Goal: Task Accomplishment & Management: Manage account settings

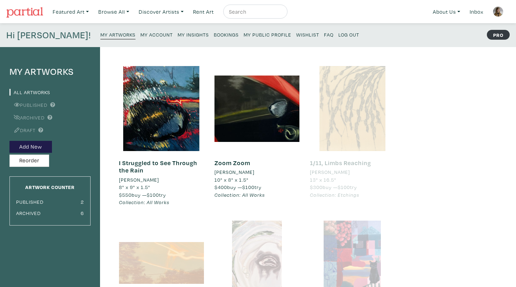
click at [244, 38] on link "My Public Profile" at bounding box center [268, 34] width 48 height 9
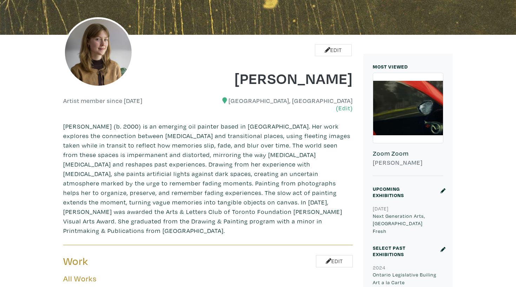
scroll to position [121, 0]
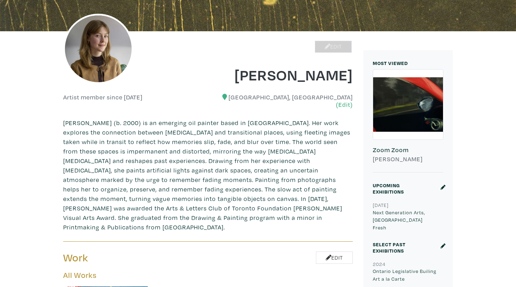
click at [341, 44] on link "Edit" at bounding box center [333, 47] width 37 height 12
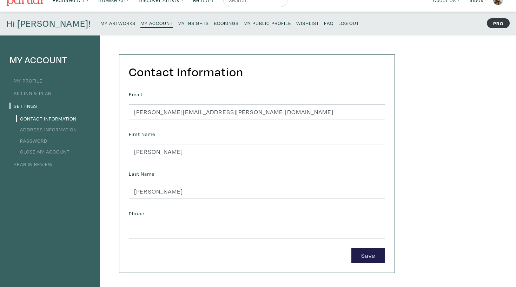
scroll to position [14, 0]
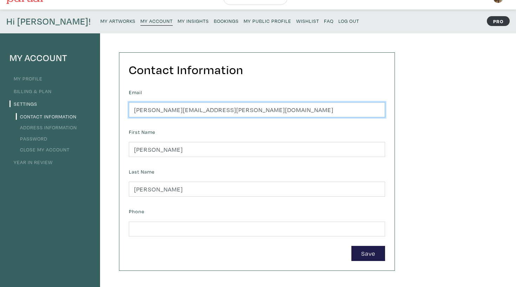
drag, startPoint x: 224, startPoint y: 107, endPoint x: 102, endPoint y: 107, distance: 121.9
type input "haleyelizabethmeyer@gmail.com"
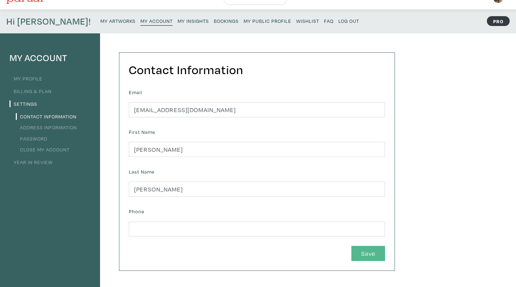
click at [366, 251] on button "Save" at bounding box center [369, 253] width 34 height 15
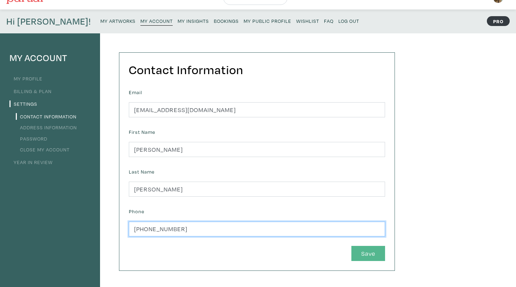
type input "226-507-3716"
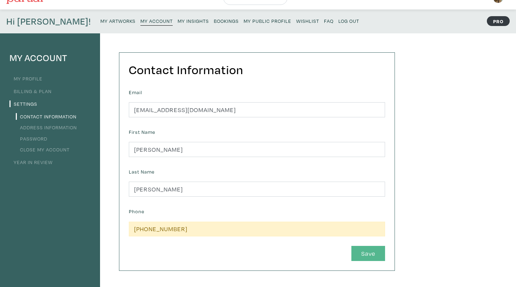
click at [370, 248] on button "Save" at bounding box center [369, 253] width 34 height 15
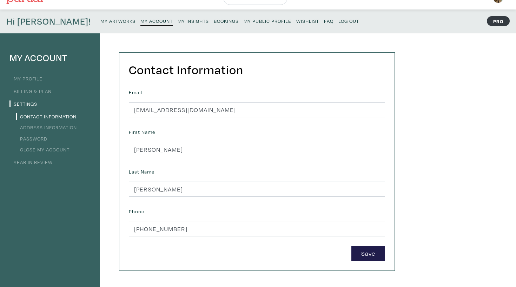
click at [57, 126] on link "Address Information" at bounding box center [46, 127] width 61 height 7
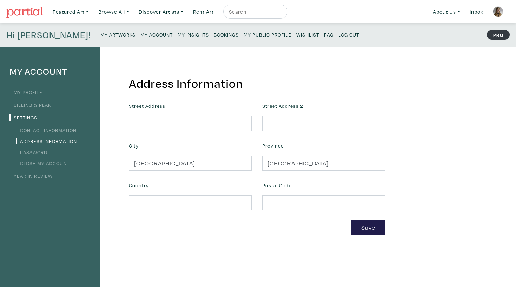
scroll to position [15, 0]
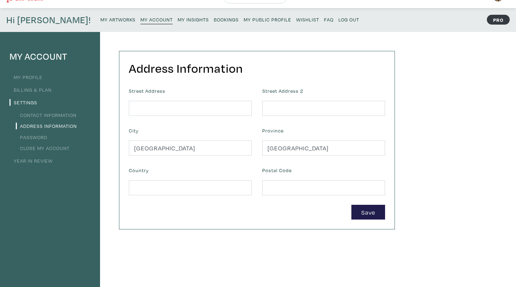
click at [43, 137] on link "Password" at bounding box center [32, 137] width 32 height 7
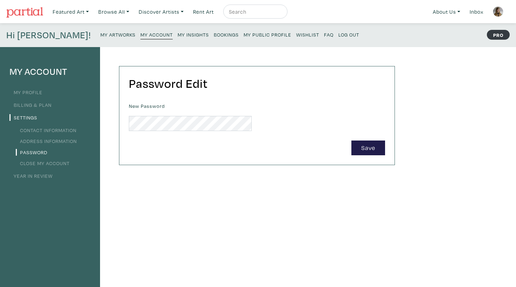
click at [35, 102] on link "Billing & Plan" at bounding box center [30, 105] width 42 height 7
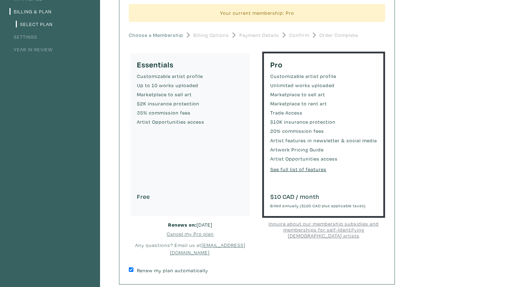
scroll to position [15, 0]
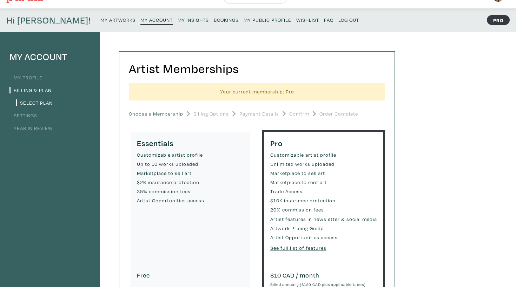
click at [21, 80] on li "My Profile" at bounding box center [49, 76] width 81 height 9
click at [22, 78] on link "My Profile" at bounding box center [25, 77] width 33 height 7
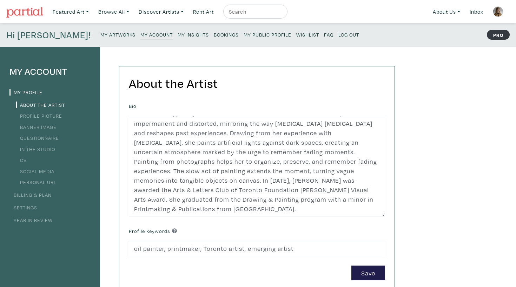
scroll to position [38, 0]
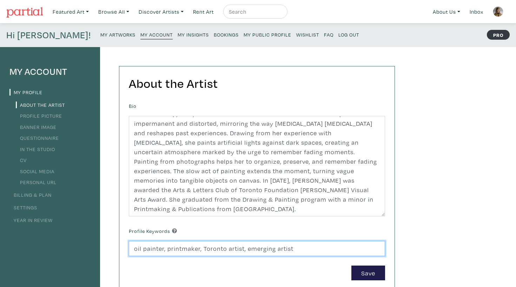
click at [137, 247] on input "oil painter, printmaker, Toronto artist, emerging artist" at bounding box center [257, 248] width 256 height 15
drag, startPoint x: 312, startPoint y: 250, endPoint x: 115, endPoint y: 242, distance: 197.2
click at [115, 242] on div "About the Artist Bio Profile Keywords oil painter, printmaker, Toronto artist, …" at bounding box center [250, 237] width 300 height 381
type input "Representational oil painter, emerging artist"
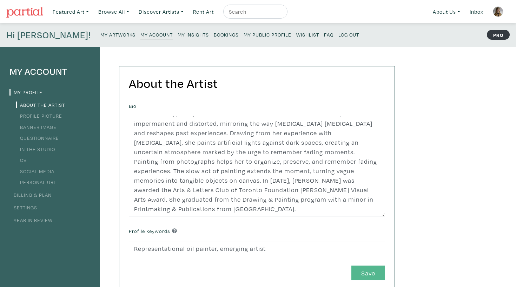
click at [361, 273] on button "Save" at bounding box center [369, 273] width 34 height 15
click at [37, 92] on link "My Profile" at bounding box center [25, 92] width 33 height 7
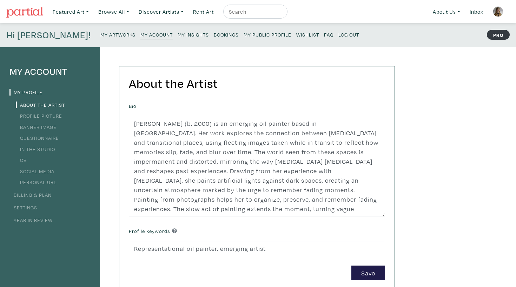
click at [43, 115] on link "Profile Picture" at bounding box center [39, 115] width 46 height 7
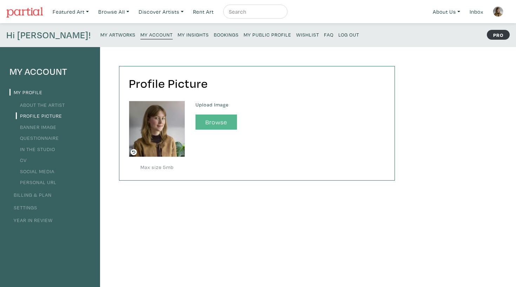
click at [235, 116] on button "Browse" at bounding box center [216, 122] width 41 height 15
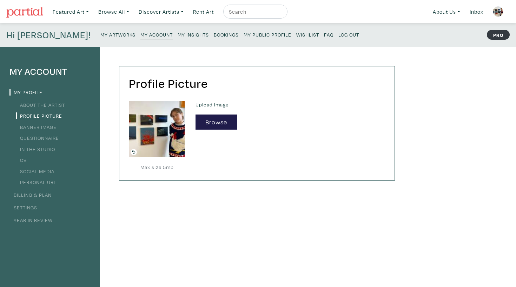
click at [43, 122] on li "Banner Image" at bounding box center [49, 126] width 81 height 9
click at [43, 124] on link "Banner Image" at bounding box center [36, 127] width 41 height 7
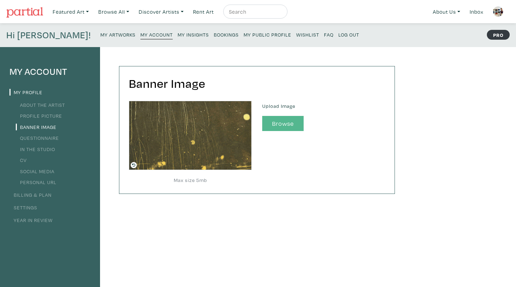
click at [283, 123] on button "Browse" at bounding box center [282, 123] width 41 height 15
click at [298, 115] on div "Upload Image Browse" at bounding box center [323, 116] width 123 height 30
click at [297, 118] on button "Browse" at bounding box center [282, 123] width 41 height 15
click at [390, 195] on div "Banner Image Max size 5mb Upload Image Browse" at bounding box center [250, 237] width 300 height 381
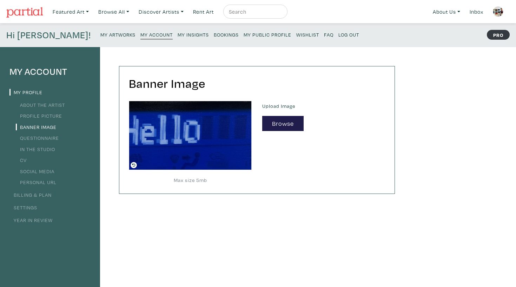
click at [49, 135] on link "Questionnaire" at bounding box center [37, 138] width 43 height 7
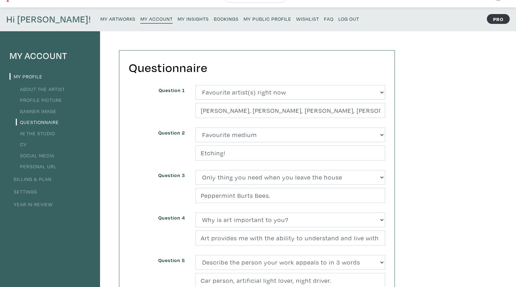
scroll to position [17, 0]
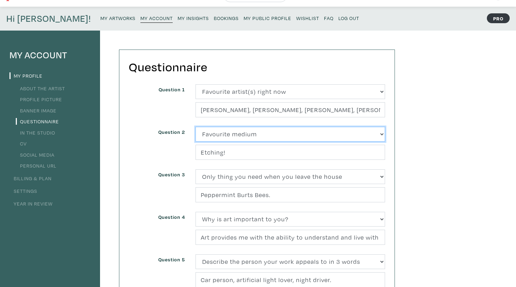
select select "3241"
select select "3221"
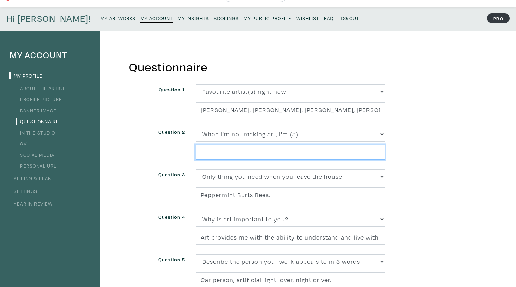
click at [245, 157] on input "text" at bounding box center [291, 152] width 190 height 15
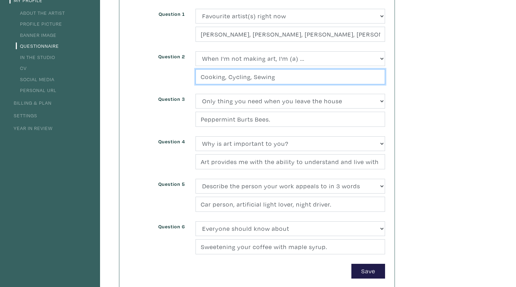
scroll to position [94, 0]
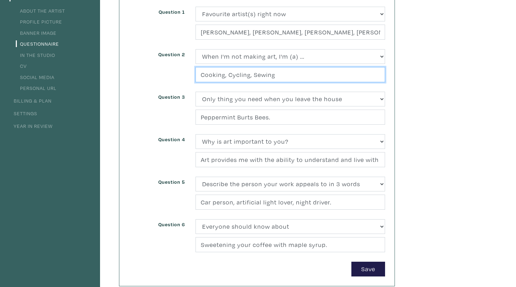
type input "Cooking, Cycling, Sewing"
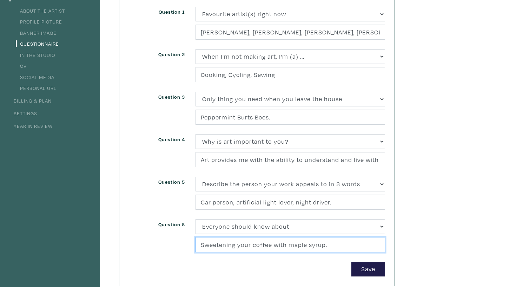
click at [349, 244] on input "Sweetening your coffee with maple syrup." at bounding box center [291, 244] width 190 height 15
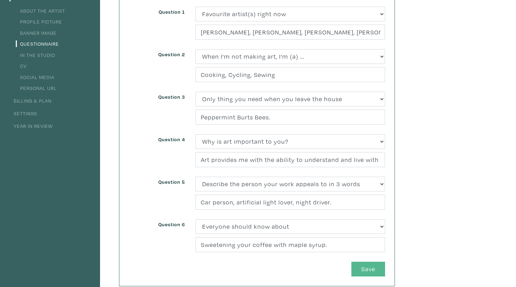
click at [376, 270] on button "Save" at bounding box center [369, 269] width 34 height 15
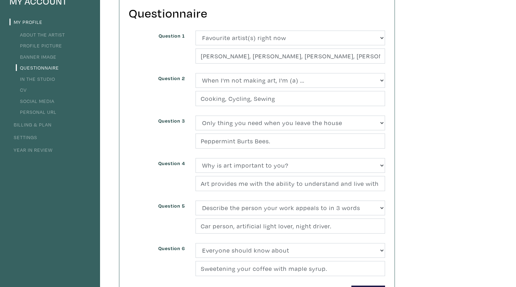
scroll to position [17, 0]
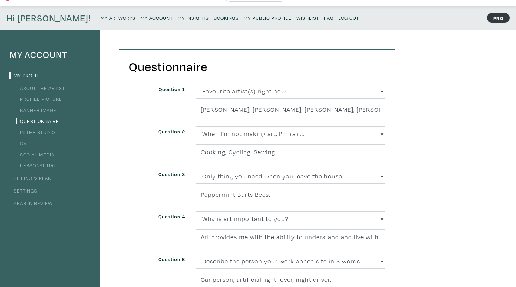
click at [24, 143] on link "CV" at bounding box center [21, 143] width 11 height 7
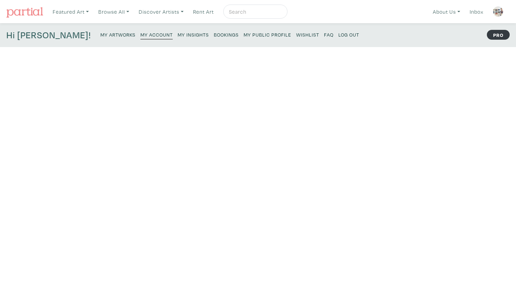
type input "2024"
type input "Ontario Legislative Builing"
type input "Art a la Carte"
type input "2020"
type input "OCADU"
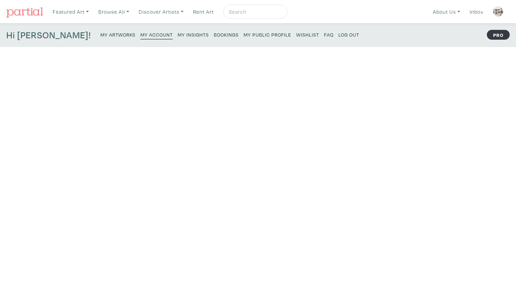
type input "Drawing and Painting. Minor in Printmaking & Publications"
type input "2024"
type input "Gallery Ring"
type input "Honourable Mention"
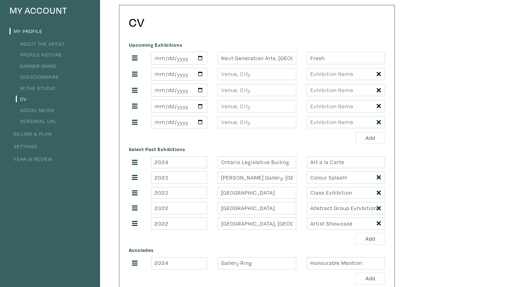
scroll to position [62, 0]
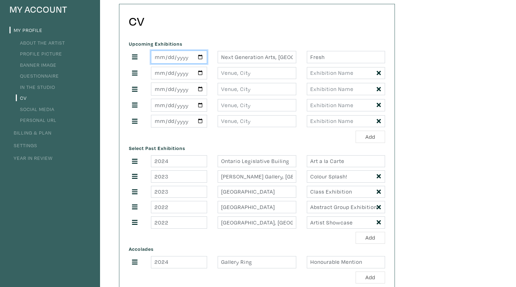
click at [197, 62] on input "2024-06-01" at bounding box center [179, 57] width 56 height 13
click at [189, 54] on input "2024-06-01" at bounding box center [179, 57] width 56 height 13
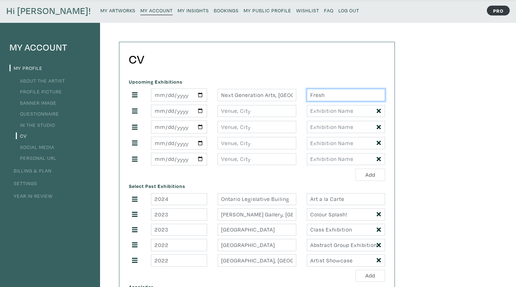
drag, startPoint x: 348, startPoint y: 96, endPoint x: 275, endPoint y: 96, distance: 73.1
click at [275, 96] on div "2024-06-01 Next Generation Arts, Toronto Fresh" at bounding box center [257, 95] width 267 height 13
click at [229, 94] on input "Next Generation Arts, Toronto" at bounding box center [257, 95] width 78 height 12
click at [199, 97] on input "2024-06-01" at bounding box center [179, 95] width 56 height 13
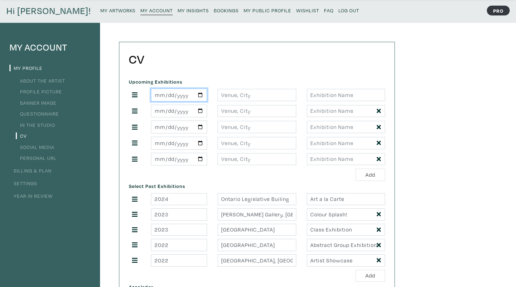
click at [184, 91] on input "2024-06-01" at bounding box center [179, 95] width 56 height 13
click at [205, 101] on input "2024-06-01" at bounding box center [179, 95] width 56 height 13
click at [206, 87] on div "Upcoming Exhibitions" at bounding box center [257, 129] width 267 height 104
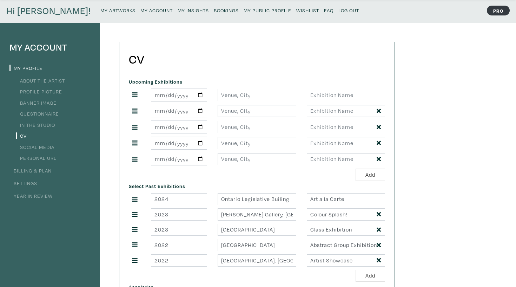
scroll to position [45, 0]
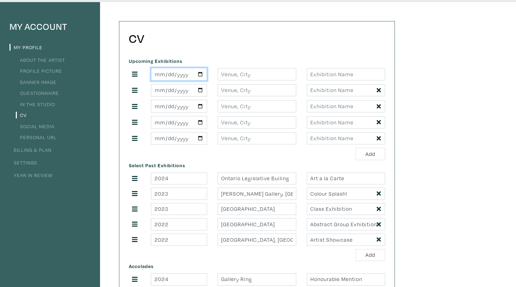
drag, startPoint x: 194, startPoint y: 74, endPoint x: 146, endPoint y: 74, distance: 47.1
click at [146, 74] on div at bounding box center [179, 74] width 67 height 13
click at [142, 74] on div at bounding box center [135, 74] width 22 height 9
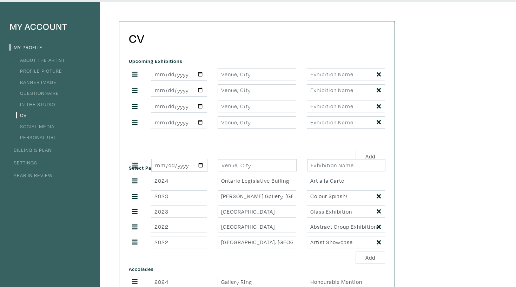
drag, startPoint x: 136, startPoint y: 74, endPoint x: 137, endPoint y: 163, distance: 88.9
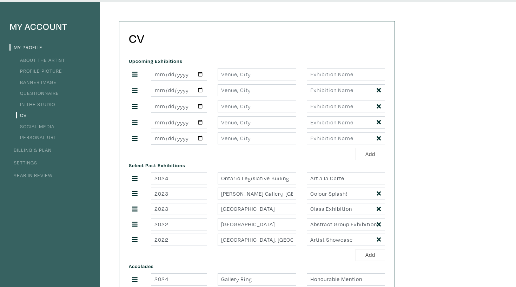
click at [378, 141] on icon at bounding box center [379, 138] width 4 height 4
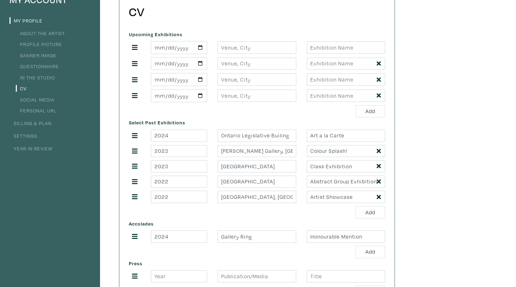
scroll to position [83, 0]
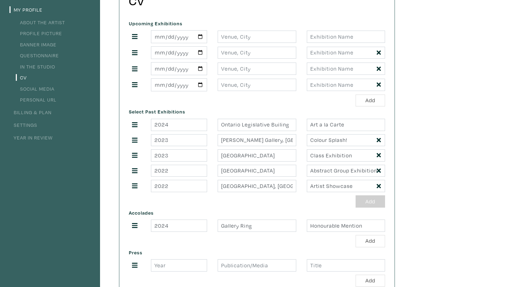
click at [376, 208] on button "Add" at bounding box center [371, 201] width 30 height 12
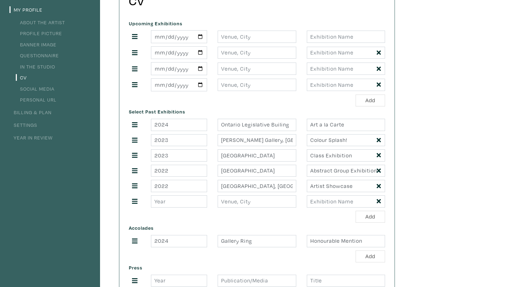
scroll to position [116, 0]
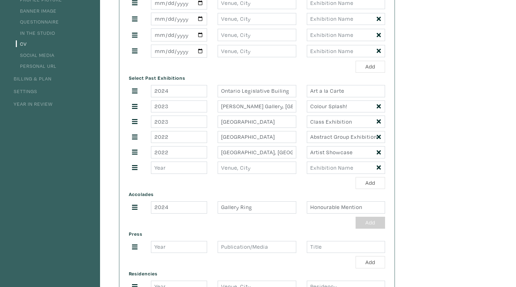
click at [366, 229] on button "Add" at bounding box center [371, 223] width 30 height 12
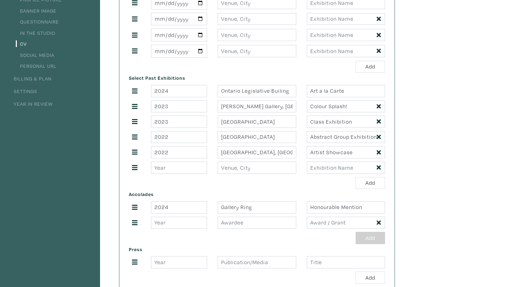
click at [372, 244] on button "Add" at bounding box center [371, 238] width 30 height 12
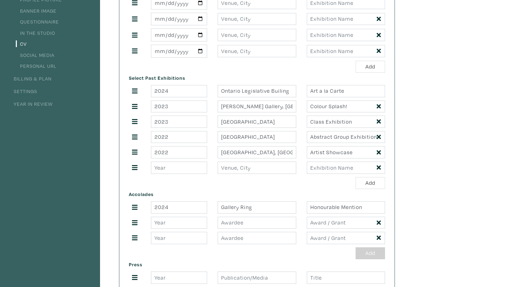
click at [372, 258] on button "Add" at bounding box center [371, 253] width 30 height 12
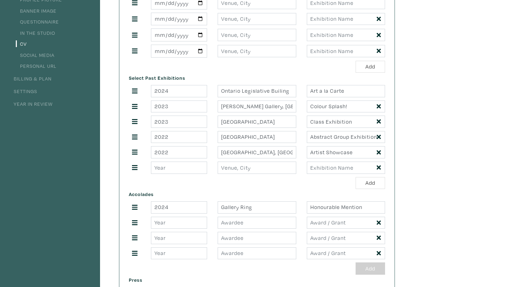
click at [371, 275] on button "Add" at bounding box center [371, 268] width 30 height 12
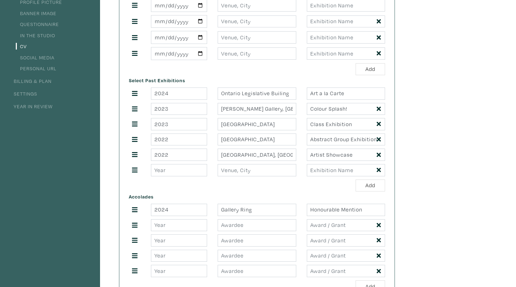
scroll to position [132, 0]
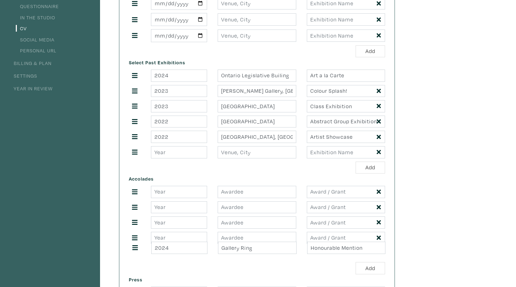
drag, startPoint x: 134, startPoint y: 199, endPoint x: 134, endPoint y: 255, distance: 56.2
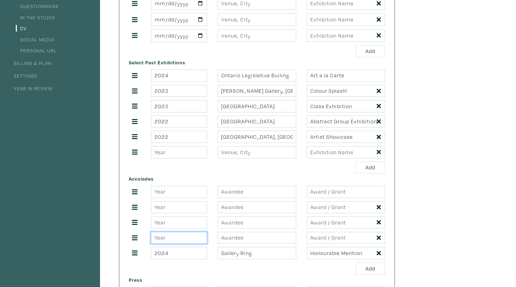
click at [195, 244] on input "number" at bounding box center [179, 238] width 56 height 12
type input "2025"
click at [265, 242] on input "text" at bounding box center [257, 238] width 78 height 12
click at [252, 198] on input "text" at bounding box center [257, 192] width 78 height 12
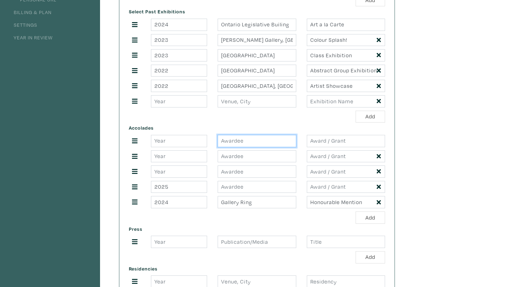
scroll to position [188, 0]
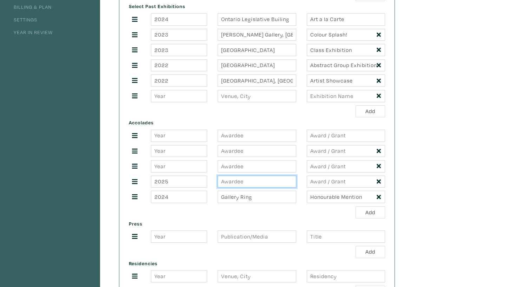
click at [240, 187] on input "text" at bounding box center [257, 182] width 78 height 12
click at [236, 142] on input "text" at bounding box center [257, 136] width 78 height 12
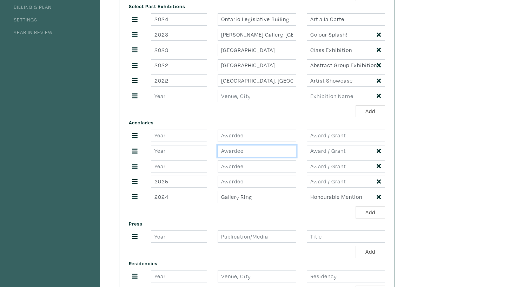
click at [241, 157] on input "text" at bounding box center [257, 151] width 78 height 12
paste input "Arts & Letters Club of Toronto Foundation Ina Gilbert Visual Arts Award"
type input "Arts & Letters Club of Toronto Foundation Ina Gilbert Visual Arts Award"
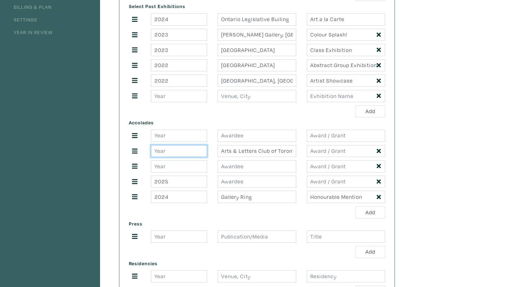
click at [192, 157] on input "number" at bounding box center [179, 151] width 56 height 12
type input "2025"
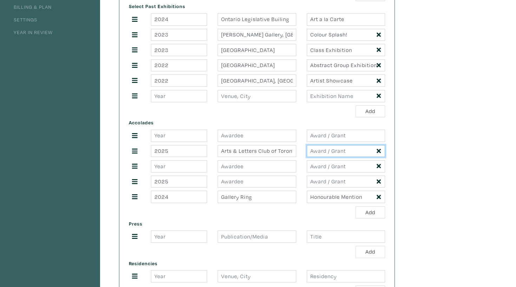
click at [337, 157] on input "text" at bounding box center [346, 151] width 78 height 12
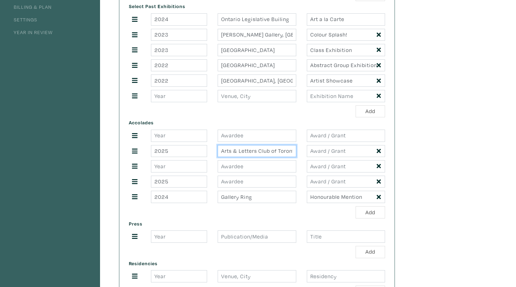
click at [262, 157] on input "Arts & Letters Club of Toronto Foundation Ina Gilbert Visual Arts Award" at bounding box center [257, 151] width 78 height 12
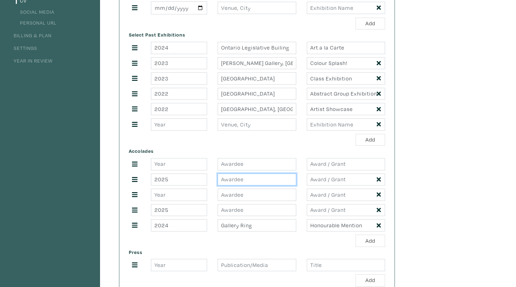
scroll to position [159, 0]
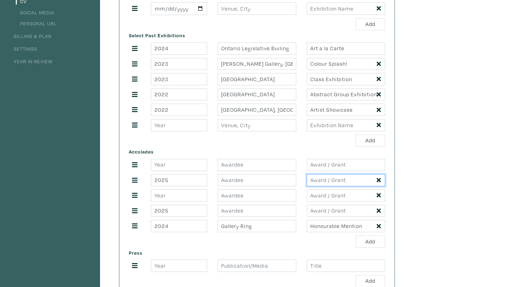
click at [356, 187] on input "text" at bounding box center [346, 180] width 78 height 12
paste input "Arts & Letters Club of Toronto Foundation Ina Gilbert Visual Arts Award"
type input "Arts & Letters Club of Toronto Foundation Ina Gilbert Visual Arts Award"
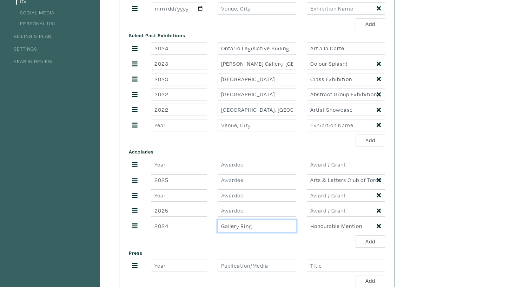
click at [267, 232] on input "Gallery Ring" at bounding box center [257, 226] width 78 height 12
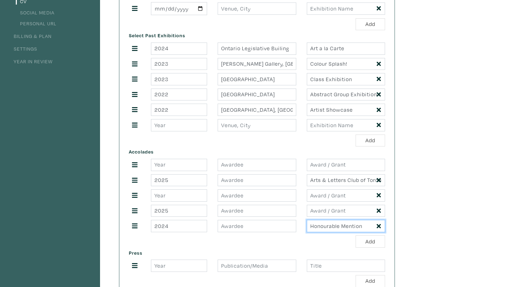
click at [337, 231] on input "Honourable Mention" at bounding box center [346, 226] width 78 height 12
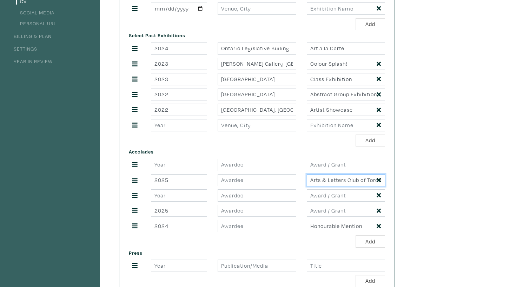
click at [336, 187] on input "Arts & Letters Club of Toronto Foundation Ina Gilbert Visual Arts Award" at bounding box center [346, 180] width 78 height 12
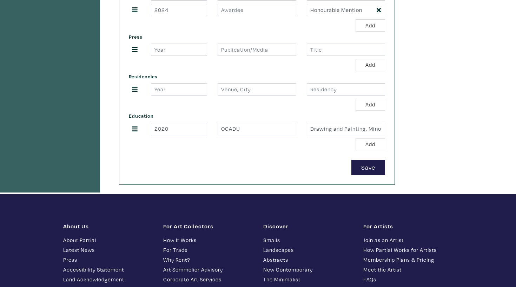
scroll to position [418, 0]
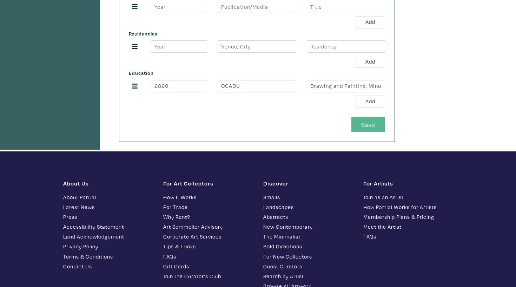
click at [376, 132] on button "Save" at bounding box center [369, 124] width 34 height 15
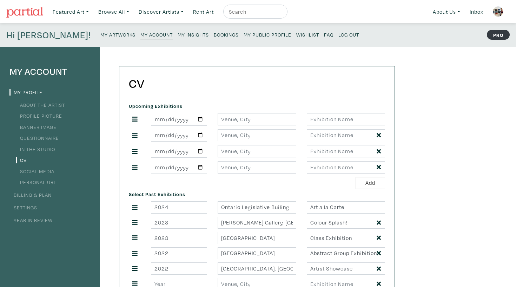
scroll to position [0, 0]
click at [244, 35] on small "My Public Profile" at bounding box center [268, 34] width 48 height 7
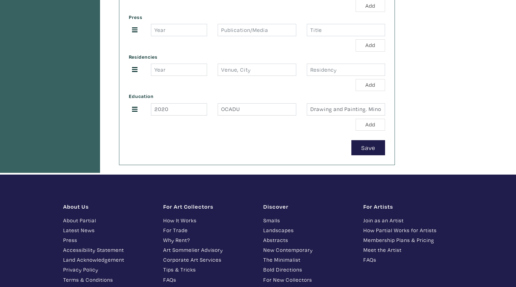
scroll to position [270, 0]
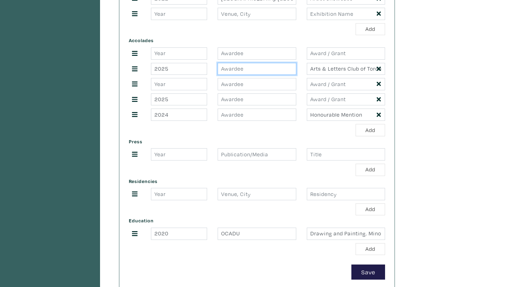
click at [261, 75] on input "text" at bounding box center [257, 69] width 78 height 12
click at [342, 75] on input "Arts & Letters Club of Toronto Foundation Ina Gilbert Visual Arts Award" at bounding box center [346, 69] width 78 height 12
click at [263, 75] on input "text" at bounding box center [257, 69] width 78 height 12
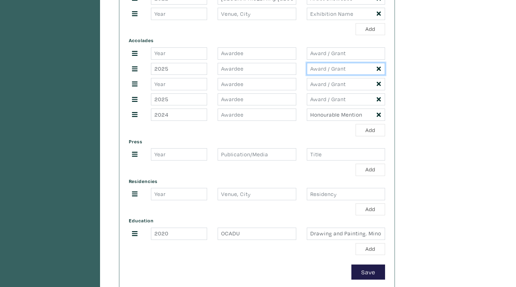
click at [346, 75] on input "text" at bounding box center [346, 69] width 78 height 12
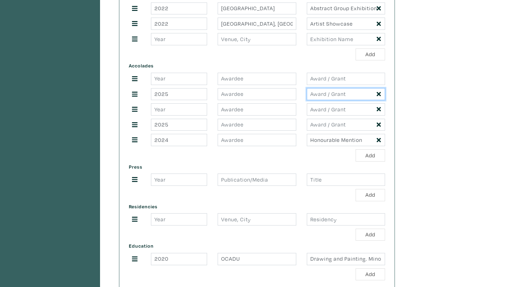
scroll to position [236, 0]
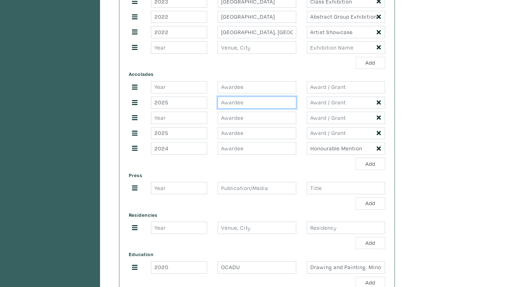
click at [256, 108] on input "text" at bounding box center [257, 103] width 78 height 12
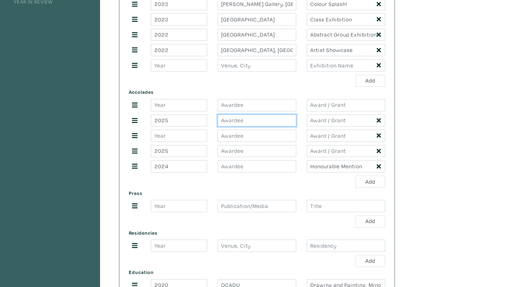
scroll to position [211, 0]
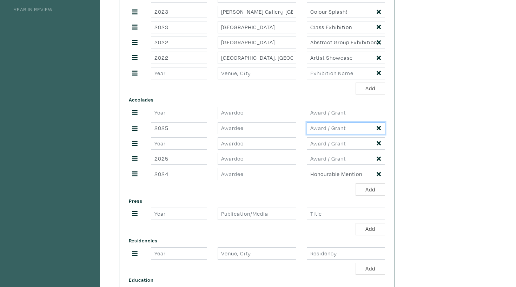
click at [330, 135] on input "text" at bounding box center [346, 128] width 78 height 12
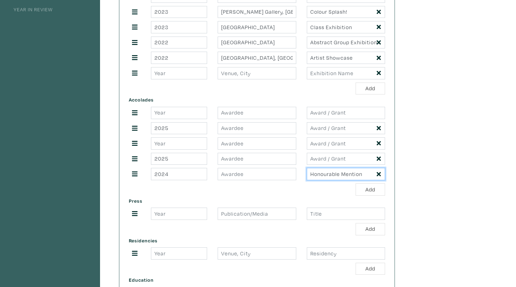
click at [379, 180] on input "Honourable Mention" at bounding box center [346, 174] width 78 height 12
click at [384, 177] on input "Honourable Mention" at bounding box center [346, 174] width 78 height 12
click at [380, 180] on input "Honourable Mention" at bounding box center [346, 174] width 78 height 12
click at [380, 176] on icon at bounding box center [379, 174] width 4 height 4
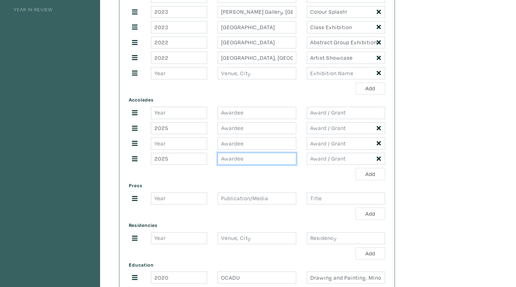
click at [277, 165] on input "text" at bounding box center [257, 159] width 78 height 12
click at [361, 180] on button "Add" at bounding box center [371, 174] width 30 height 12
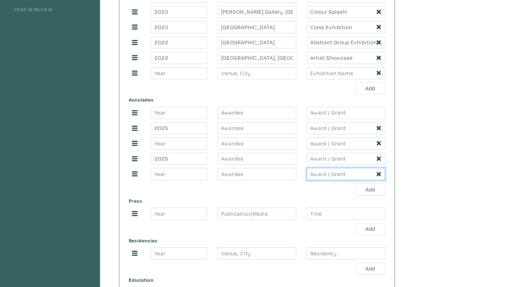
click at [382, 179] on input "text" at bounding box center [346, 174] width 78 height 12
click at [381, 179] on input "text" at bounding box center [346, 174] width 78 height 12
click at [380, 176] on icon at bounding box center [379, 174] width 4 height 4
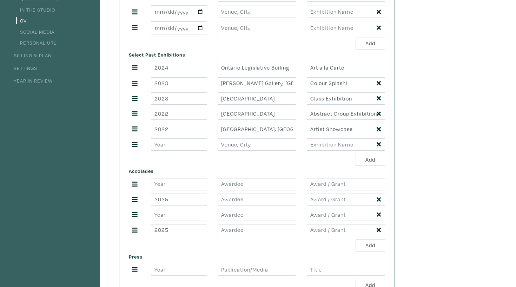
scroll to position [109, 0]
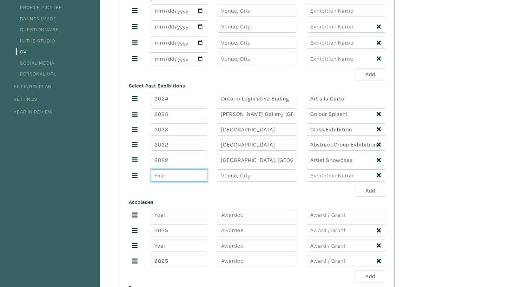
click at [179, 182] on input "number" at bounding box center [179, 175] width 56 height 12
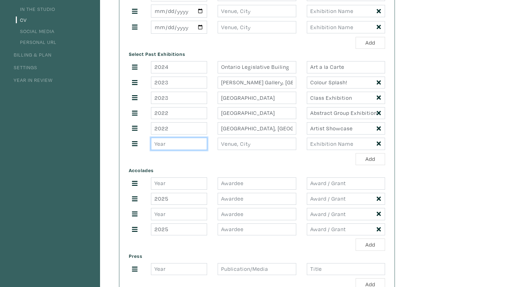
scroll to position [141, 0]
type input "2024"
click at [257, 158] on div "Select Past Exhibitions 2024 Ontario Legislative Builing Art a la Carte 2023 Jo…" at bounding box center [257, 106] width 267 height 116
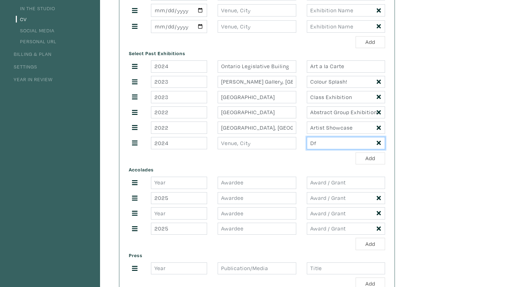
type input "D"
type input "Fresh"
click at [261, 149] on input "text" at bounding box center [257, 143] width 78 height 12
paste input "Next Generation Arts, Scarborough, ON."
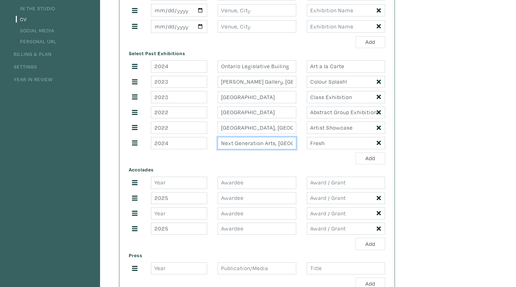
click at [287, 149] on input "Next Generation Arts, Scarborough, ON." at bounding box center [257, 143] width 78 height 12
type input "Next Generation Arts, Scarborough"
click at [324, 149] on input "Fresh" at bounding box center [346, 143] width 78 height 12
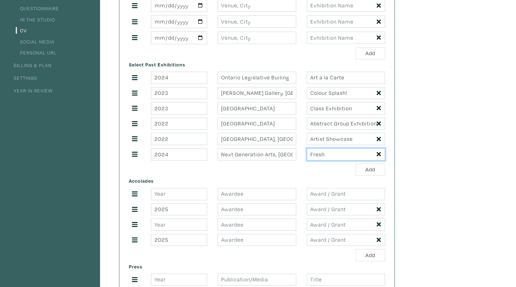
scroll to position [101, 0]
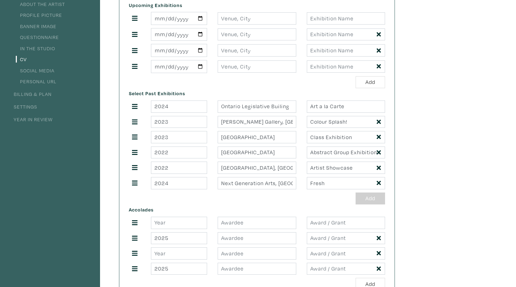
click at [374, 205] on button "Add" at bounding box center [371, 198] width 30 height 12
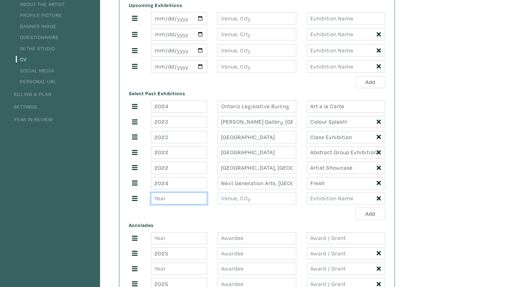
click at [180, 205] on input "number" at bounding box center [179, 198] width 56 height 12
type input "2024"
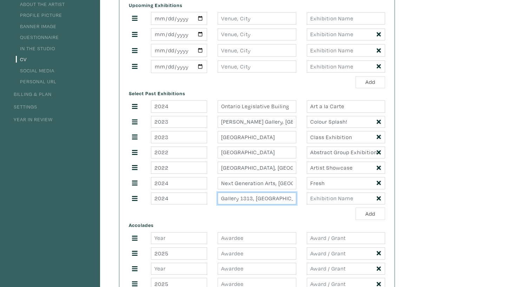
type input "Gallery 1313, Toronto"
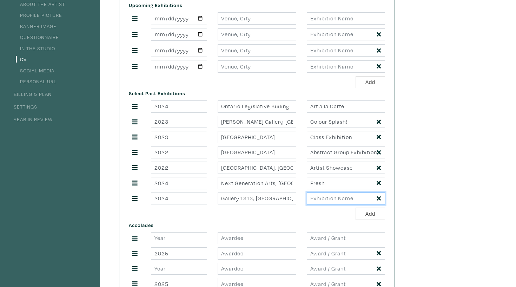
click at [328, 205] on input "text" at bounding box center [346, 198] width 78 height 12
paste input "Summer Emerging Artist Exhibit"
type input "Summer Emerging Artist Exhibit"
click at [371, 218] on button "Add" at bounding box center [371, 214] width 30 height 12
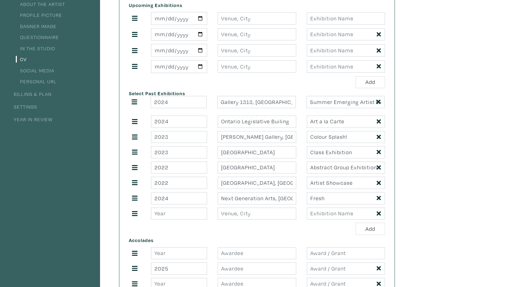
drag, startPoint x: 136, startPoint y: 205, endPoint x: 136, endPoint y: 113, distance: 92.7
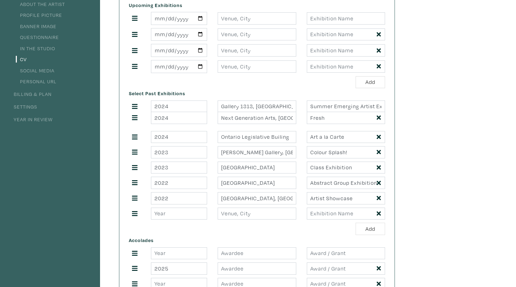
drag, startPoint x: 132, startPoint y: 205, endPoint x: 133, endPoint y: 127, distance: 78.0
click at [179, 219] on input "number" at bounding box center [179, 214] width 56 height 12
type input "2024"
click at [247, 214] on div "2024 Gallery 1313, Toronto Summer Emerging Artist Exhibit 2024 Next Generation …" at bounding box center [257, 159] width 256 height 119
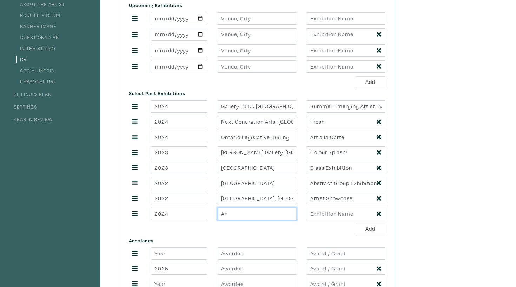
type input "A"
type input "H"
type input "Gallery Ring, Online Exhibition"
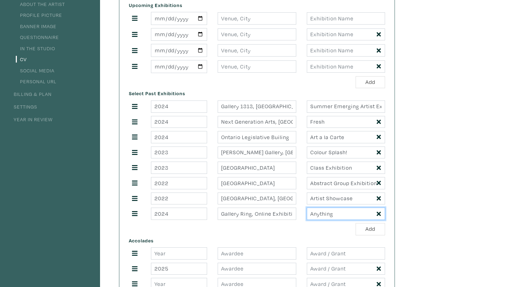
type input "Anything"
click at [231, 235] on div "Add" at bounding box center [257, 229] width 256 height 12
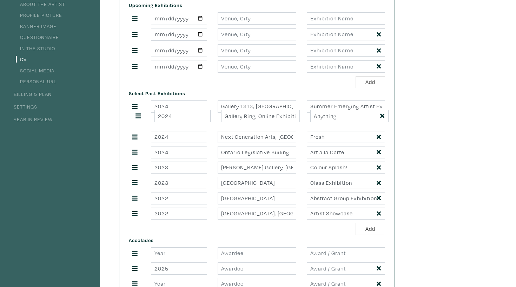
drag, startPoint x: 135, startPoint y: 221, endPoint x: 138, endPoint y: 125, distance: 96.0
click at [367, 235] on button "Add" at bounding box center [371, 229] width 30 height 12
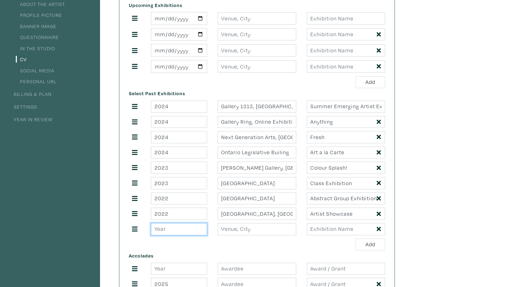
click at [170, 235] on input "number" at bounding box center [179, 229] width 56 height 12
type input "2024"
type input "H"
type input "Gallery 1313, Toronto"
paste input "Summer Exhibition"
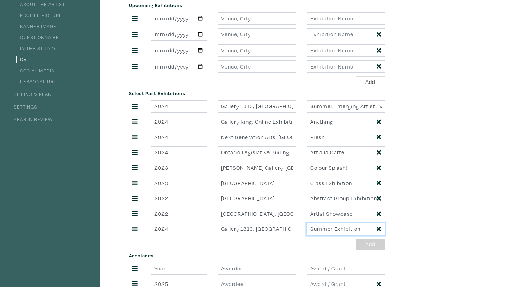
scroll to position [107, 0]
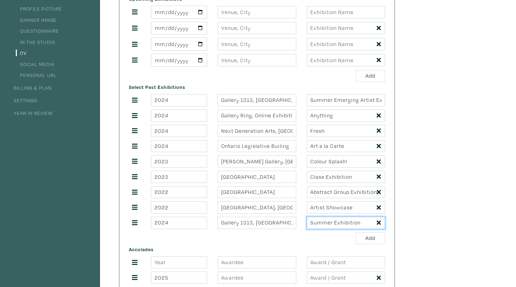
type input "Summer Exhibition"
click at [369, 239] on div "Select Past Exhibitions 2024 Gallery 1313, Toronto Summer Emerging Artist Exhib…" at bounding box center [257, 163] width 267 height 162
click at [370, 244] on button "Add" at bounding box center [371, 238] width 30 height 12
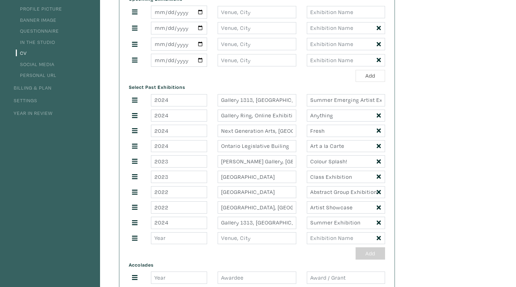
click at [370, 260] on button "Add" at bounding box center [371, 253] width 30 height 12
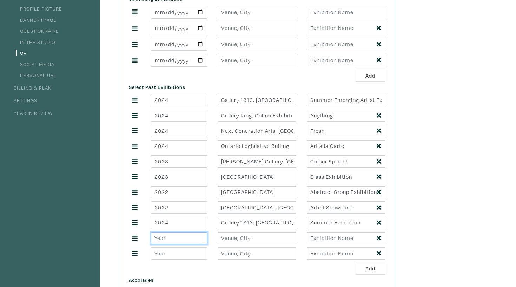
click at [192, 244] on input "number" at bounding box center [179, 238] width 56 height 12
type input "2024"
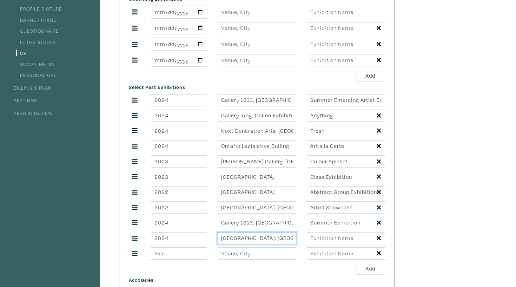
type input "Queen Mother Cafe, Toronto"
click at [331, 244] on input "text" at bounding box center [346, 238] width 78 height 12
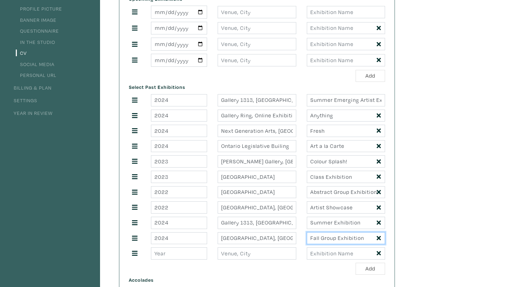
type input "Fall Group Exhibition"
click at [177, 260] on input "number" at bounding box center [179, 253] width 56 height 12
type input "2025"
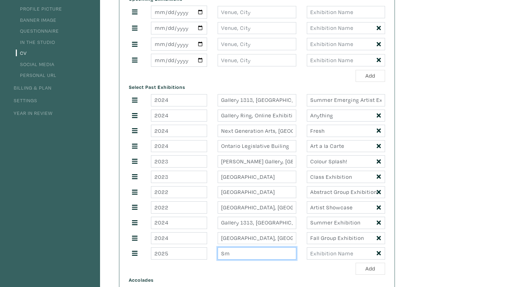
type input "S"
type input "Propeller Art Gallery, Toronto"
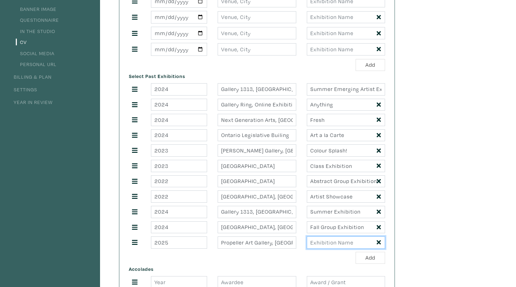
scroll to position [119, 0]
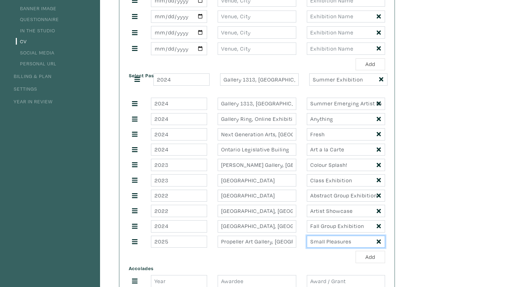
drag, startPoint x: 134, startPoint y: 218, endPoint x: 128, endPoint y: 105, distance: 113.2
type input "Small Pleasures"
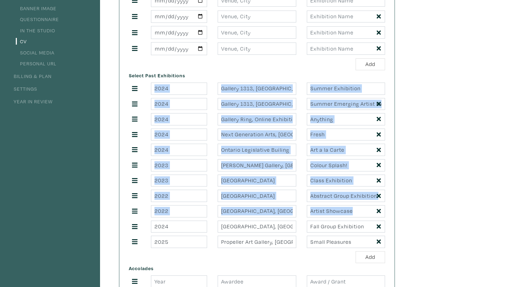
drag, startPoint x: 138, startPoint y: 236, endPoint x: 132, endPoint y: 102, distance: 134.3
click at [132, 102] on div "2024 Gallery 1313, Toronto Summer Exhibition 2024 Gallery 1313, Toronto Summer …" at bounding box center [257, 165] width 256 height 165
click at [130, 215] on div at bounding box center [135, 211] width 22 height 9
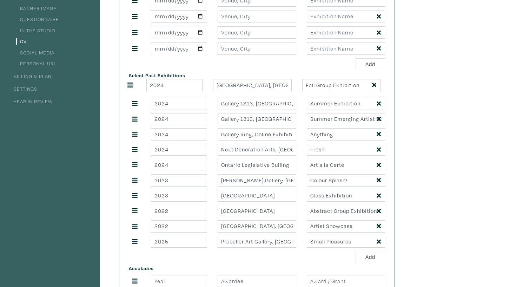
drag, startPoint x: 135, startPoint y: 233, endPoint x: 132, endPoint y: 94, distance: 138.4
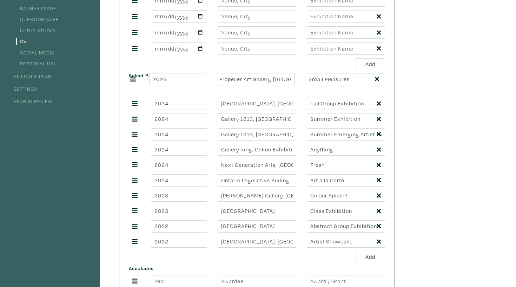
drag, startPoint x: 132, startPoint y: 251, endPoint x: 132, endPoint y: 96, distance: 155.3
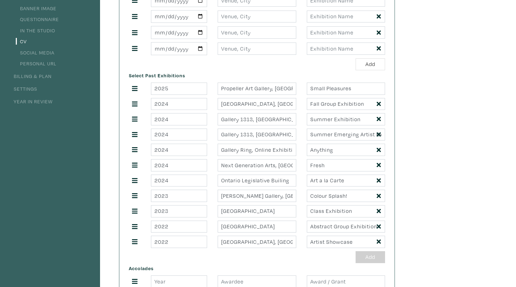
click at [366, 261] on button "Add" at bounding box center [371, 257] width 30 height 12
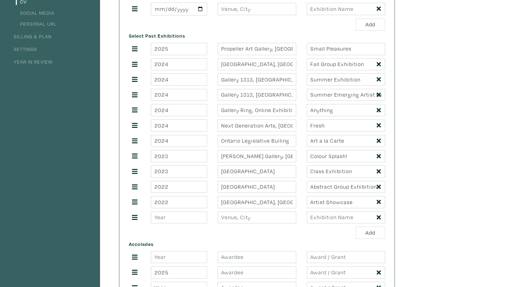
scroll to position [168, 0]
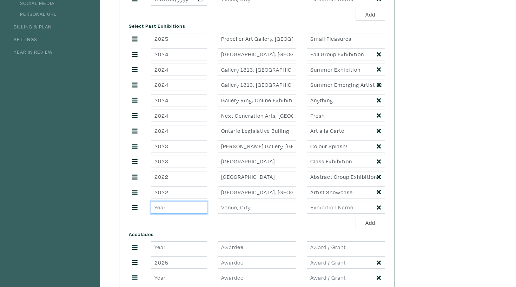
click at [185, 213] on input "number" at bounding box center [179, 208] width 56 height 12
type input "2025"
type input "Gallery 1313, Toronto"
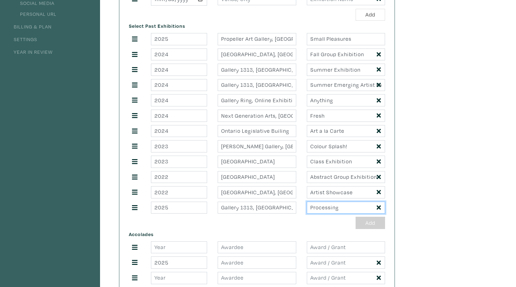
type input "Processing"
click at [370, 229] on button "Add" at bounding box center [371, 223] width 30 height 12
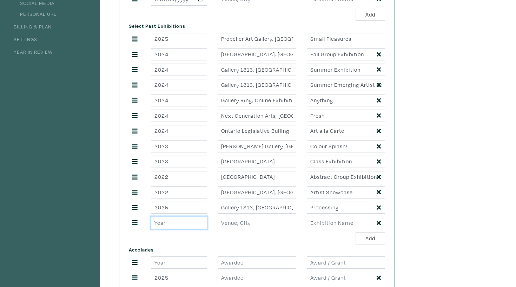
click at [189, 229] on input "number" at bounding box center [179, 223] width 56 height 12
type input "2025"
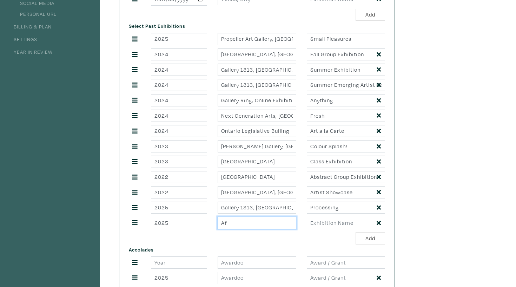
type input "A"
type input "GRADEX 110, OCAD University"
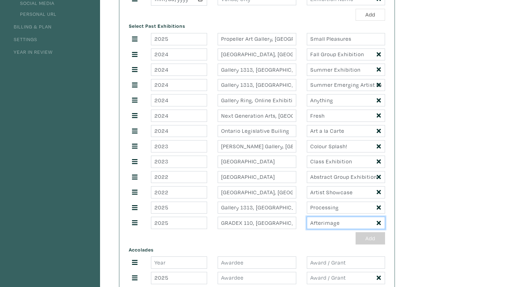
type input "Afterimage"
click at [385, 244] on button "Add" at bounding box center [371, 238] width 30 height 12
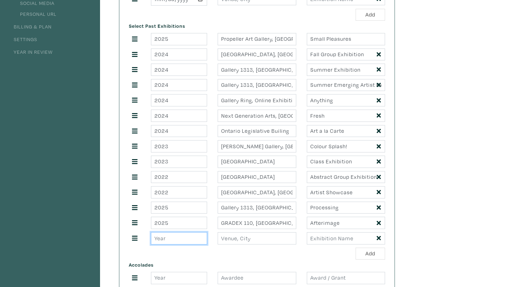
click at [162, 240] on input "number" at bounding box center [179, 238] width 56 height 12
type input "2025"
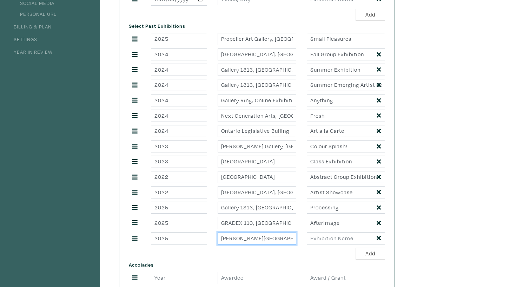
type input "Nathan Phillips Square, Toronto"
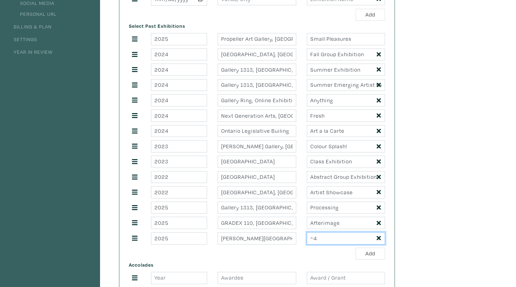
type input "^"
type input "64th Annual Toronto Outdoor Art Fair"
click at [370, 258] on button "Add" at bounding box center [371, 254] width 30 height 12
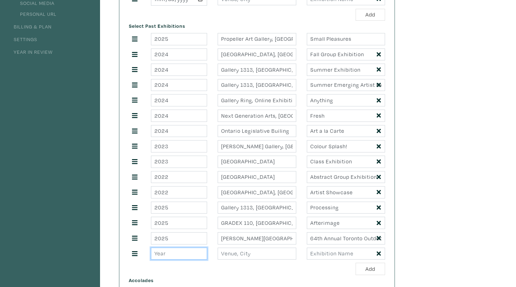
click at [181, 260] on input "number" at bounding box center [179, 254] width 56 height 12
type input "2025"
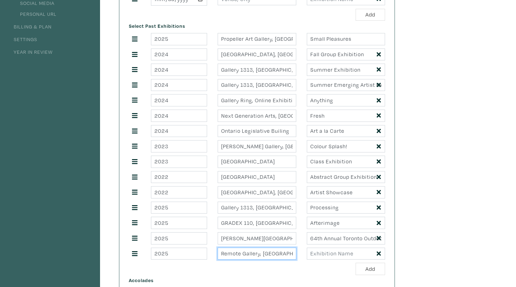
type input "Remote Gallery, Toronto"
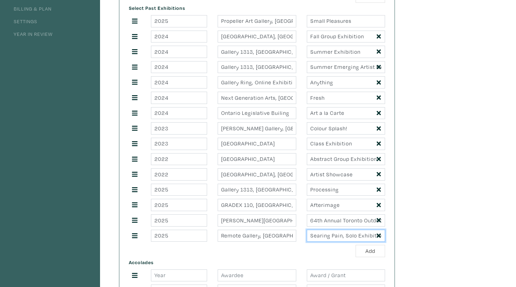
scroll to position [192, 0]
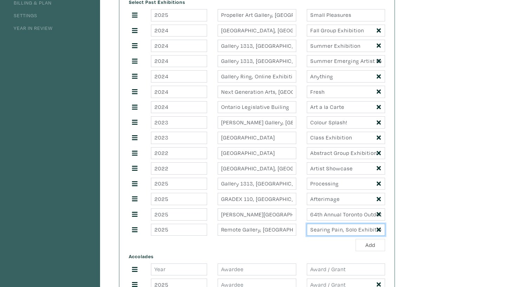
type input "Searing Pain, Solo Exhibition"
click at [290, 236] on input "Remote Gallery, Toronto" at bounding box center [257, 230] width 78 height 12
click at [209, 251] on div "Add" at bounding box center [257, 245] width 256 height 12
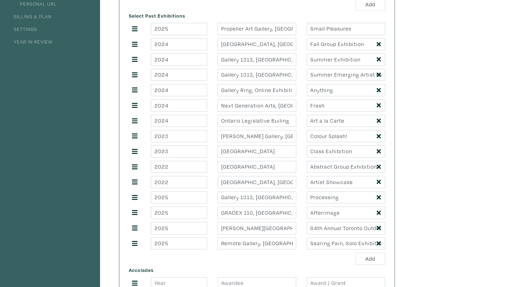
scroll to position [171, 0]
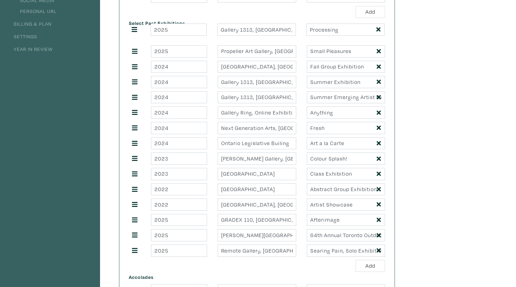
drag, startPoint x: 132, startPoint y: 213, endPoint x: 133, endPoint y: 45, distance: 168.6
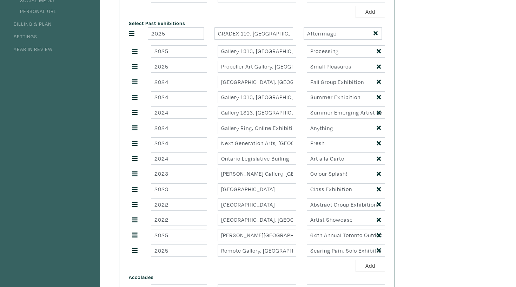
drag, startPoint x: 135, startPoint y: 229, endPoint x: 131, endPoint y: 46, distance: 183.0
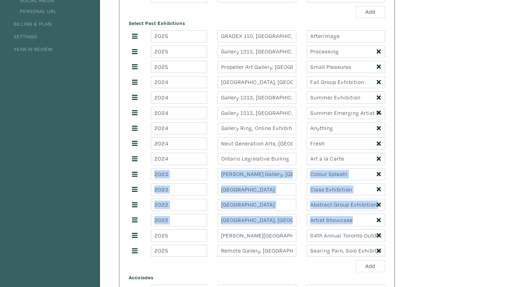
drag, startPoint x: 131, startPoint y: 246, endPoint x: 127, endPoint y: 196, distance: 50.0
click at [129, 194] on div "2025 GRADEX 110, OCAD University Afterimage 2025 Gallery 1313, Toronto Processi…" at bounding box center [257, 143] width 256 height 227
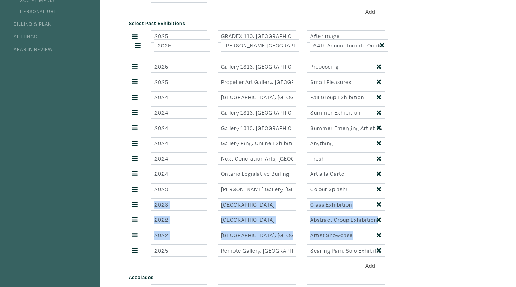
drag, startPoint x: 136, startPoint y: 240, endPoint x: 139, endPoint y: 53, distance: 186.9
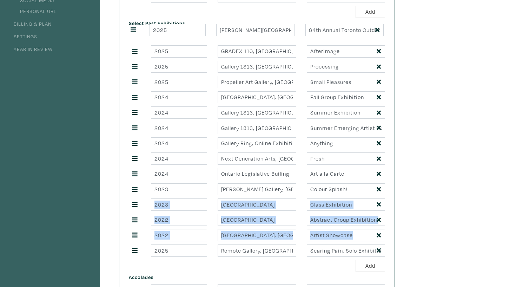
drag, startPoint x: 136, startPoint y: 59, endPoint x: 135, endPoint y: 38, distance: 21.1
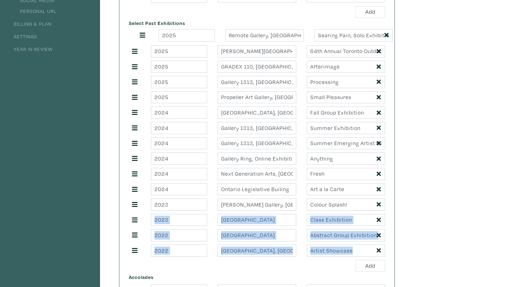
drag, startPoint x: 135, startPoint y: 255, endPoint x: 142, endPoint y: 43, distance: 212.3
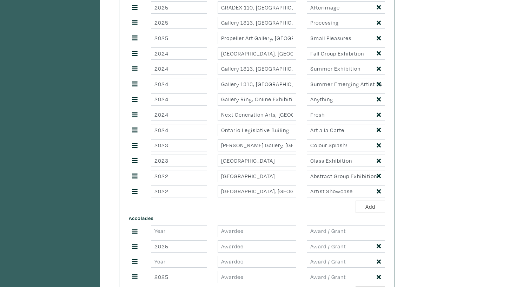
click at [215, 213] on div "Add" at bounding box center [257, 207] width 256 height 12
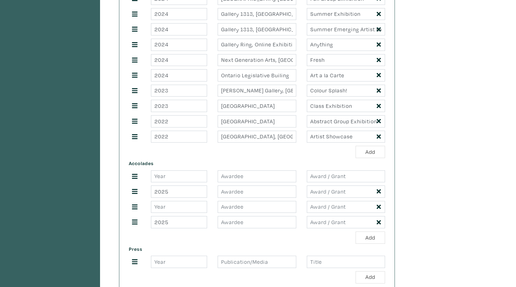
scroll to position [286, 0]
click at [178, 182] on input "number" at bounding box center [179, 176] width 56 height 12
type input "2025"
click at [263, 174] on div "Accolades 2025 2025 2025" at bounding box center [257, 201] width 267 height 86
click at [263, 181] on input "text" at bounding box center [257, 176] width 78 height 12
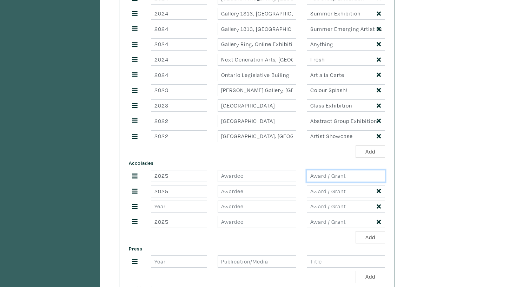
click at [363, 182] on input "text" at bounding box center [346, 176] width 78 height 12
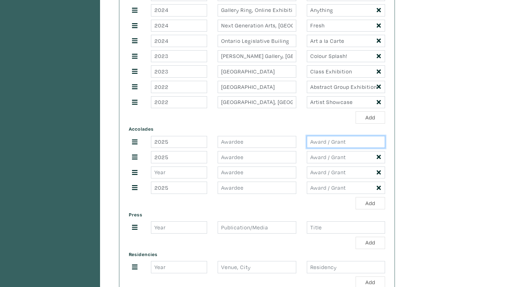
scroll to position [324, 0]
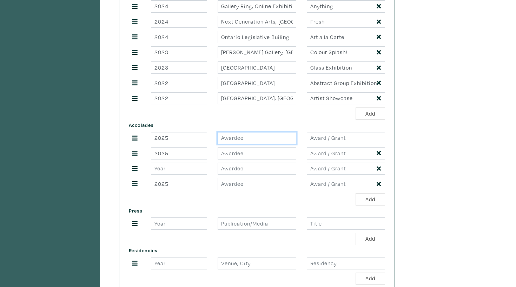
click at [254, 143] on input "text" at bounding box center [257, 138] width 78 height 12
click at [363, 144] on input "text" at bounding box center [346, 138] width 78 height 12
click at [250, 144] on input "text" at bounding box center [257, 138] width 78 height 12
paste input "Arts & Letters Club of Toronto Foundation Ina Gilbert Visual Arts Award"
type input "Arts & Letters Club of Toronto Foundation Ina Gilbert Visual Arts Award"
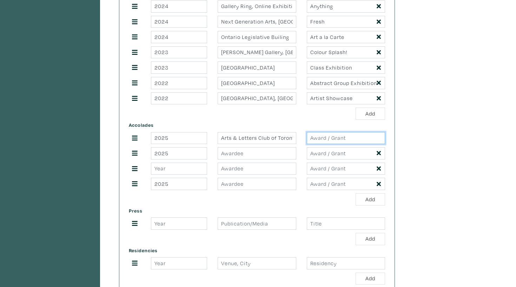
click at [348, 143] on input "text" at bounding box center [346, 138] width 78 height 12
type input "A"
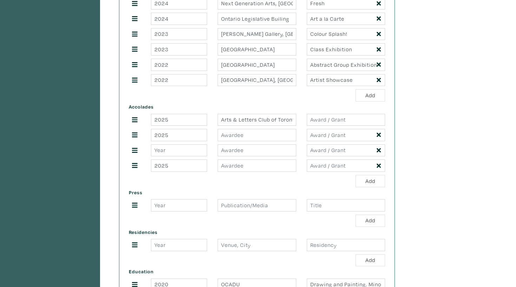
click at [287, 119] on div "Accolades 2025 Arts & Letters Club of Toronto Foundation Ina Gilbert Visual Art…" at bounding box center [257, 145] width 267 height 86
click at [289, 122] on input "Arts & Letters Club of Toronto Foundation Ina Gilbert Visual Arts Award" at bounding box center [257, 120] width 78 height 12
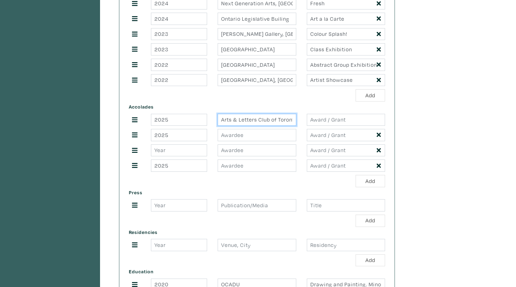
click at [289, 122] on input "Arts & Letters Club of Toronto Foundation Ina Gilbert Visual Arts Award" at bounding box center [257, 120] width 78 height 12
paste input "Arts & Letters Club of Toronto Foundation Ina Gilbert Visual Arts Award, OCAD U…"
type input "Arts & Letters Club of Toronto Foundation Ina Gilbert Visual Arts Award, OCAD U…"
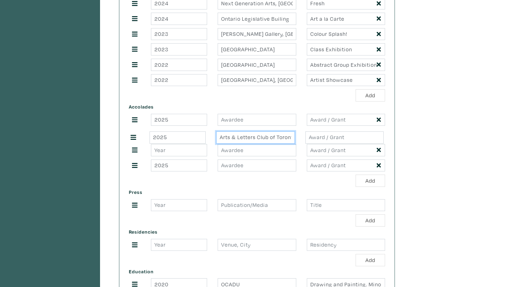
drag, startPoint x: 132, startPoint y: 124, endPoint x: 130, endPoint y: 141, distance: 16.3
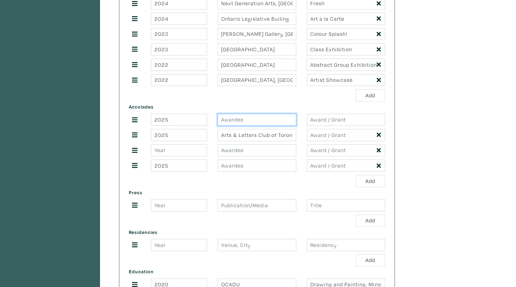
click at [239, 126] on input "text" at bounding box center [257, 120] width 78 height 12
paste input "Partial x OCAD University Artist Showcase, RBC Centre for Emerging Artists and …"
type input "Partial x OCAD University Artist Showcase, RBC Centre for Emerging Artists and …"
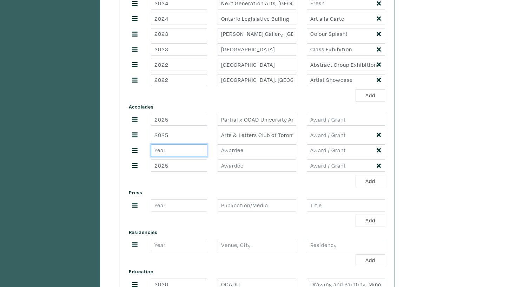
click at [177, 156] on input "number" at bounding box center [179, 150] width 56 height 12
type input "2025"
click at [235, 157] on input "text" at bounding box center [257, 150] width 78 height 12
paste input "Career Launcher Fund, RBC Centre for Emerging Artists and Designers, Toronto, O…"
type input "Career Launcher Fund, RBC Centre for Emerging Artists and Designers, Toronto, O…"
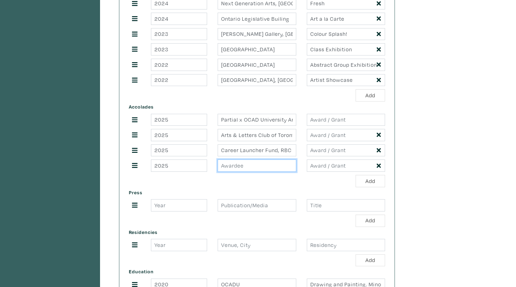
click at [272, 171] on input "text" at bounding box center [257, 165] width 78 height 12
paste input "Akin Career Launcher, RBC Centre for Emerging Artists and Designers, Toronto, ON"
type input "Akin Career Launcher, RBC Centre for Emerging Artists and Designers, Toronto, ON"
click at [367, 183] on button "Add" at bounding box center [371, 181] width 30 height 12
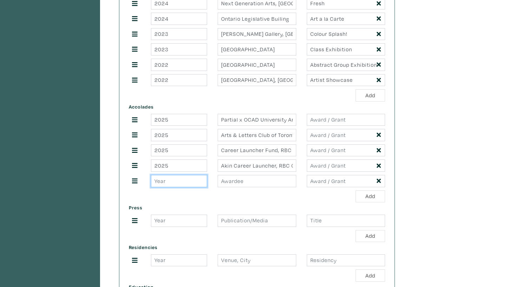
click at [176, 185] on input "number" at bounding box center [179, 181] width 56 height 12
type input "2025"
click at [258, 183] on input "text" at bounding box center [257, 181] width 78 height 12
paste input "Toronto Outdoor Art Fair Career Launcher, RBC Centre for Emerging Artists and D…"
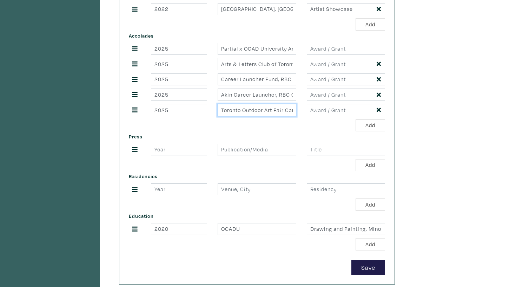
scroll to position [502, 0]
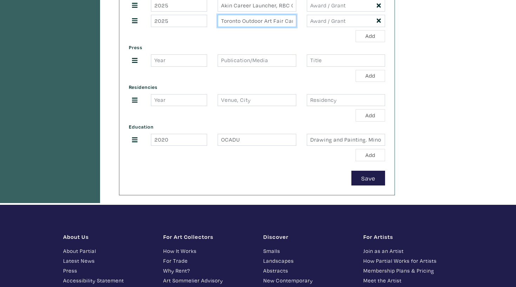
type input "Toronto Outdoor Art Fair Career Launcher, RBC Centre for Emerging Artists and D…"
click at [196, 67] on input "number" at bounding box center [179, 60] width 56 height 12
type input "2025"
click at [281, 71] on div "Press 2025 Add" at bounding box center [257, 62] width 267 height 40
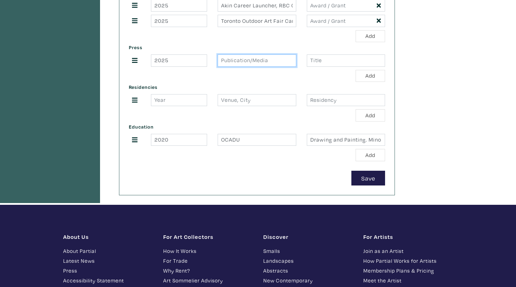
click at [269, 65] on input "text" at bounding box center [257, 60] width 78 height 12
type input "Print Publication"
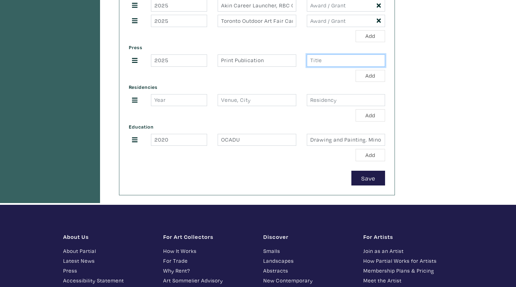
click at [352, 60] on input "text" at bounding box center [346, 60] width 78 height 12
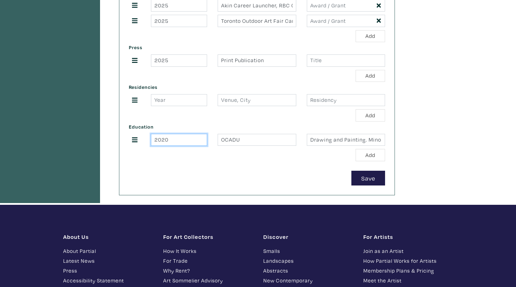
click at [175, 139] on input "2020" at bounding box center [179, 140] width 56 height 12
click at [202, 175] on div "Save" at bounding box center [257, 178] width 256 height 15
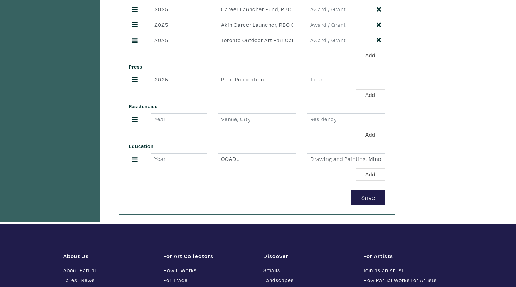
scroll to position [482, 0]
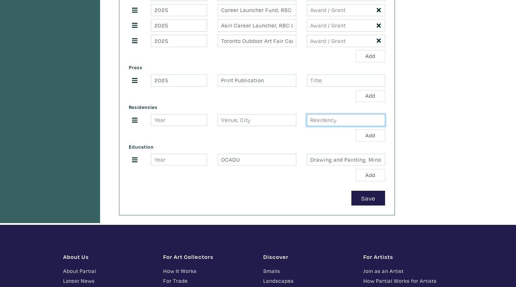
click at [351, 119] on input "text" at bounding box center [346, 120] width 78 height 12
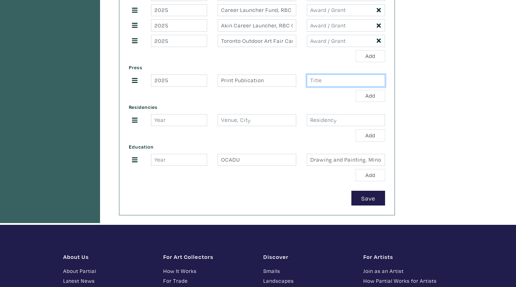
click at [334, 81] on input "text" at bounding box center [346, 80] width 78 height 12
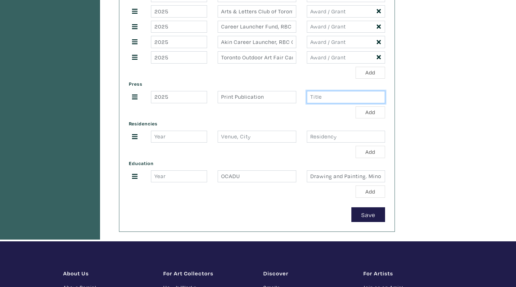
scroll to position [465, 0]
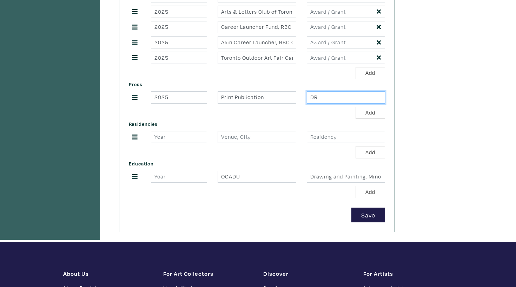
type input "D"
paste input "OCADU DRPT 110, Class of 2025"
type input "OCADU DRPT 110, Class of 2025"
click at [346, 130] on div "Residencies Add" at bounding box center [257, 139] width 267 height 40
click at [356, 100] on input "OCADU DRPT 110, Class of 2025" at bounding box center [346, 97] width 78 height 12
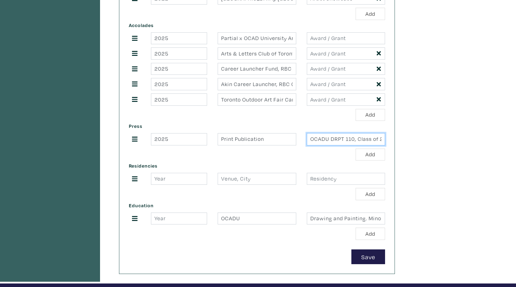
scroll to position [424, 0]
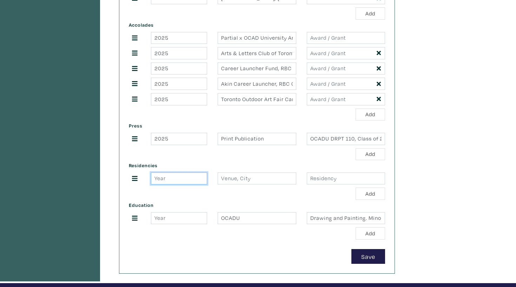
click at [185, 180] on input "number" at bounding box center [179, 178] width 56 height 12
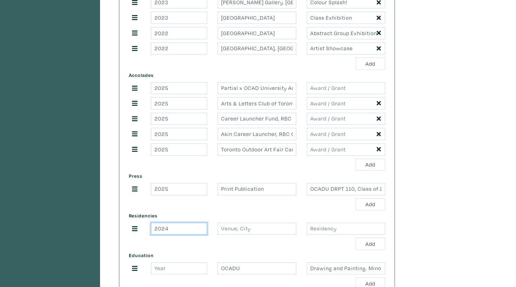
scroll to position [388, 0]
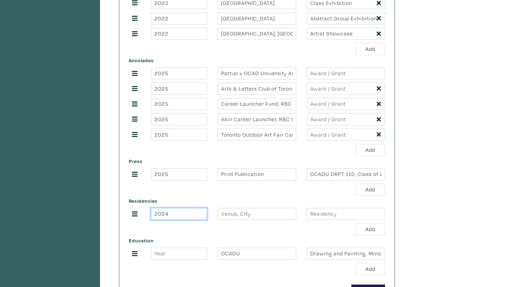
type input "2024"
type input "Sonndr Cafe, Toronto"
click at [316, 215] on input "text" at bounding box center [346, 214] width 78 height 12
type input "r"
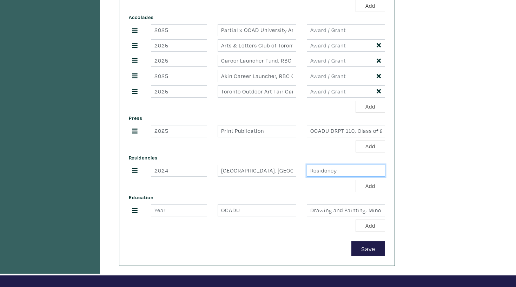
scroll to position [432, 0]
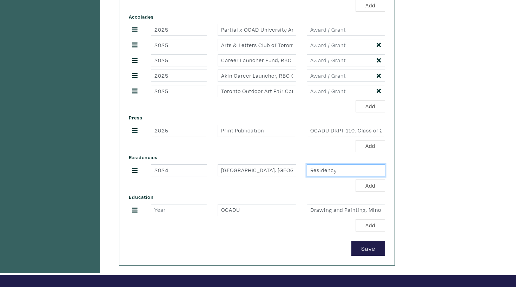
type input "Residency"
click at [356, 35] on input "text" at bounding box center [346, 30] width 78 height 12
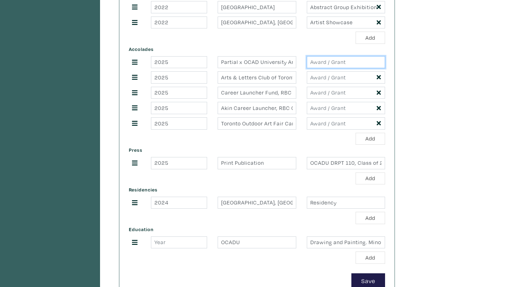
scroll to position [409, 0]
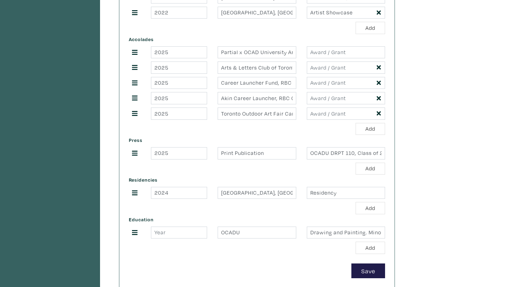
click at [340, 178] on div "Residencies 2024 Sonndr Cafe, Toronto Residency Add" at bounding box center [257, 195] width 267 height 40
click at [366, 150] on div "Press 2025 Print Publication OCADU DRPT 110, Class of 2025 Add" at bounding box center [257, 155] width 267 height 40
click at [365, 154] on input "OCADU DRPT 110, Class of 2025" at bounding box center [346, 153] width 78 height 12
click at [322, 185] on div "Residencies 2024 Sonndr Cafe, Toronto Residency Add" at bounding box center [257, 195] width 267 height 40
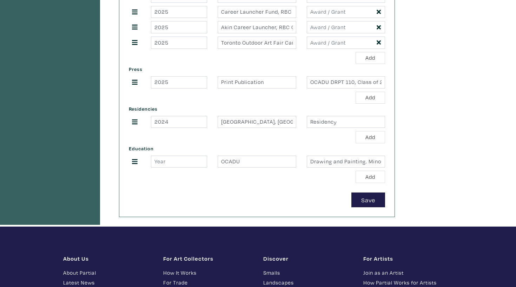
scroll to position [540, 0]
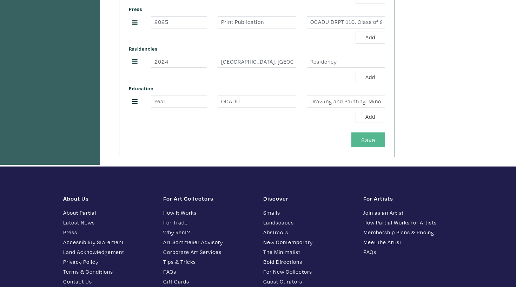
click at [378, 147] on button "Save" at bounding box center [369, 139] width 34 height 15
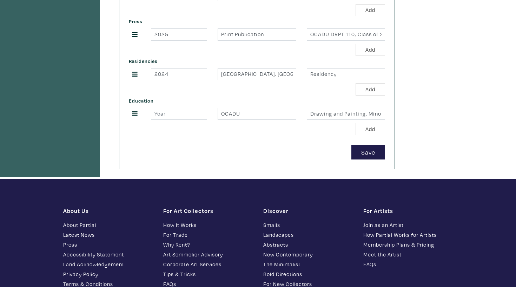
scroll to position [538, 0]
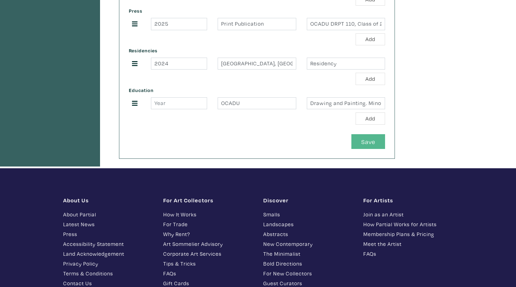
click at [357, 145] on button "Save" at bounding box center [369, 141] width 34 height 15
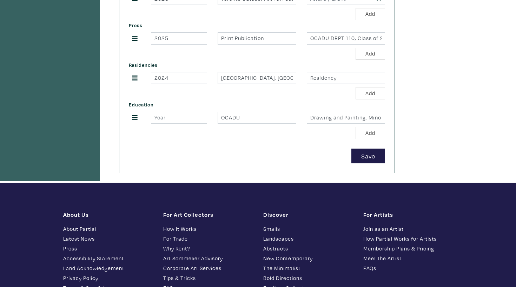
scroll to position [533, 0]
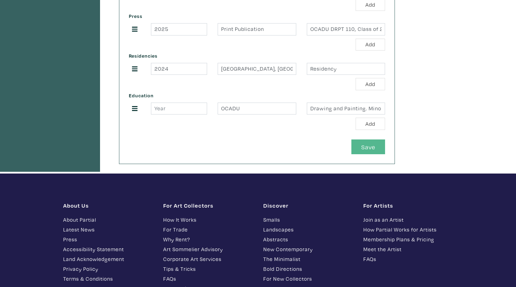
click at [378, 150] on button "Save" at bounding box center [369, 146] width 34 height 15
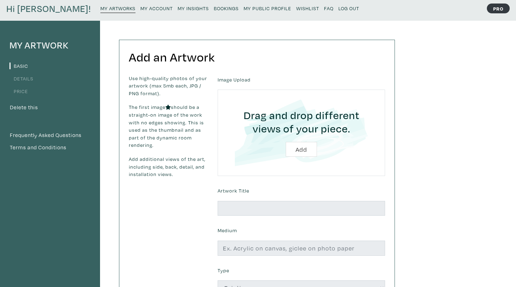
scroll to position [34, 0]
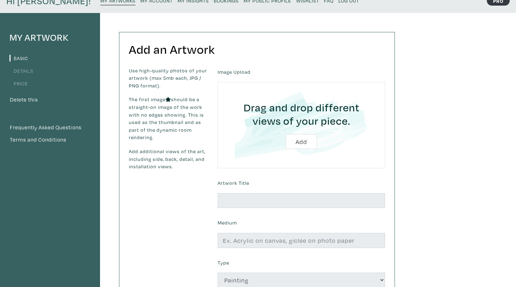
click at [294, 139] on input "file" at bounding box center [302, 125] width 148 height 67
type input "C:\fakepath\brakelights detail.jpg"
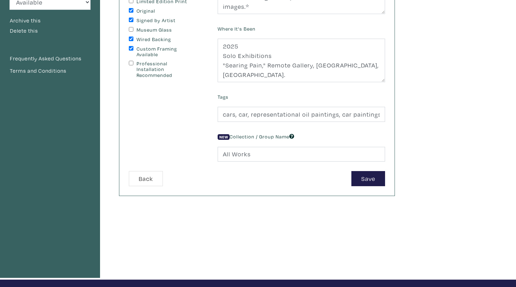
scroll to position [162, 0]
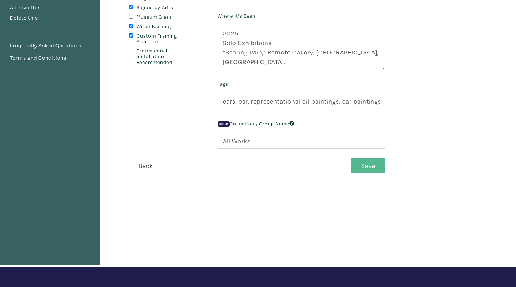
click at [371, 162] on button "Save" at bounding box center [369, 165] width 34 height 15
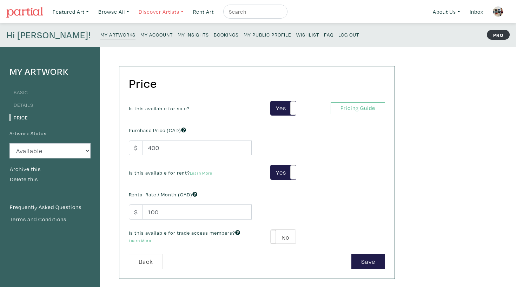
click at [170, 12] on link "Discover Artists" at bounding box center [161, 12] width 51 height 14
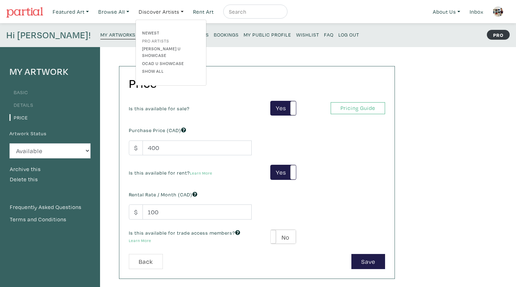
click at [161, 39] on link "Pro artists" at bounding box center [171, 41] width 58 height 6
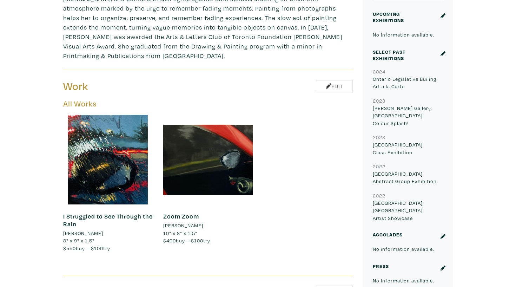
scroll to position [195, 0]
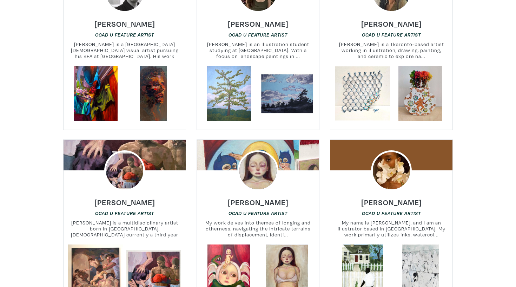
scroll to position [722, 0]
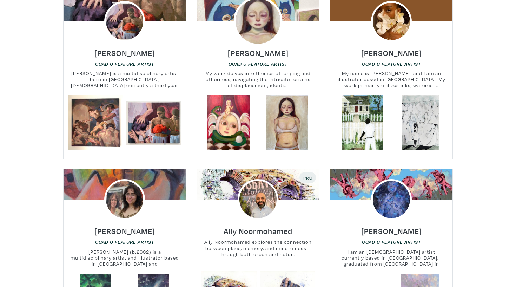
click at [265, 28] on img at bounding box center [258, 21] width 49 height 49
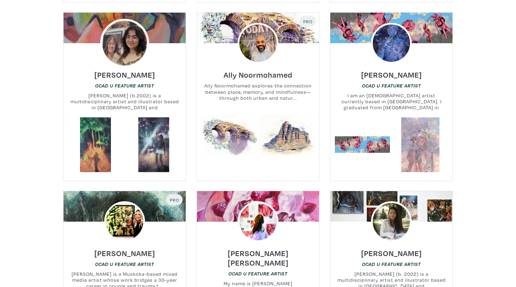
scroll to position [868, 0]
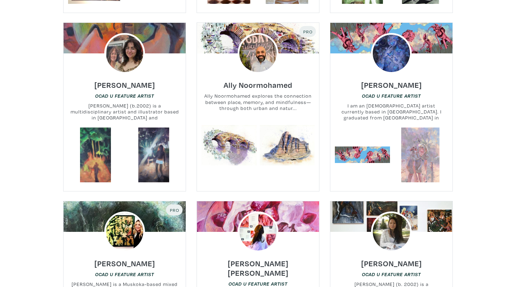
click at [157, 59] on div at bounding box center [125, 53] width 122 height 41
click at [131, 46] on img at bounding box center [124, 53] width 49 height 49
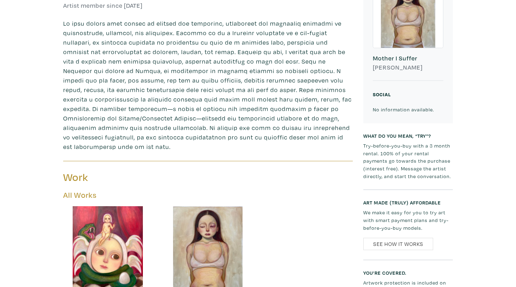
scroll to position [26, 0]
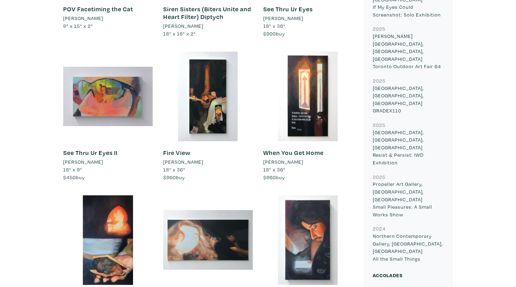
scroll to position [582, 0]
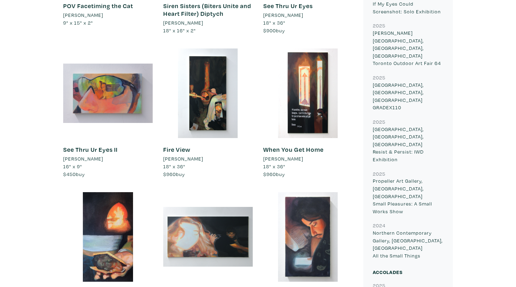
drag, startPoint x: 432, startPoint y: 208, endPoint x: 373, endPoint y: 183, distance: 64.3
copy p "Partial x OCAD University Artist Showcase, RBC Centre for Emerging Artists and …"
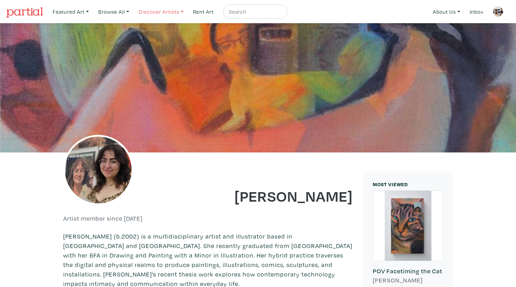
scroll to position [0, 0]
click at [498, 9] on img at bounding box center [498, 11] width 11 height 11
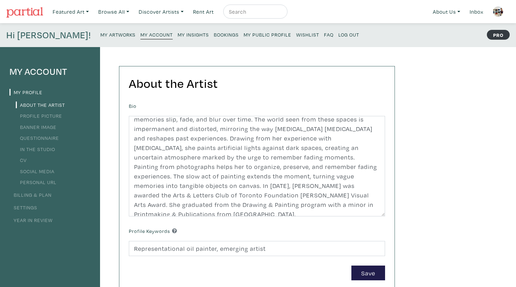
scroll to position [32, 0]
click at [244, 32] on small "My Public Profile" at bounding box center [268, 34] width 48 height 7
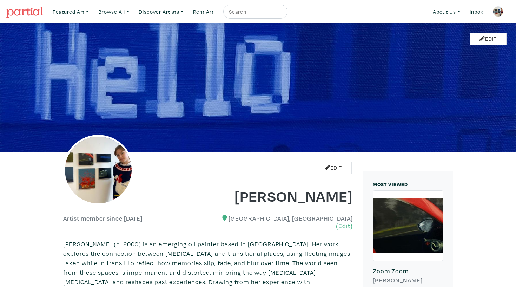
drag, startPoint x: 281, startPoint y: 68, endPoint x: 280, endPoint y: 105, distance: 37.2
click at [280, 105] on div "Edit" at bounding box center [258, 87] width 516 height 129
click at [483, 39] on icon at bounding box center [483, 39] width 6 height 6
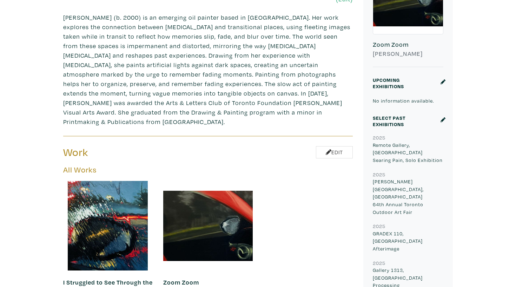
scroll to position [236, 0]
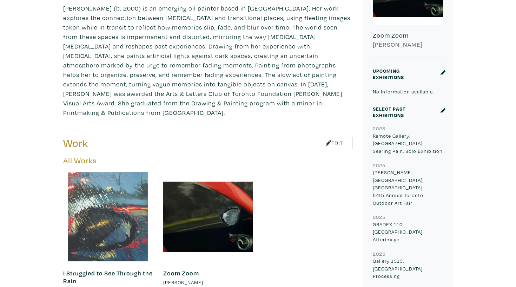
click at [125, 197] on div at bounding box center [108, 217] width 90 height 90
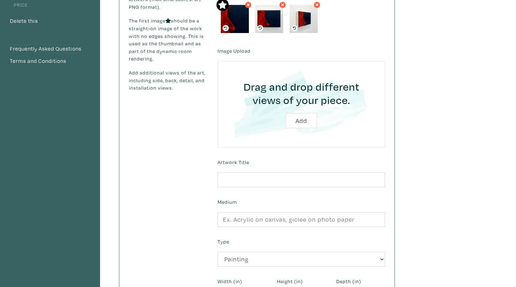
scroll to position [145, 0]
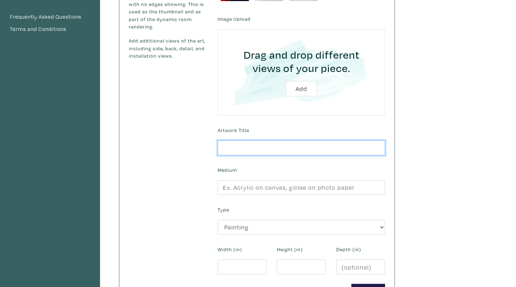
click at [299, 154] on input "text" at bounding box center [302, 148] width 168 height 15
type input "Brakelights"
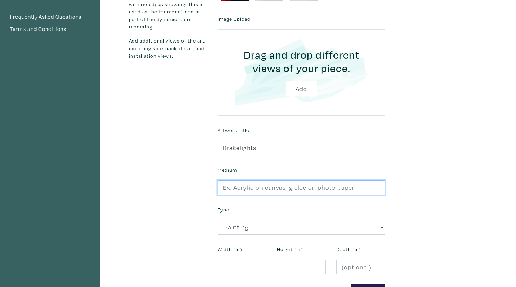
click at [279, 188] on input "text" at bounding box center [302, 187] width 168 height 15
type input "Oil on Canvas"
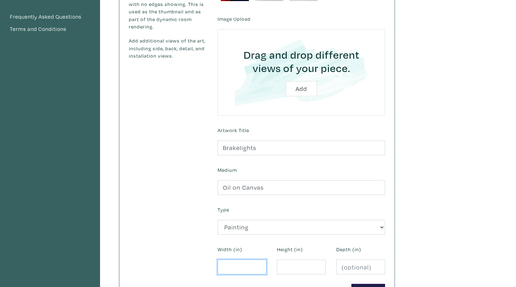
click at [240, 263] on input "number" at bounding box center [242, 267] width 49 height 15
type input "8"
click at [305, 265] on input "number" at bounding box center [301, 267] width 49 height 15
type input "6"
click at [345, 266] on input "number" at bounding box center [361, 267] width 49 height 15
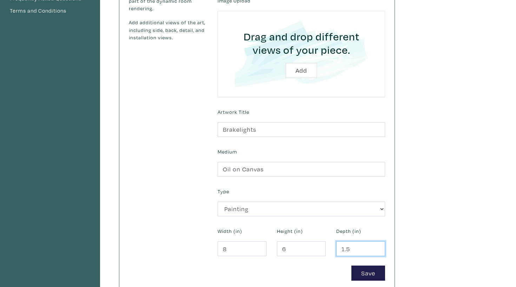
type input "1.5"
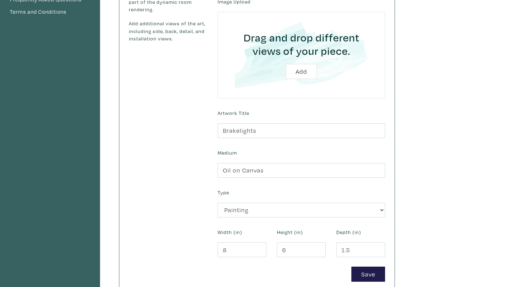
click at [376, 263] on form "Uploaded Images Image Upload Drag and drop different views of your piece. Add A…" at bounding box center [302, 110] width 178 height 343
click at [375, 268] on button "Save" at bounding box center [369, 274] width 34 height 15
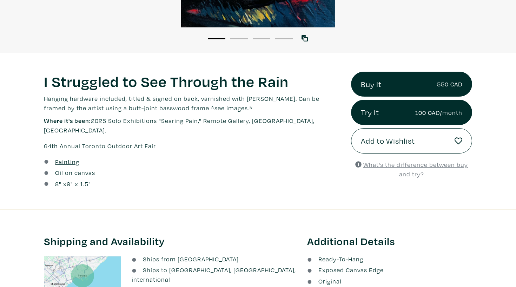
scroll to position [189, 0]
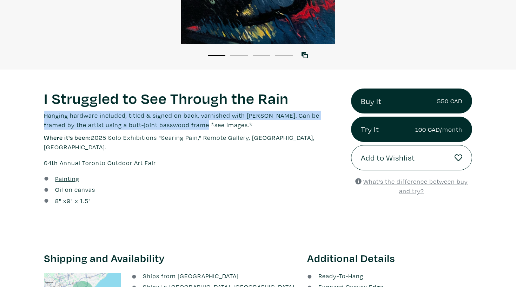
drag, startPoint x: 176, startPoint y: 124, endPoint x: 34, endPoint y: 113, distance: 141.6
copy p "Hanging hardware included, titled & signed on back, varnished with [PERSON_NAME…"
drag, startPoint x: 93, startPoint y: 138, endPoint x: 291, endPoint y: 135, distance: 197.8
click at [291, 135] on p "Where it's been: 2025 Solo Exhibitions "Searing Pain," Remote Gallery, [GEOGRAP…" at bounding box center [192, 142] width 297 height 19
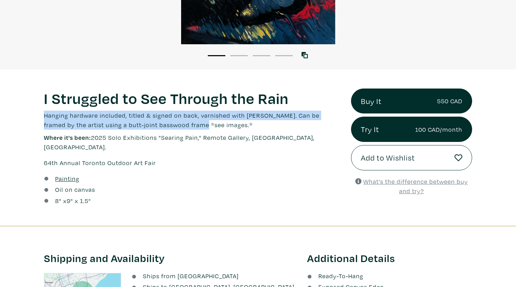
copy p "2025 Solo Exhibitions "Searing Pain," Remote Gallery, [GEOGRAPHIC_DATA], [GEOGR…"
click at [174, 142] on p "Where it's been: 2025 Solo Exhibitions "Searing Pain," Remote Gallery, [GEOGRAP…" at bounding box center [192, 142] width 297 height 19
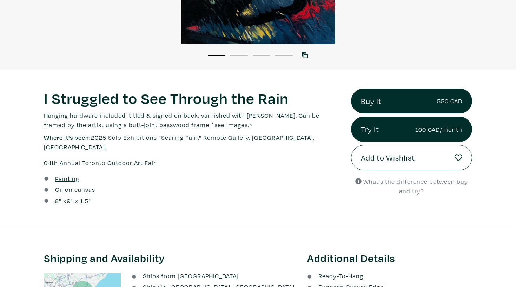
click at [172, 124] on p "Hanging hardware included, titled & signed on back, varnished with [PERSON_NAME…" at bounding box center [192, 120] width 297 height 19
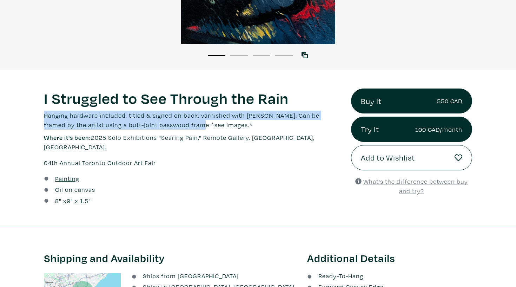
drag, startPoint x: 174, startPoint y: 124, endPoint x: 38, endPoint y: 113, distance: 136.0
copy p "Hanging hardware included, titled & signed on back, varnished with [PERSON_NAME…"
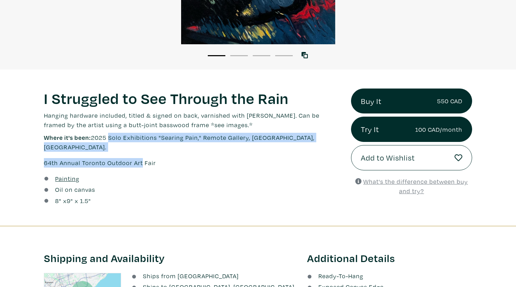
drag, startPoint x: 110, startPoint y: 138, endPoint x: 138, endPoint y: 152, distance: 31.6
click at [139, 152] on div "I Struggled to See Through the Rain Lorem ipsum dolor sit amet, consectetur adi…" at bounding box center [192, 128] width 297 height 79
click at [178, 158] on p "64th Annual Toronto Outdoor Art Fair" at bounding box center [192, 162] width 297 height 9
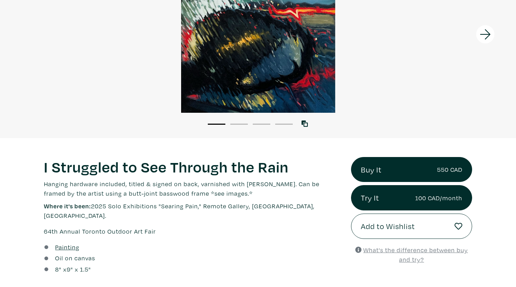
scroll to position [126, 0]
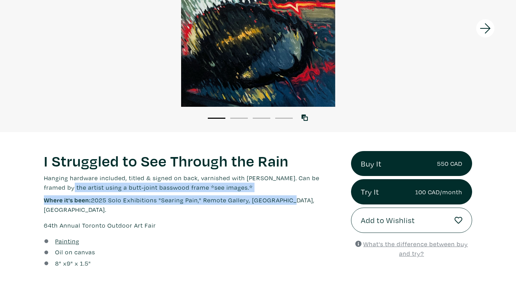
drag, startPoint x: 287, startPoint y: 201, endPoint x: 34, endPoint y: 181, distance: 254.1
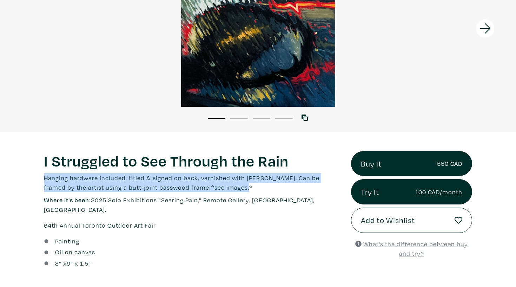
drag, startPoint x: 38, startPoint y: 176, endPoint x: 257, endPoint y: 190, distance: 219.6
click at [181, 194] on div "I Struggled to See Through the Rain Lorem ipsum dolor sit amet, consectetur adi…" at bounding box center [192, 190] width 297 height 79
drag, startPoint x: 176, startPoint y: 188, endPoint x: 29, endPoint y: 177, distance: 146.9
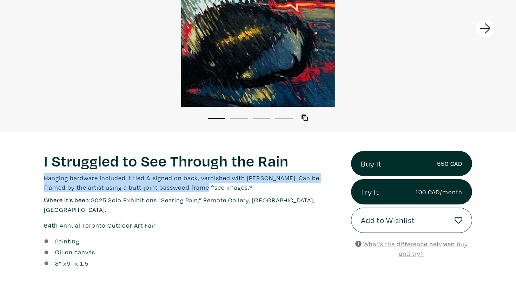
copy p "Hanging hardware included, titled & signed on back, varnished with [PERSON_NAME…"
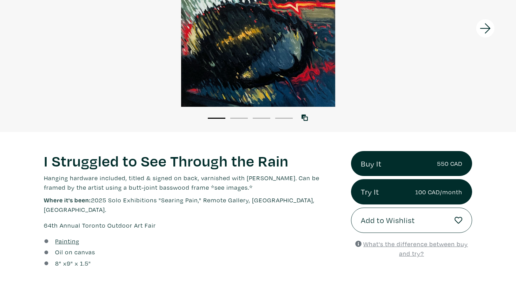
click at [487, 35] on icon at bounding box center [486, 28] width 24 height 19
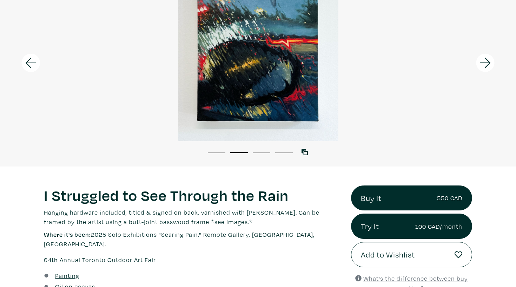
scroll to position [85, 0]
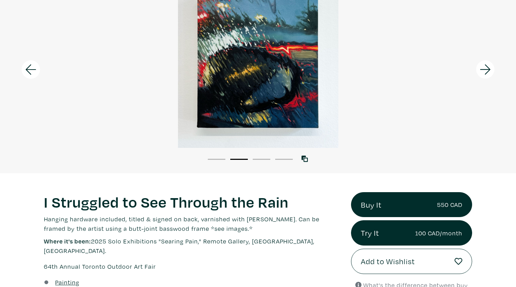
click at [489, 74] on icon at bounding box center [486, 69] width 24 height 19
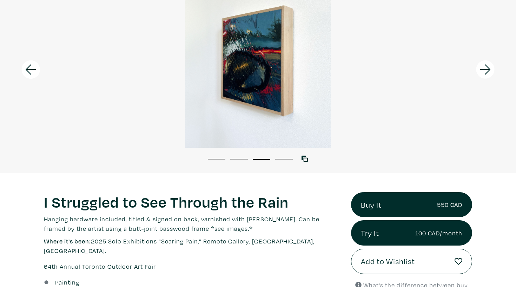
click at [489, 74] on icon at bounding box center [486, 69] width 24 height 19
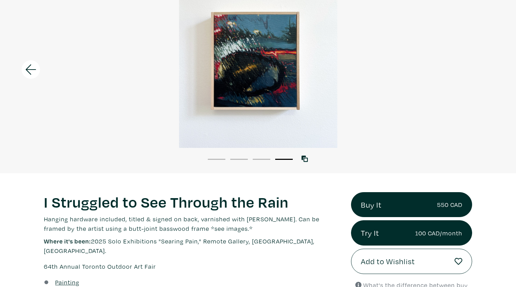
click at [91, 241] on span "Where it's been:" at bounding box center [67, 241] width 47 height 8
drag, startPoint x: 168, startPoint y: 257, endPoint x: 25, endPoint y: 254, distance: 143.0
copy p "64th Annual Toronto Outdoor Art Fair"
click at [348, 0] on div at bounding box center [258, 62] width 516 height 172
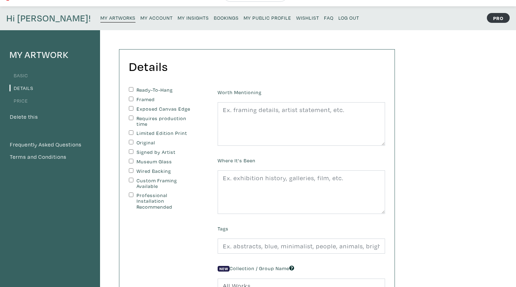
scroll to position [19, 0]
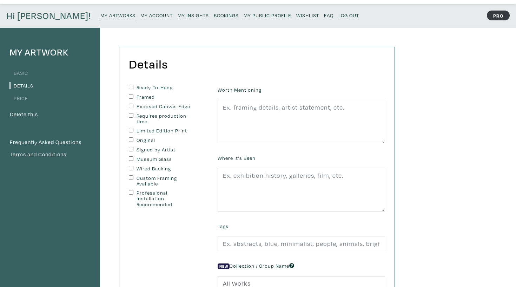
click at [148, 107] on label "Exposed Canvas Edge" at bounding box center [166, 107] width 59 height 6
click at [133, 107] on input "Exposed Canvas Edge" at bounding box center [131, 106] width 5 height 5
checkbox input "true"
click at [132, 86] on input "Ready-To-Hang" at bounding box center [131, 87] width 5 height 5
checkbox input "true"
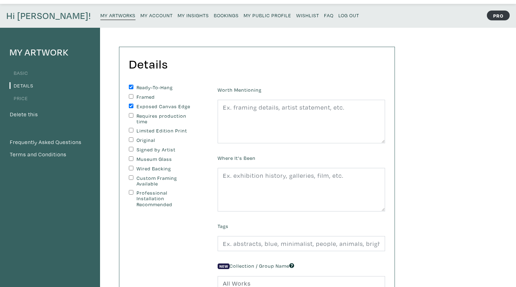
click at [131, 138] on input "Original" at bounding box center [131, 139] width 5 height 5
checkbox input "true"
click at [131, 147] on input "Signed by Artist" at bounding box center [131, 149] width 5 height 5
checkbox input "true"
click at [131, 166] on input "Wired Backing" at bounding box center [131, 168] width 5 height 5
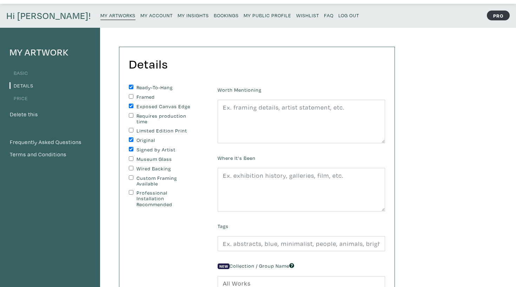
checkbox input "true"
click at [130, 172] on div "Ready-To-Hang Framed Exposed Canvas Edge Requires production time Limited Editi…" at bounding box center [168, 146] width 78 height 123
click at [130, 176] on input "Custom Framing Available" at bounding box center [131, 177] width 5 height 5
checkbox input "true"
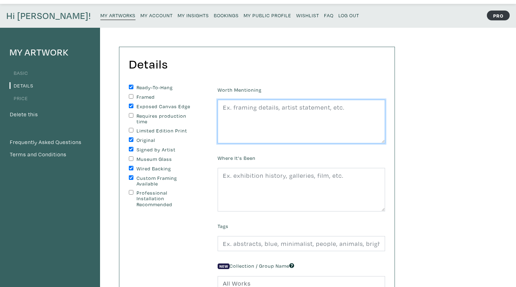
click at [290, 126] on textarea at bounding box center [302, 122] width 168 height 44
paste textarea "Hanging hardware included, titled & signed on back, varnished with Gamvar Gloss…"
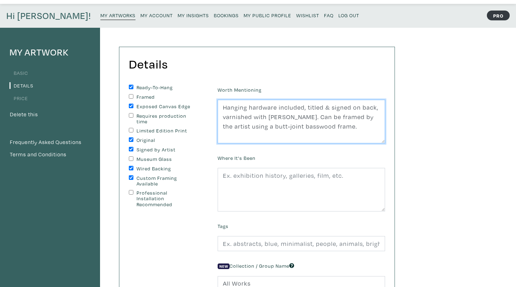
type textarea "Hanging hardware included, titled & signed on back, varnished with Gamvar Gloss…"
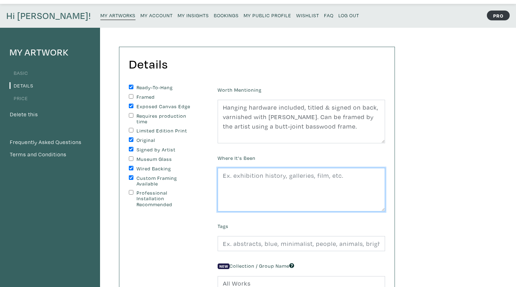
click at [334, 170] on textarea at bounding box center [302, 190] width 168 height 44
paste textarea "2025 Solo Exhibitions "Searing Pain," Remote Gallery, Toronto, ON."
click at [223, 174] on textarea "2025 Solo Exhibitions "Searing Pain," Remote Gallery, Toronto, ON." at bounding box center [302, 190] width 168 height 44
click at [240, 174] on textarea "2025 Solo Exhibitions "Searing Pain," Remote Gallery, Toronto, ON." at bounding box center [302, 190] width 168 height 44
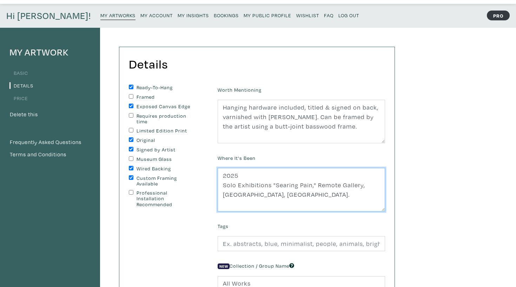
click at [271, 183] on textarea "2025 Solo Exhibitions "Searing Pain," Remote Gallery, Toronto, ON." at bounding box center [302, 190] width 168 height 44
click at [243, 173] on textarea "2025 Solo Exhibition "Searing Pain," Remote Gallery, Toronto, ON." at bounding box center [302, 190] width 168 height 44
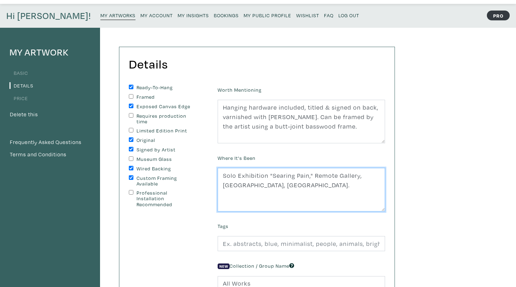
click at [266, 185] on textarea "Solo Exhibition "Searing Pain," Remote Gallery, Toronto, ON." at bounding box center [302, 190] width 168 height 44
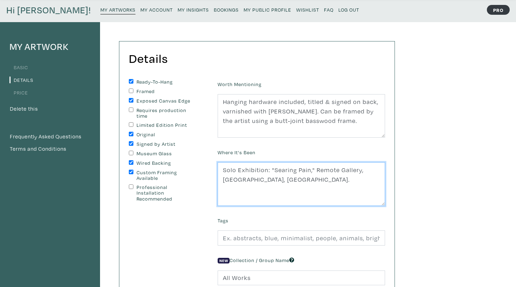
click at [224, 182] on textarea "Solo Exhibition: "Searing Pain," Remote Gallery, Toronto, ON." at bounding box center [302, 184] width 168 height 44
click at [263, 178] on textarea "Haley's first Solo Exhibition: "Searing Pain," Remote Gallery, Toronto, ON." at bounding box center [302, 184] width 168 height 44
click at [278, 175] on textarea "Haley's first solo Exhibition: "Searing Pain," Remote Gallery, Toronto, ON." at bounding box center [302, 184] width 168 height 44
click at [308, 179] on textarea "Haley's first solo exhibition: "Searing Pain," Remote Gallery, Toronto, ON." at bounding box center [302, 184] width 168 height 44
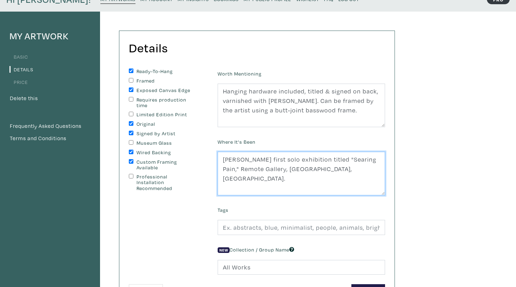
scroll to position [38, 0]
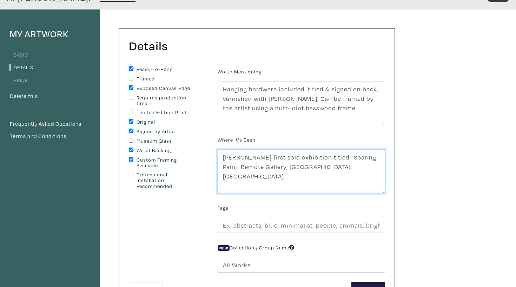
click at [224, 166] on textarea "Haley's first solo exhibition titled "Searing Pain," Remote Gallery, Toronto, O…" at bounding box center [302, 172] width 168 height 44
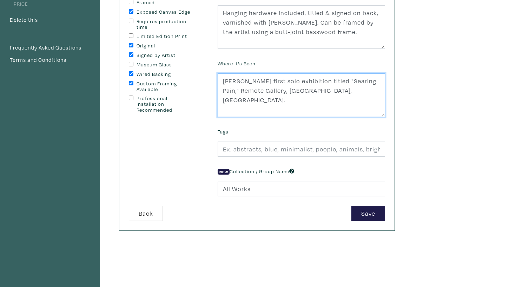
scroll to position [120, 0]
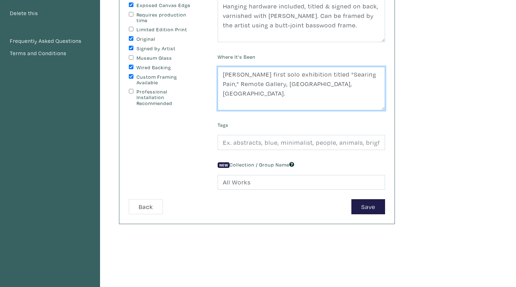
type textarea "Haley's first solo exhibition titled "Searing Pain," Remote Gallery, Toronto, O…"
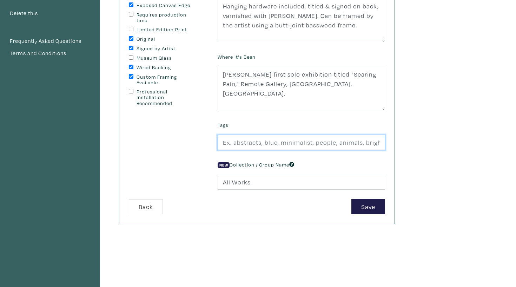
click at [283, 146] on input "text" at bounding box center [302, 142] width 168 height 15
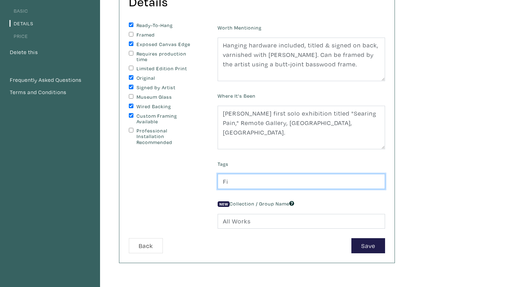
scroll to position [79, 0]
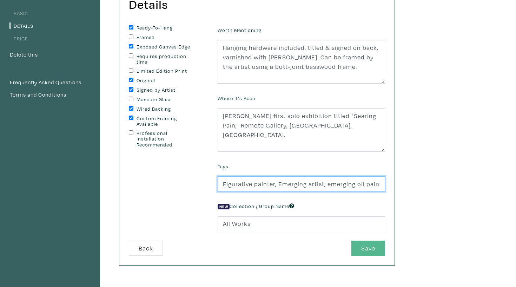
type input "Figurative painter, Emerging artist, emerging oil painter"
click at [372, 246] on button "Save" at bounding box center [369, 248] width 34 height 15
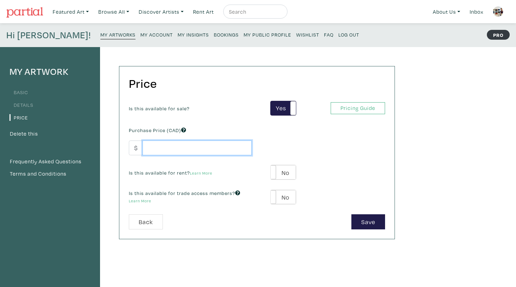
click at [212, 150] on input "number" at bounding box center [197, 148] width 109 height 15
type input "350"
click at [280, 170] on label "No" at bounding box center [283, 172] width 25 height 14
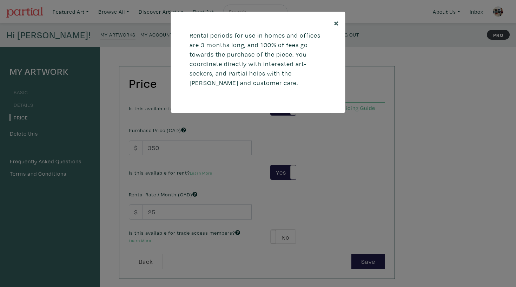
click at [331, 22] on button "×" at bounding box center [337, 23] width 18 height 22
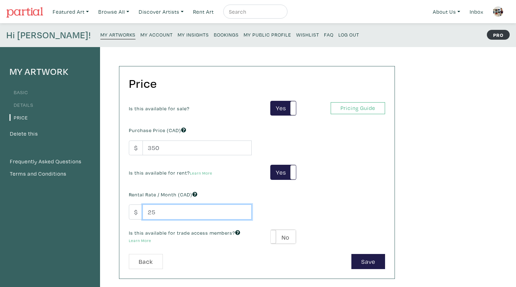
click at [186, 209] on input "25" at bounding box center [197, 211] width 109 height 15
type input "2"
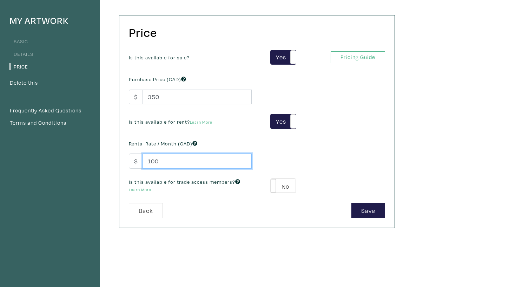
scroll to position [51, 0]
type input "100"
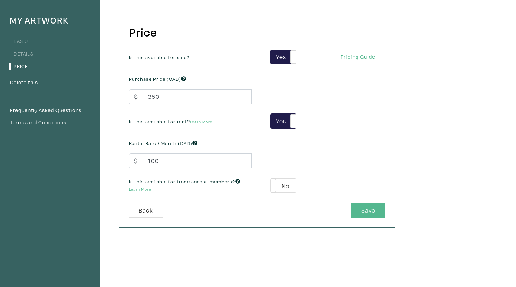
click at [370, 208] on button "Save" at bounding box center [369, 210] width 34 height 15
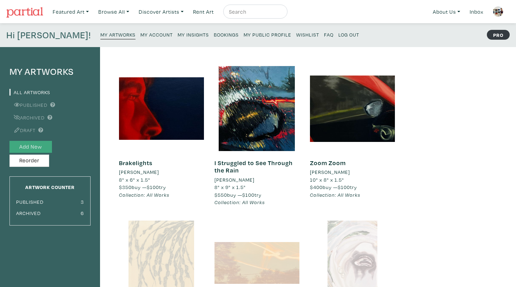
click at [35, 144] on button "Add New" at bounding box center [30, 147] width 43 height 12
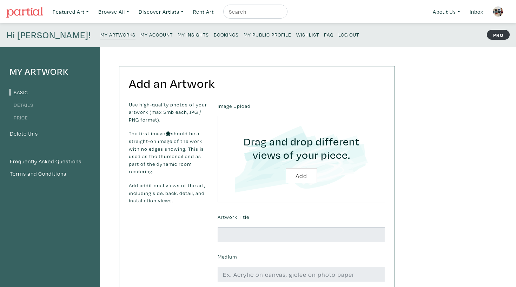
click at [298, 173] on input "file" at bounding box center [302, 159] width 148 height 67
type input "C:\fakepath\wrong turn front copy 2.jpg"
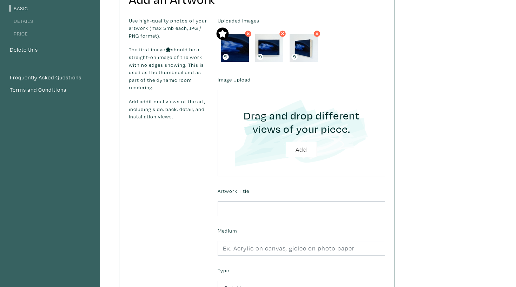
scroll to position [87, 0]
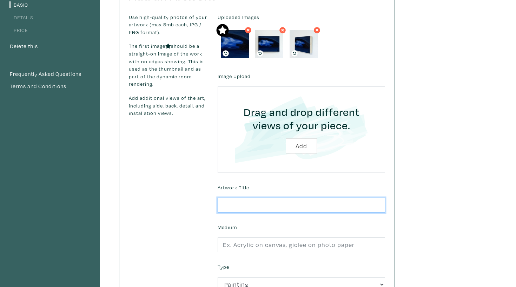
click at [251, 201] on input "text" at bounding box center [302, 205] width 168 height 15
type input "Wrong Turn"
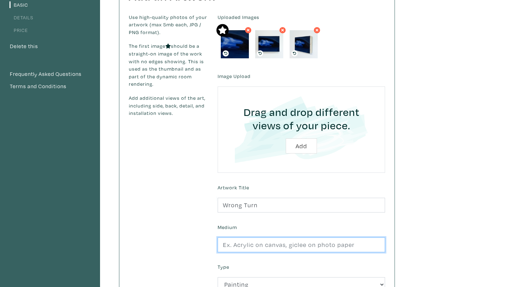
click at [247, 241] on input "text" at bounding box center [302, 244] width 168 height 15
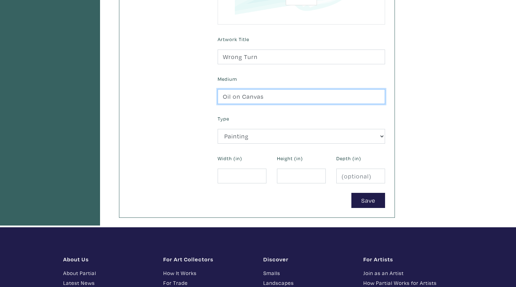
scroll to position [267, 0]
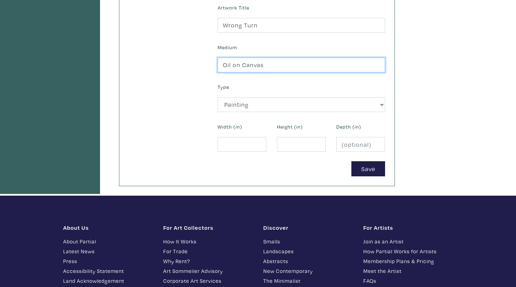
type input "Oil on Canvas"
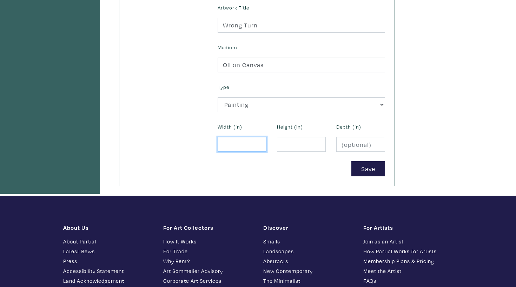
click at [248, 137] on input "number" at bounding box center [242, 144] width 49 height 15
type input "8"
click at [301, 140] on input "number" at bounding box center [301, 144] width 49 height 15
type input "6"
click at [350, 143] on input "number" at bounding box center [361, 144] width 49 height 15
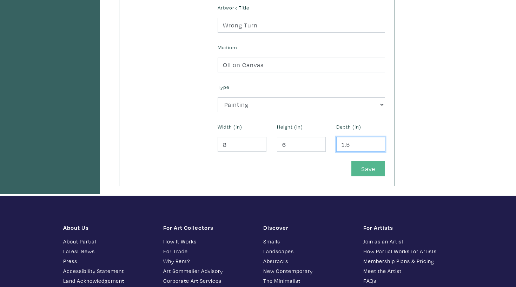
type input "1.5"
click at [370, 164] on button "Save" at bounding box center [369, 168] width 34 height 15
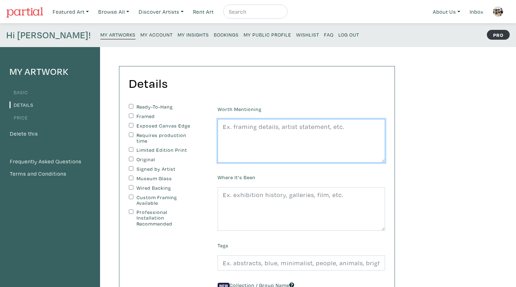
click at [279, 137] on textarea at bounding box center [302, 141] width 168 height 44
paste textarea "Hanging hardware included, titled & signed on back, varnished with [PERSON_NAME…"
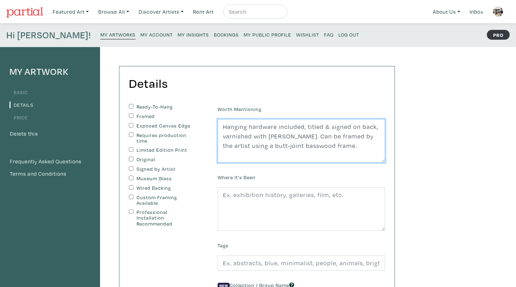
type textarea "Hanging hardware included, titled & signed on back, varnished with [PERSON_NAME…"
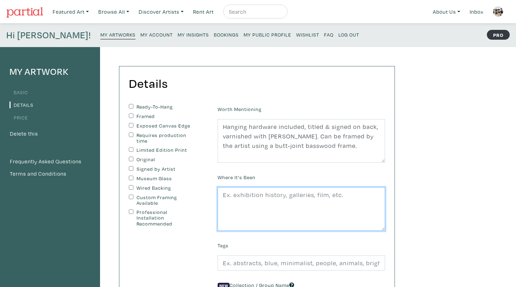
click at [290, 195] on textarea at bounding box center [302, 209] width 168 height 44
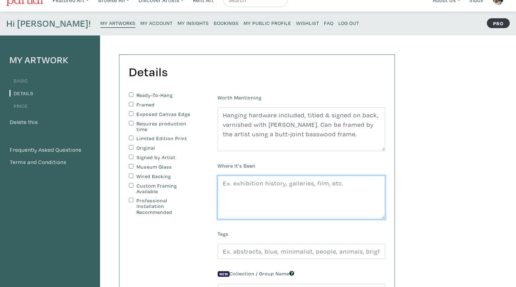
scroll to position [15, 0]
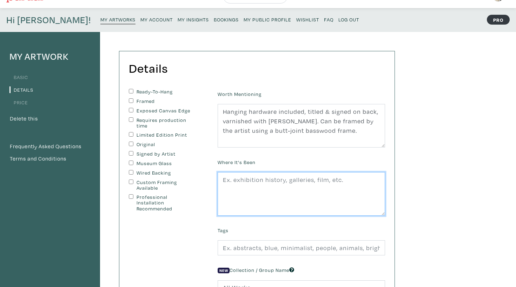
paste textarea "[PERSON_NAME] first solo exhibition titled "Searing Pain," Remote Gallery, [GEO…"
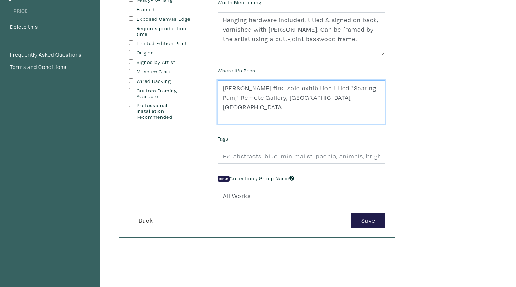
scroll to position [106, 0]
type textarea "[PERSON_NAME] first solo exhibition titled "Searing Pain," Remote Gallery, [GEO…"
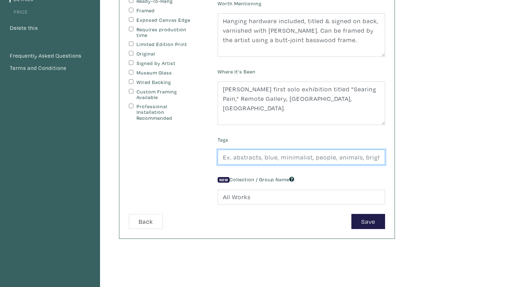
click at [311, 159] on input "text" at bounding box center [302, 157] width 168 height 15
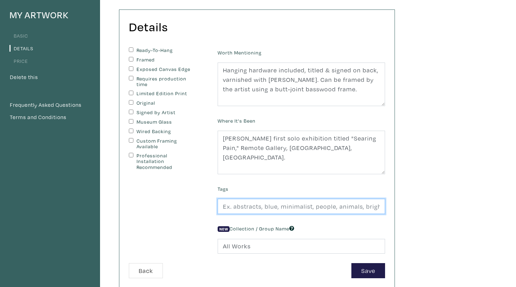
scroll to position [57, 0]
click at [243, 205] on input "Blue, Car paintings," at bounding box center [302, 206] width 168 height 15
click at [226, 207] on input "Blue, car paintings," at bounding box center [302, 206] width 168 height 15
click at [295, 204] on input "blue, car paintings," at bounding box center [302, 206] width 168 height 15
type input "blue, car paintings, emerging artist, representational oil painter"
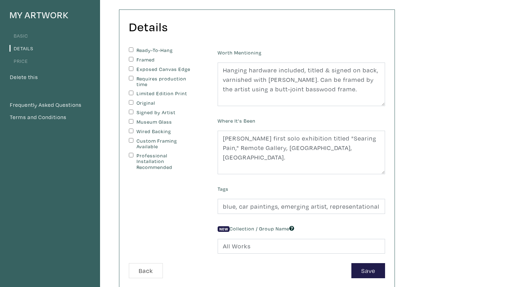
click at [132, 50] on input "Ready-To-Hang" at bounding box center [131, 49] width 5 height 5
checkbox input "true"
click at [133, 67] on input "Exposed Canvas Edge" at bounding box center [131, 68] width 5 height 5
checkbox input "true"
click at [131, 104] on div "Original" at bounding box center [168, 103] width 78 height 6
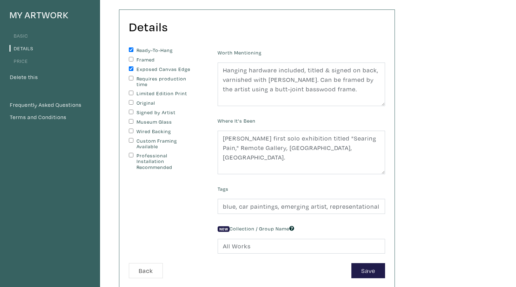
click at [131, 100] on input "Original" at bounding box center [131, 102] width 5 height 5
checkbox input "true"
click at [131, 110] on input "Signed by Artist" at bounding box center [131, 112] width 5 height 5
checkbox input "true"
click at [131, 130] on input "Wired Backing" at bounding box center [131, 131] width 5 height 5
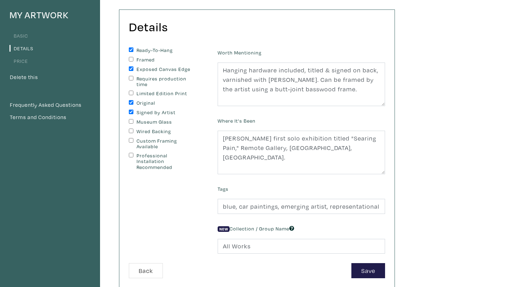
checkbox input "true"
click at [131, 139] on input "Custom Framing Available" at bounding box center [131, 140] width 5 height 5
checkbox input "true"
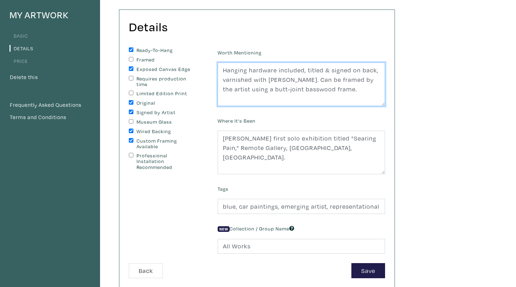
click at [320, 79] on textarea "Hanging hardware included, titled & signed on back, varnished with Gamvar Gloss…" at bounding box center [302, 85] width 168 height 44
type textarea "Hanging hardware included, titled & signed on back, varnished with Gamvar Gloss…"
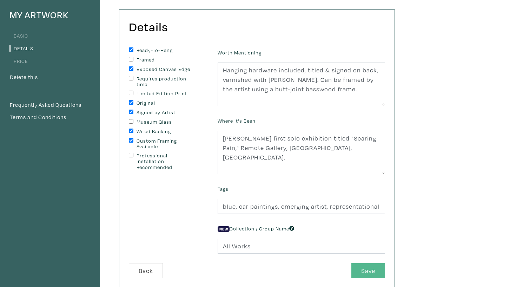
click at [375, 267] on button "Save" at bounding box center [369, 270] width 34 height 15
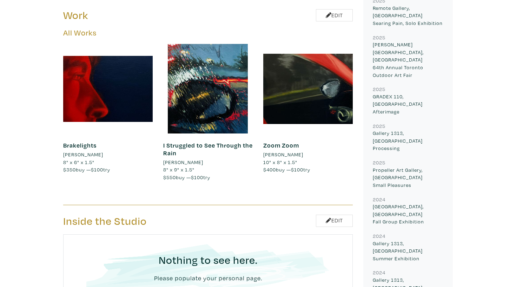
scroll to position [365, 0]
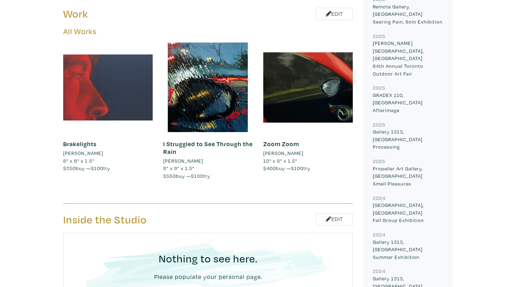
click at [92, 90] on div at bounding box center [108, 88] width 90 height 90
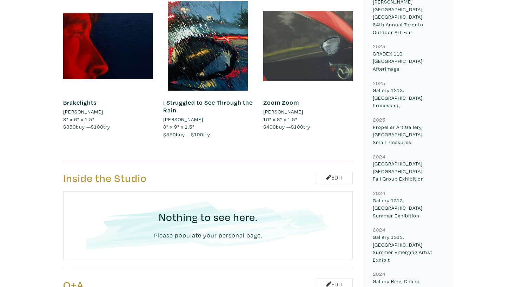
scroll to position [408, 0]
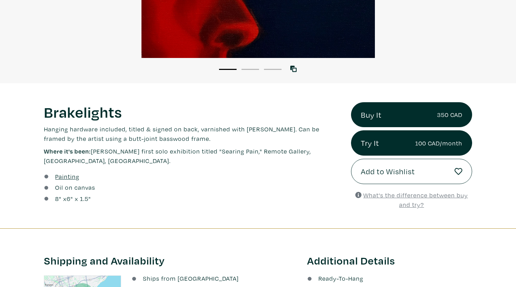
scroll to position [181, 0]
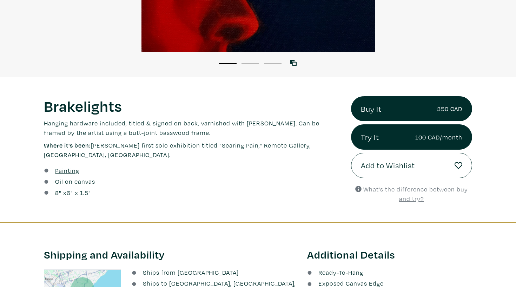
drag, startPoint x: 93, startPoint y: 146, endPoint x: 323, endPoint y: 149, distance: 229.7
click at [323, 149] on p "Where it's been: Haley's first solo exhibition titled "Searing Pain," Remote Ga…" at bounding box center [192, 150] width 297 height 19
copy p "Haley's first solo exhibition titled "Searing Pain," Remote Gallery, Toronto, O…"
click at [157, 121] on p "Hanging hardware included, titled & signed on back, varnished with Gamvar Gloss…" at bounding box center [192, 127] width 297 height 19
click at [326, 140] on div "Brakelights Lorem ipsum dolor sit amet, consectetur adipiscing elit. Ut bibendu…" at bounding box center [192, 127] width 297 height 63
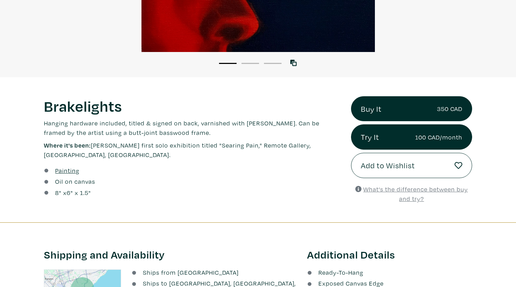
drag, startPoint x: 325, startPoint y: 146, endPoint x: 93, endPoint y: 146, distance: 231.8
click at [93, 146] on p "Where it's been: Haley's first solo exhibition titled "Searing Pain," Remote Ga…" at bounding box center [192, 150] width 297 height 19
copy p "Haley's first solo exhibition titled "Searing Pain," Remote Gallery, Toronto, O…"
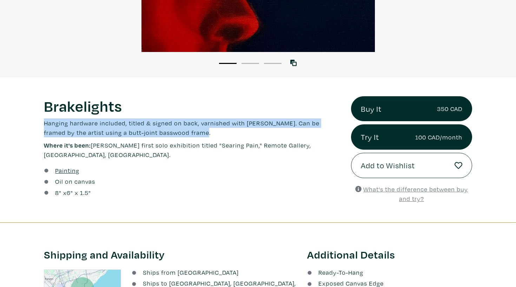
drag, startPoint x: 186, startPoint y: 135, endPoint x: 34, endPoint y: 125, distance: 152.1
copy p "Hanging hardware included, titled & signed on back, varnished with Gamvar Gloss…"
drag, startPoint x: 325, startPoint y: 147, endPoint x: 94, endPoint y: 147, distance: 231.5
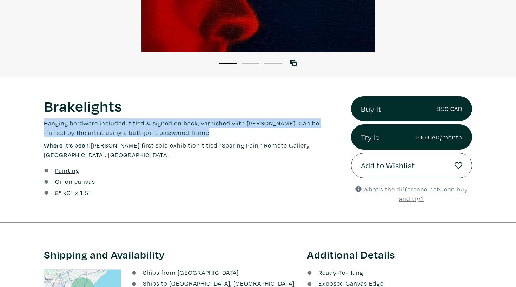
click at [94, 147] on p "Where it's been: Haley's first solo exhibition titled "Searing Pain," Remote Ga…" at bounding box center [192, 150] width 297 height 19
copy p "Haley's first solo exhibition titled "Searing Pain," Remote Gallery, Toronto, O…"
click at [111, 138] on div "Brakelights Lorem ipsum dolor sit amet, consectetur adipiscing elit. Ut bibendu…" at bounding box center [192, 127] width 297 height 63
drag, startPoint x: 159, startPoint y: 131, endPoint x: 70, endPoint y: 109, distance: 91.9
click at [41, 123] on div "Brakelights Lorem ipsum dolor sit amet, consectetur adipiscing elit. Ut bibendu…" at bounding box center [192, 149] width 307 height 107
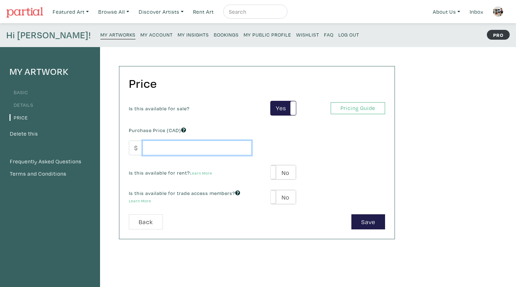
click at [212, 143] on input "number" at bounding box center [197, 148] width 109 height 15
type input "330"
click at [273, 170] on span at bounding box center [271, 172] width 11 height 14
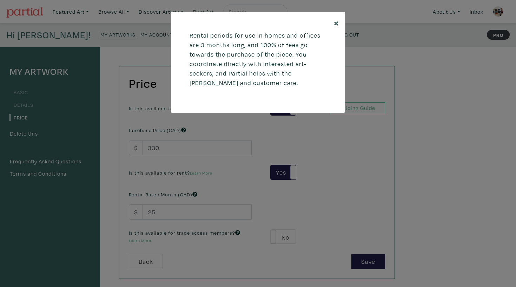
click at [338, 19] on span "×" at bounding box center [336, 23] width 5 height 12
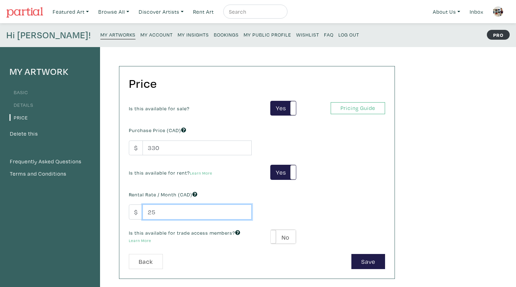
click at [195, 215] on input "25" at bounding box center [197, 211] width 109 height 15
type input "2"
type input "100"
click at [372, 256] on button "Save" at bounding box center [369, 261] width 34 height 15
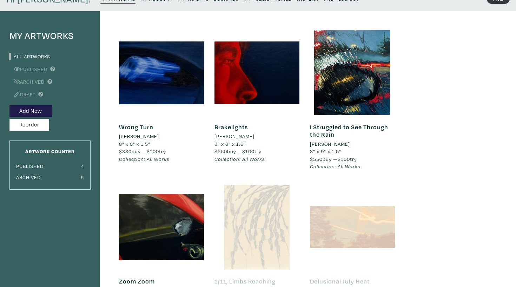
scroll to position [37, 0]
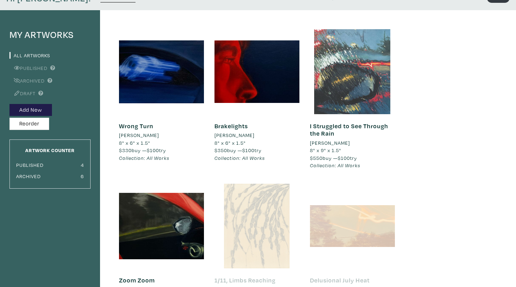
click at [332, 106] on div at bounding box center [352, 71] width 85 height 85
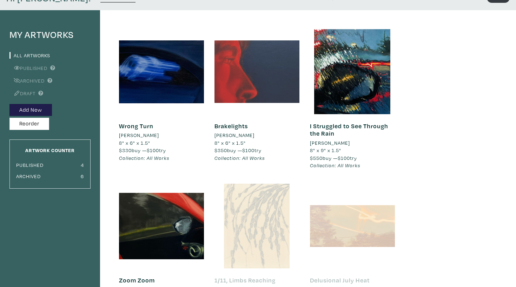
click at [242, 76] on div at bounding box center [257, 71] width 85 height 85
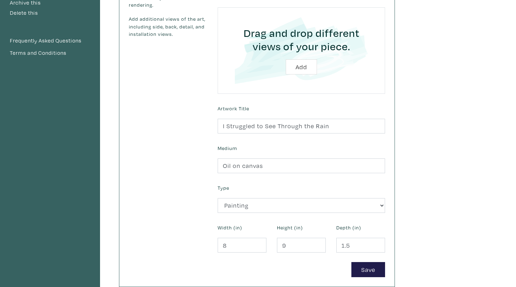
scroll to position [223, 0]
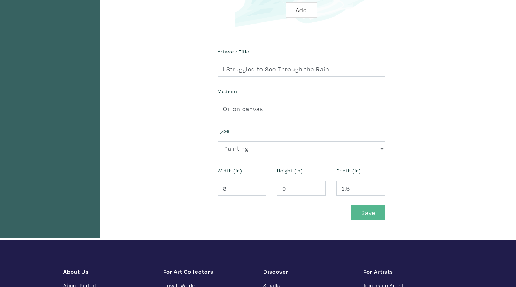
click at [371, 209] on button "Save" at bounding box center [369, 212] width 34 height 15
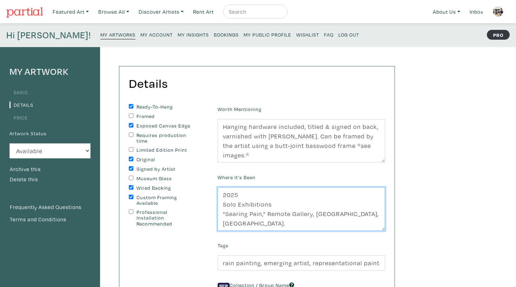
drag, startPoint x: 365, startPoint y: 213, endPoint x: 214, endPoint y: 195, distance: 152.5
click at [214, 195] on div "Where It's Been 2025 Solo Exhibitions "Searing Pain," Remote Gallery, Toronto, …" at bounding box center [302, 201] width 178 height 59
paste textarea "Haley's first solo exhibition titled"
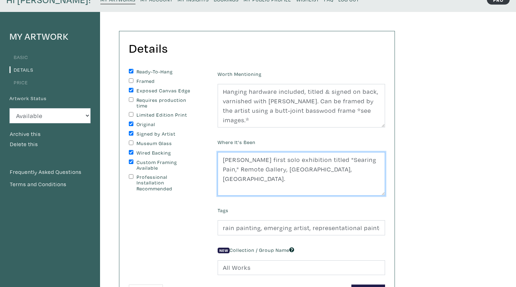
scroll to position [35, 0]
drag, startPoint x: 355, startPoint y: 186, endPoint x: 209, endPoint y: 189, distance: 146.2
click at [209, 189] on form "Ready-To-Hang Framed Exposed Canvas Edge Requires production time Limited Editi…" at bounding box center [257, 184] width 267 height 231
type textarea "Haley's first solo exhibition titled "Searing Pain," Remote Gallery, Toronto, O…"
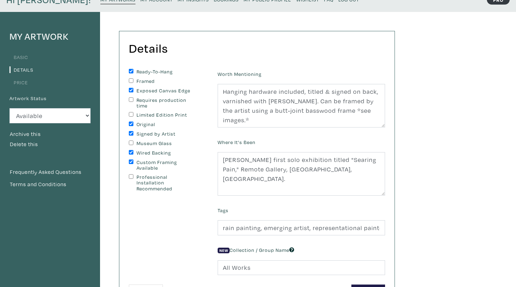
click at [209, 189] on div "Ready-To-Hang Framed Exposed Canvas Edge Requires production time Limited Editi…" at bounding box center [168, 177] width 89 height 216
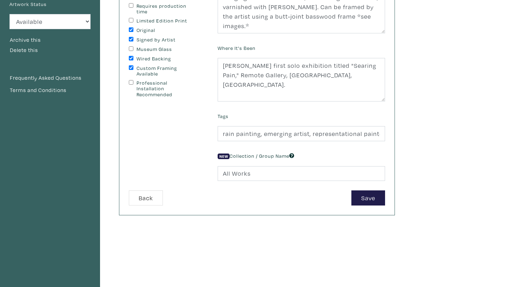
scroll to position [131, 0]
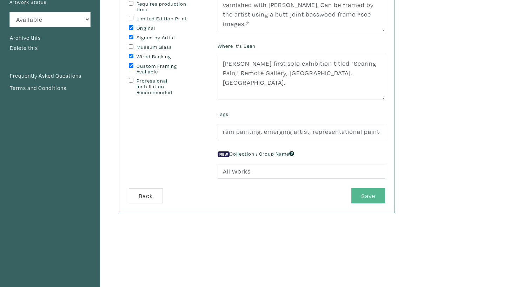
click at [375, 197] on button "Save" at bounding box center [369, 195] width 34 height 15
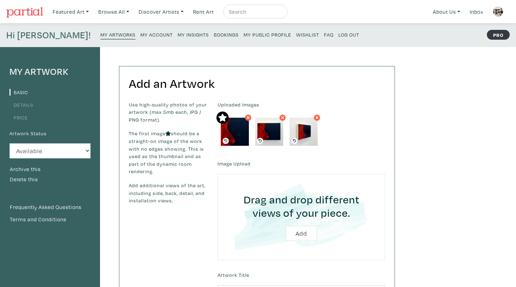
click at [24, 106] on link "Details" at bounding box center [21, 105] width 24 height 7
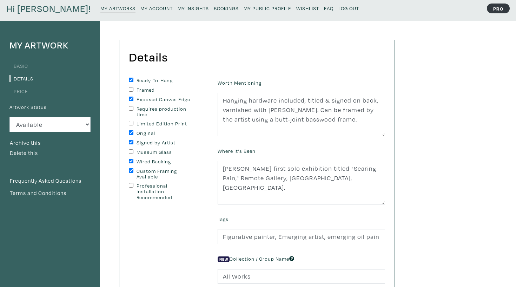
scroll to position [30, 0]
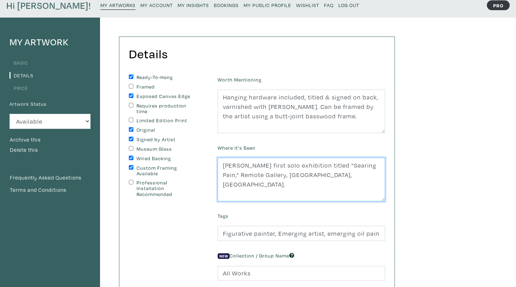
drag, startPoint x: 332, startPoint y: 171, endPoint x: 214, endPoint y: 163, distance: 117.6
click at [214, 163] on div "Where It's Been Haley's first solo exhibition titled "Searing Pain," Remote Gal…" at bounding box center [302, 172] width 178 height 59
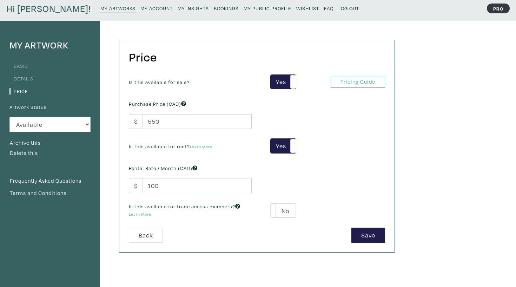
scroll to position [28, 0]
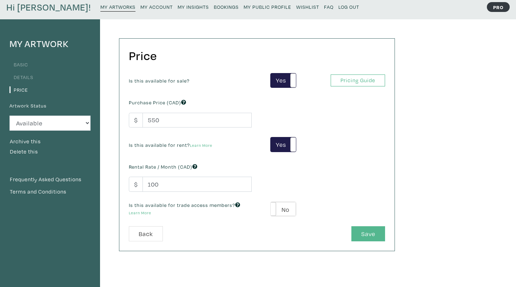
click at [373, 238] on button "Save" at bounding box center [369, 233] width 34 height 15
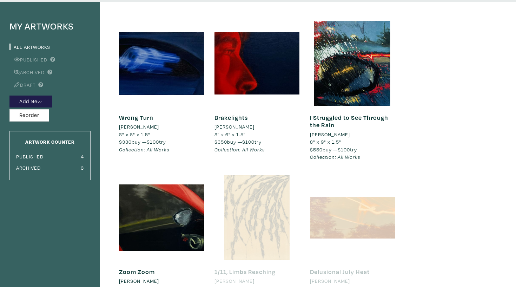
scroll to position [45, 0]
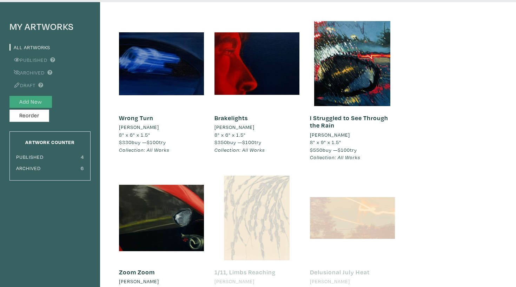
click at [37, 103] on button "Add New" at bounding box center [30, 102] width 43 height 12
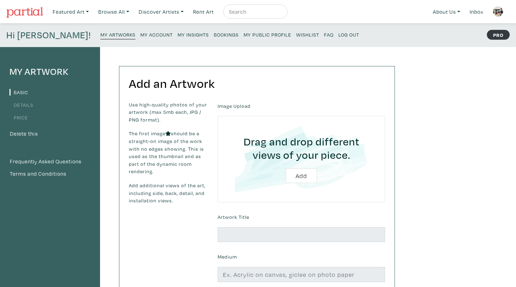
click at [302, 172] on input "file" at bounding box center [302, 159] width 148 height 67
type input "C:\fakepath\goodbye detail.jpg"
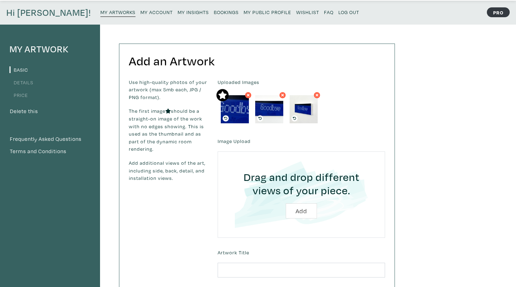
scroll to position [106, 0]
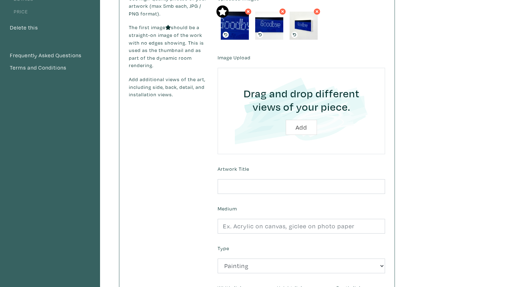
click at [269, 196] on form "Uploaded Images Image Upload Drag and drop different views of your piece. Add A…" at bounding box center [302, 166] width 178 height 343
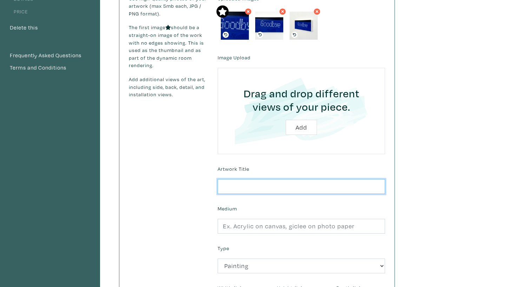
click at [263, 187] on input "text" at bounding box center [302, 186] width 168 height 15
type input "Goodbye"
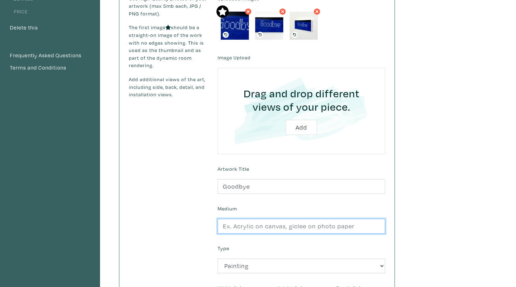
click at [253, 227] on input "text" at bounding box center [302, 226] width 168 height 15
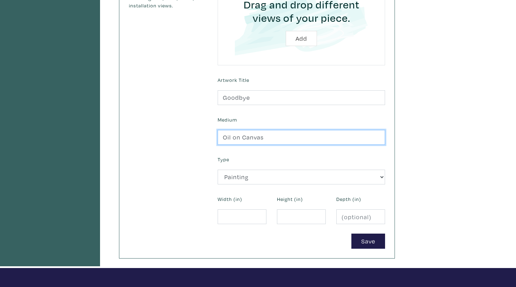
type input "Oil on Canvas"
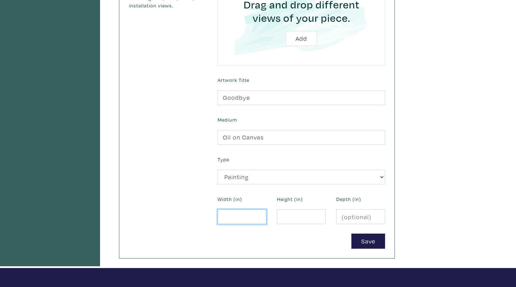
click at [239, 213] on input "number" at bounding box center [242, 216] width 49 height 15
type input "11"
click at [286, 218] on input "number" at bounding box center [301, 216] width 49 height 15
type input "5"
click at [349, 215] on input "number" at bounding box center [361, 216] width 49 height 15
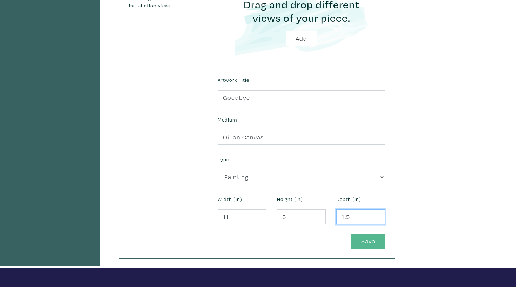
type input "1.5"
click at [377, 234] on button "Save" at bounding box center [369, 241] width 34 height 15
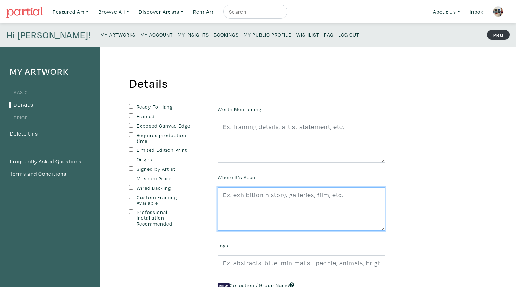
click at [275, 207] on textarea at bounding box center [302, 209] width 168 height 44
paste textarea "[PERSON_NAME] first solo exhibition titled "Searing Pain," Remote Gallery, [GEO…"
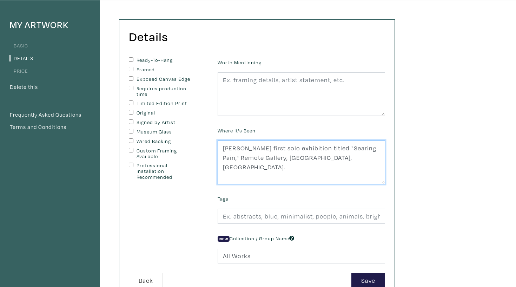
scroll to position [48, 0]
drag, startPoint x: 327, startPoint y: 162, endPoint x: 209, endPoint y: 139, distance: 120.9
click at [209, 139] on form "Ready-To-Hang Framed Exposed Canvas Edge Requires production time Limited Editi…" at bounding box center [257, 171] width 267 height 231
type textarea "[PERSON_NAME] first solo exhibition titled "Searing Pain," Remote Gallery, [GEO…"
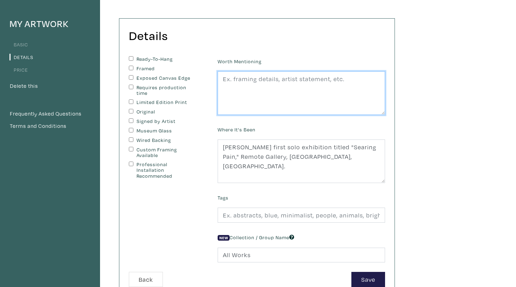
click at [262, 81] on textarea at bounding box center [302, 93] width 168 height 44
paste textarea "Hanging hardware included, titled & signed on back, varnished with [PERSON_NAME…"
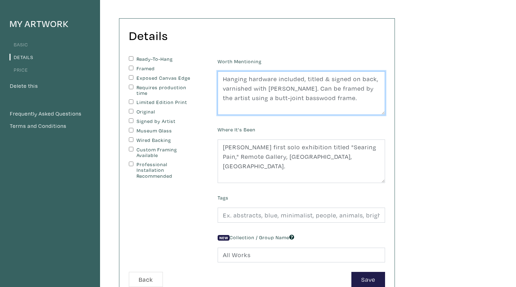
drag, startPoint x: 310, startPoint y: 88, endPoint x: 226, endPoint y: 88, distance: 84.3
click at [226, 88] on textarea "Hanging hardware included, titled & signed on back, varnished with Gamvar Gloss…" at bounding box center [302, 93] width 168 height 44
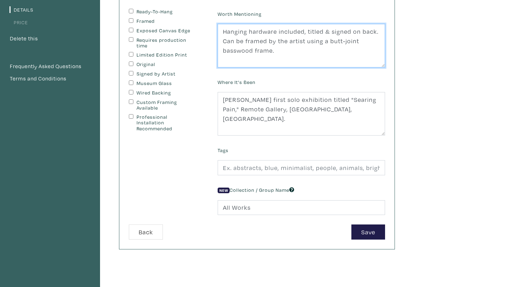
scroll to position [95, 0]
type textarea "Hanging hardware included, titled & signed on back. Can be framed by the artist…"
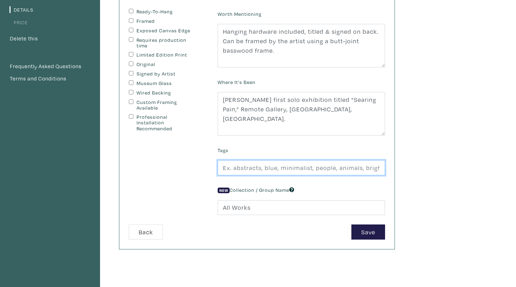
click at [314, 172] on input "text" at bounding box center [302, 167] width 168 height 15
type input "car painting, artificial lights, emerging artist, representational oil painter"
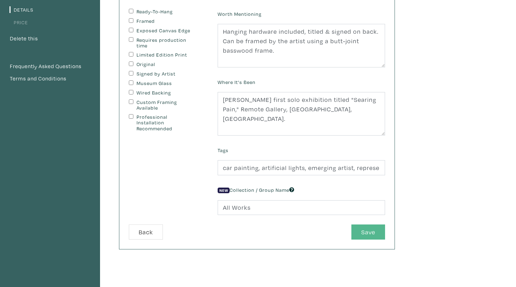
click at [369, 224] on button "Save" at bounding box center [369, 231] width 34 height 15
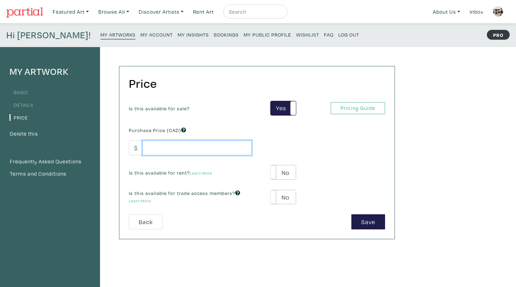
click at [220, 142] on input "number" at bounding box center [197, 148] width 109 height 15
type input "7"
type input "370"
click at [290, 174] on label "No" at bounding box center [283, 172] width 25 height 14
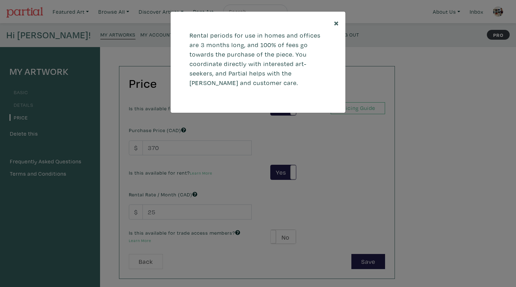
click at [334, 22] on span "×" at bounding box center [336, 23] width 5 height 12
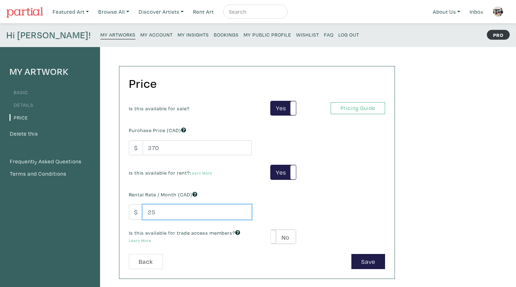
click at [222, 210] on input "25" at bounding box center [197, 211] width 109 height 15
type input "100"
click at [366, 262] on button "Save" at bounding box center [369, 261] width 34 height 15
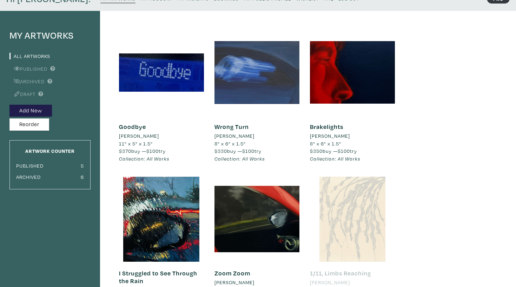
scroll to position [37, 0]
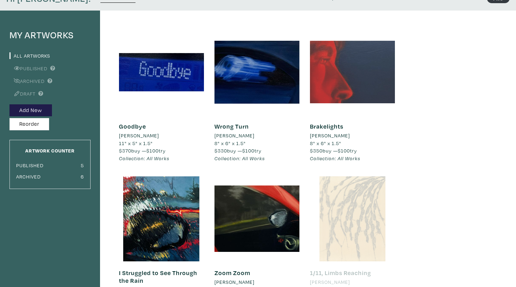
click at [380, 76] on div at bounding box center [352, 72] width 85 height 85
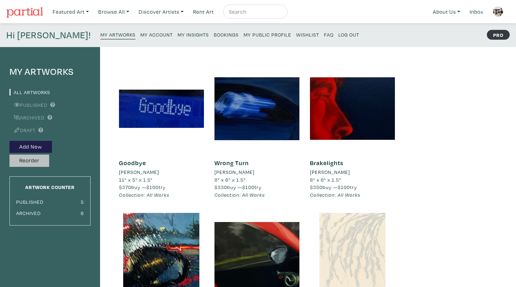
scroll to position [0, 0]
click at [37, 146] on button "Add New" at bounding box center [30, 147] width 43 height 12
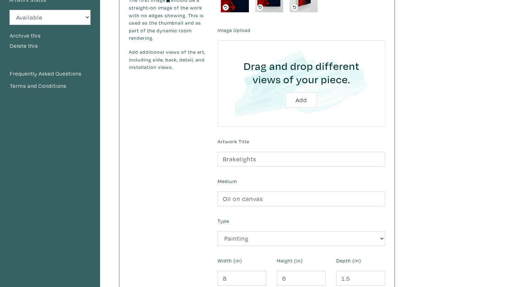
scroll to position [66, 0]
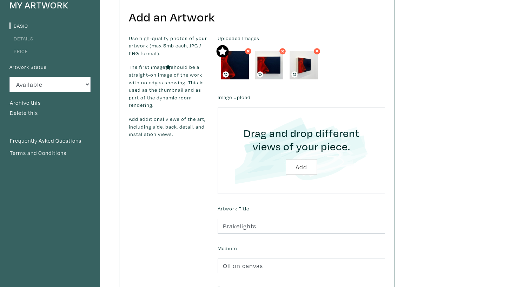
click at [27, 39] on link "Details" at bounding box center [21, 38] width 24 height 7
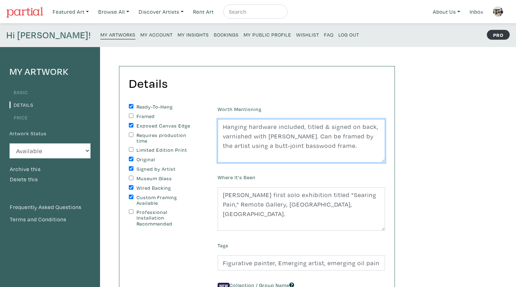
drag, startPoint x: 307, startPoint y: 137, endPoint x: 233, endPoint y: 138, distance: 74.5
click at [233, 138] on textarea "Hanging hardware included, titled & signed on back, varnished with [PERSON_NAME…" at bounding box center [302, 141] width 168 height 44
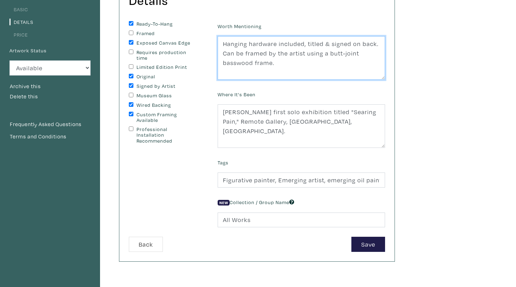
scroll to position [116, 0]
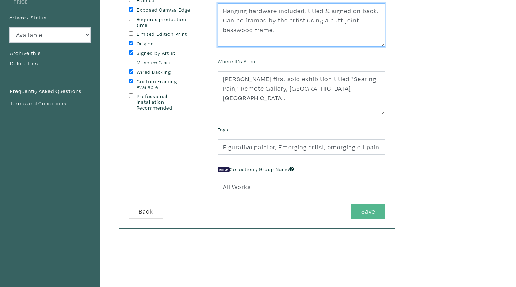
type textarea "Hanging hardware included, titled & signed on back. Can be framed by the artist…"
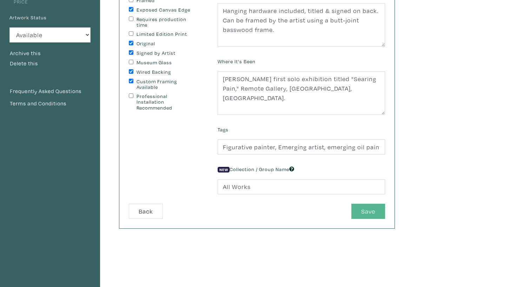
click at [371, 205] on button "Save" at bounding box center [369, 211] width 34 height 15
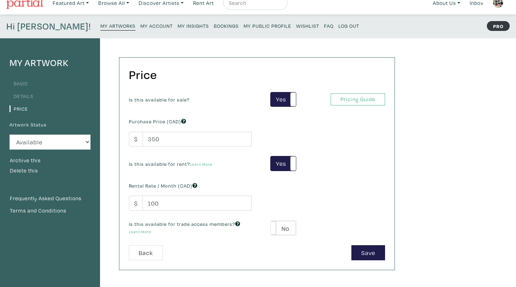
scroll to position [13, 0]
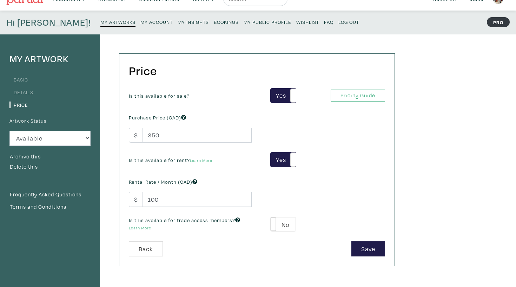
click at [371, 240] on div "Is this available for sale? Yes No Yes No Pricing Guide PRO Purchase Price (CAD…" at bounding box center [257, 165] width 267 height 154
click at [371, 248] on button "Save" at bounding box center [369, 248] width 34 height 15
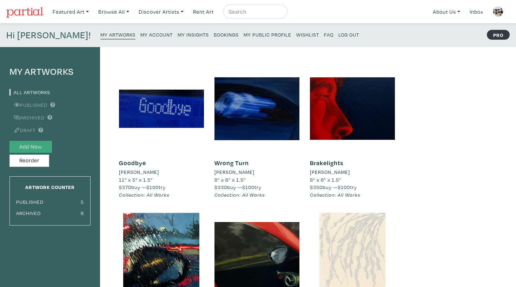
click at [50, 145] on button "Add New" at bounding box center [30, 147] width 43 height 12
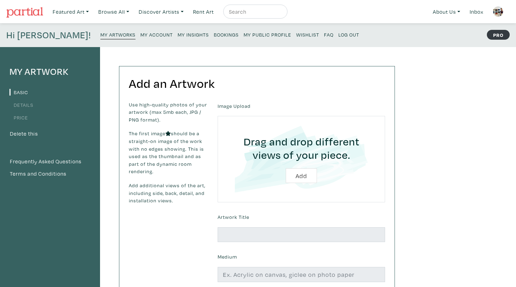
click at [290, 170] on input "file" at bounding box center [302, 159] width 148 height 67
type input "C:\fakepath\downpour.psd"
click at [302, 175] on input "file" at bounding box center [302, 159] width 148 height 67
type input "C:\fakepath\downpour detail.jpg"
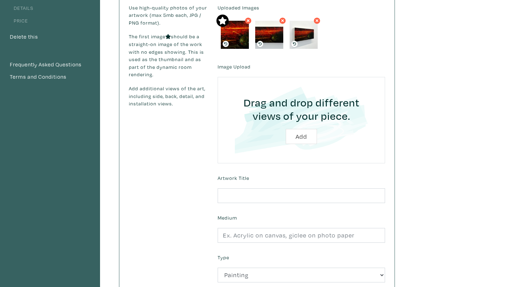
scroll to position [108, 0]
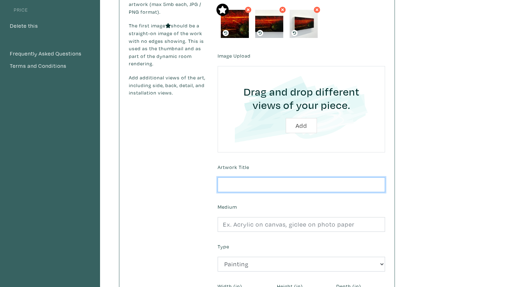
click at [263, 181] on input "text" at bounding box center [302, 184] width 168 height 15
type input "Downpour"
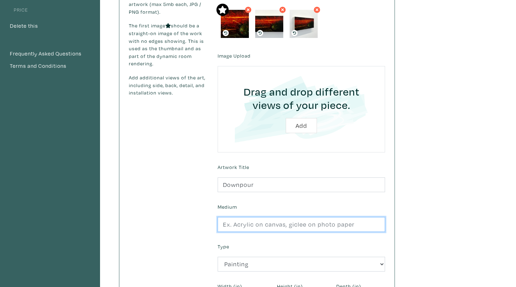
click at [266, 226] on input "text" at bounding box center [302, 224] width 168 height 15
type input "P"
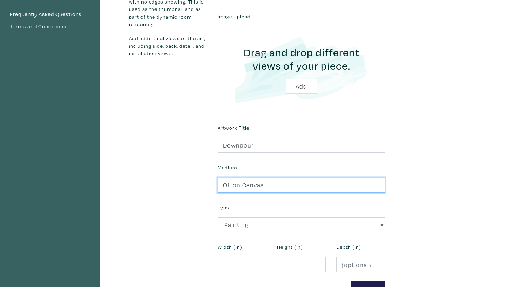
scroll to position [206, 0]
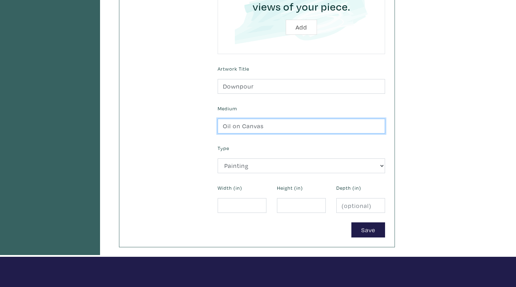
type input "Oil on Canvas"
click at [230, 190] on div "Width (in)" at bounding box center [242, 198] width 59 height 30
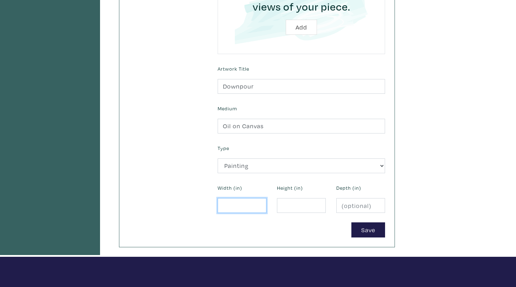
click at [230, 204] on input "number" at bounding box center [242, 205] width 49 height 15
type input "11"
click at [284, 203] on input "number" at bounding box center [301, 205] width 49 height 15
type input "5"
click at [364, 201] on input "number" at bounding box center [361, 205] width 49 height 15
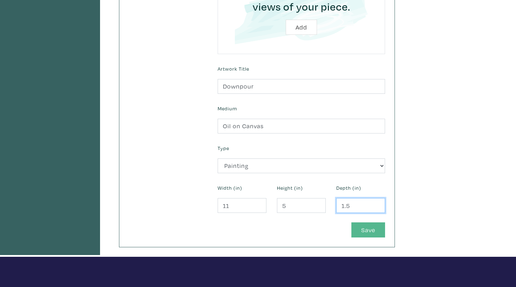
type input "1.5"
click at [380, 224] on button "Save" at bounding box center [369, 229] width 34 height 15
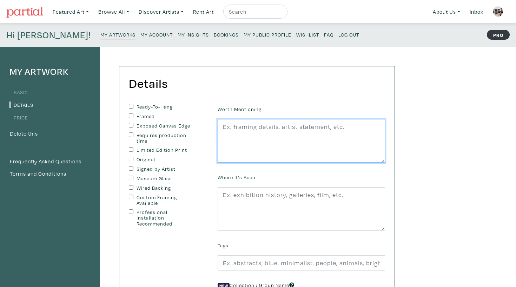
click at [336, 129] on textarea at bounding box center [302, 141] width 168 height 44
paste textarea "Hanging hardware included, titled & signed on back, varnished with [PERSON_NAME…"
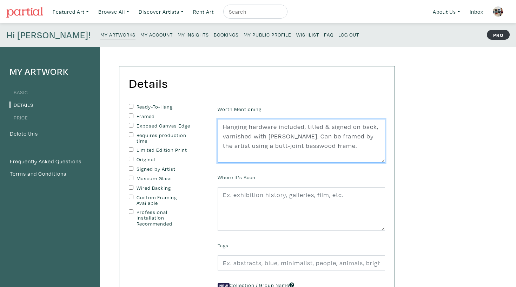
drag, startPoint x: 309, startPoint y: 136, endPoint x: 203, endPoint y: 137, distance: 105.7
click at [203, 137] on form "Ready-To-Hang Framed Exposed Canvas Edge Requires production time Limited Editi…" at bounding box center [257, 219] width 267 height 231
type textarea "Hanging hardware included, titled & signed on back. Can be framed by the artist…"
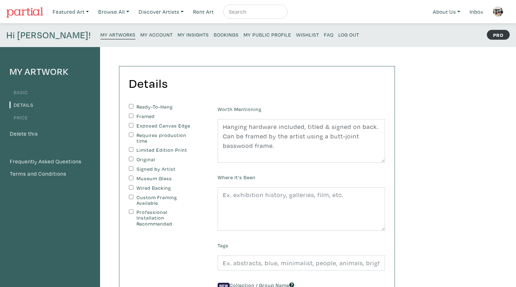
click at [155, 104] on label "Ready-To-Hang" at bounding box center [166, 107] width 59 height 6
click at [133, 104] on input "Ready-To-Hang" at bounding box center [131, 106] width 5 height 5
checkbox input "true"
click at [154, 122] on div "Ready-To-Hang Framed Exposed Canvas Edge Requires production time Limited Editi…" at bounding box center [168, 165] width 78 height 123
click at [154, 125] on label "Exposed Canvas Edge" at bounding box center [166, 126] width 59 height 6
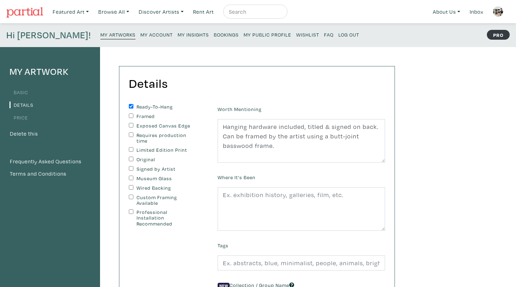
click at [133, 125] on input "Exposed Canvas Edge" at bounding box center [131, 125] width 5 height 5
checkbox input "true"
click at [144, 157] on label "Original" at bounding box center [166, 160] width 59 height 6
click at [133, 157] on input "Original" at bounding box center [131, 159] width 5 height 5
checkbox input "true"
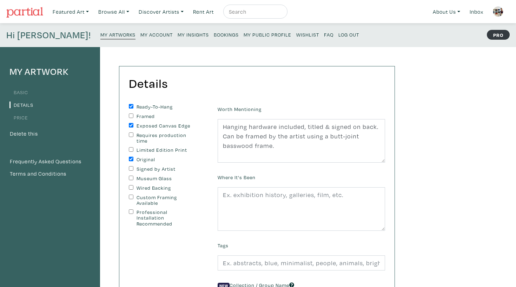
click at [146, 166] on label "Signed by Artist" at bounding box center [166, 169] width 59 height 6
click at [133, 166] on input "Signed by Artist" at bounding box center [131, 168] width 5 height 5
checkbox input "true"
click at [146, 187] on label "Wired Backing" at bounding box center [166, 188] width 59 height 6
click at [133, 187] on input "Wired Backing" at bounding box center [131, 187] width 5 height 5
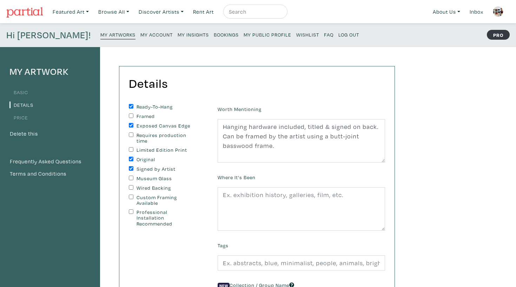
checkbox input "true"
click at [145, 197] on label "Custom Framing Available" at bounding box center [166, 201] width 59 height 12
click at [133, 197] on input "Custom Framing Available" at bounding box center [131, 197] width 5 height 5
checkbox input "true"
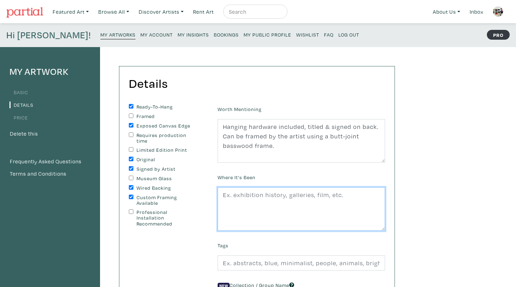
click at [286, 201] on textarea at bounding box center [302, 209] width 168 height 44
paste textarea "[PERSON_NAME] first solo exhibition titled "Searing Pain," Remote Gallery, [GEO…"
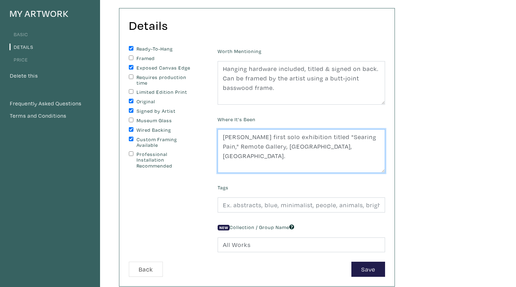
scroll to position [58, 0]
type textarea "[PERSON_NAME] first solo exhibition titled "Searing Pain," Remote Gallery, [GEO…"
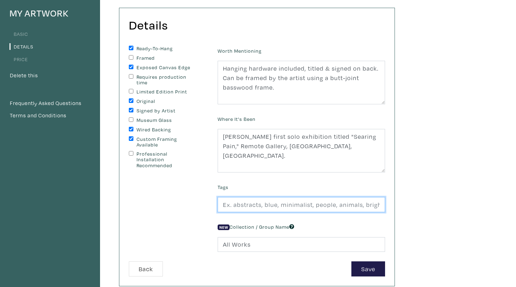
click at [293, 204] on input "text" at bounding box center [302, 204] width 168 height 15
type input "Rain painting, rainy painting, oil painting, emerging artist, emerging painter,…"
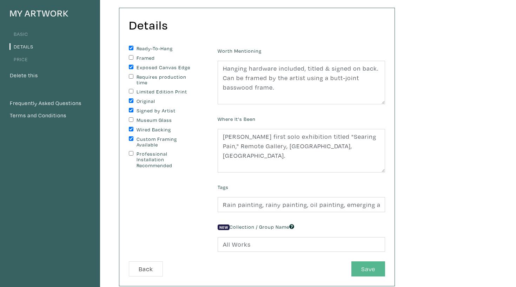
click at [378, 266] on button "Save" at bounding box center [369, 268] width 34 height 15
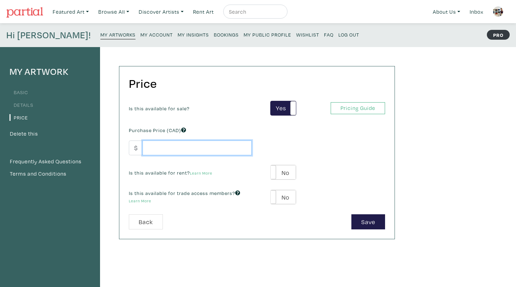
click at [163, 150] on input "number" at bounding box center [197, 148] width 109 height 15
type input "37"
type input "370"
click at [284, 169] on label "No" at bounding box center [283, 172] width 25 height 14
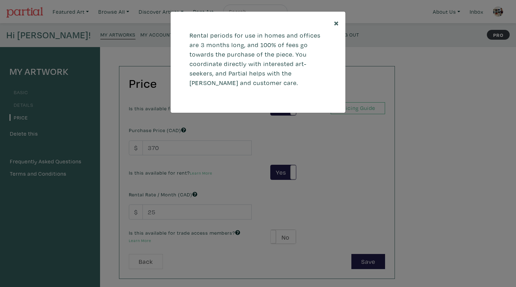
click at [337, 18] on span "×" at bounding box center [336, 23] width 5 height 12
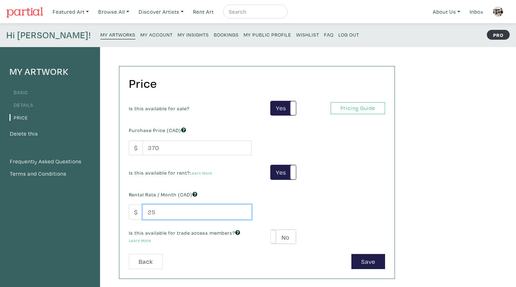
click at [199, 208] on input "25" at bounding box center [197, 211] width 109 height 15
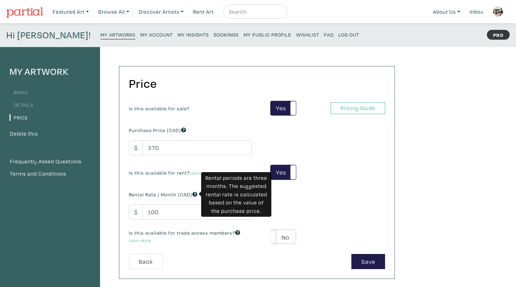
click at [196, 194] on icon at bounding box center [194, 194] width 5 height 5
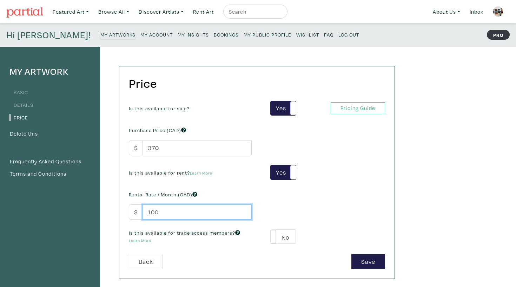
click at [177, 214] on input "100" at bounding box center [197, 211] width 109 height 15
type input "50"
click at [366, 263] on button "Save" at bounding box center [369, 261] width 34 height 15
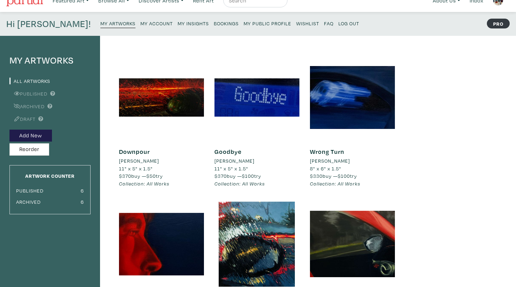
scroll to position [20, 0]
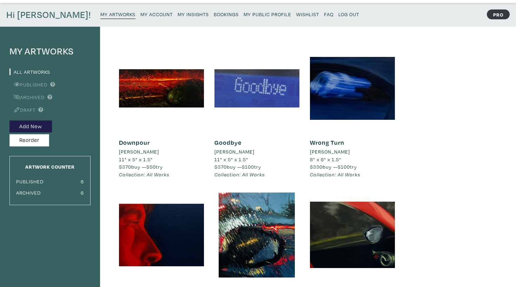
click at [263, 75] on div at bounding box center [257, 88] width 85 height 85
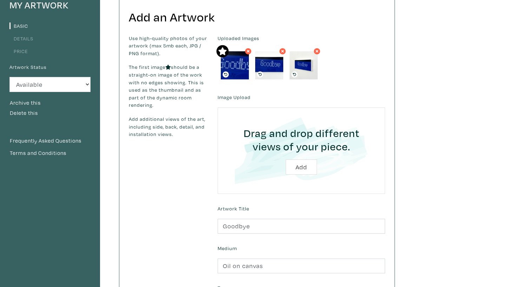
scroll to position [37, 0]
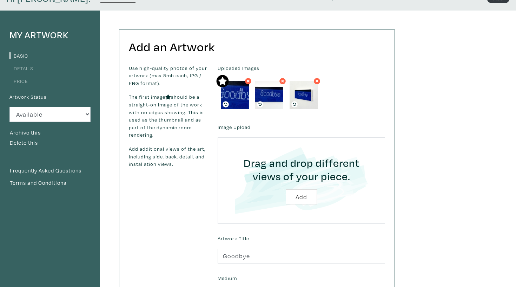
click at [22, 83] on li "Price" at bounding box center [49, 80] width 81 height 9
click at [22, 81] on link "Price" at bounding box center [18, 81] width 19 height 7
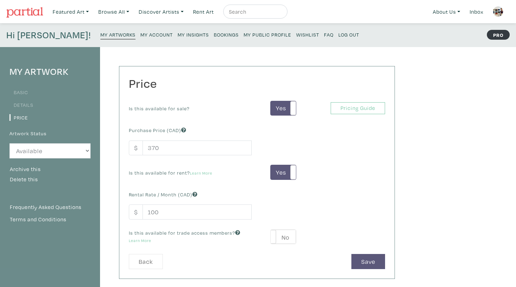
scroll to position [19, 0]
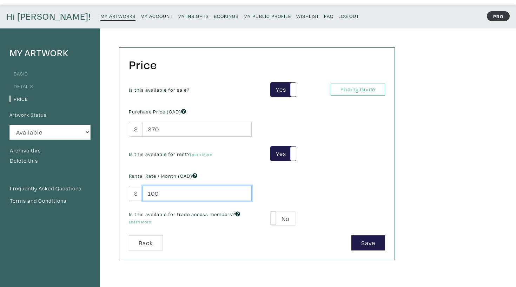
click at [177, 196] on input "100" at bounding box center [197, 193] width 109 height 15
type input "50"
click at [373, 241] on button "Save" at bounding box center [369, 242] width 34 height 15
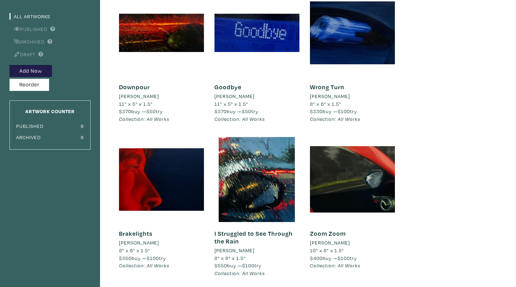
scroll to position [78, 0]
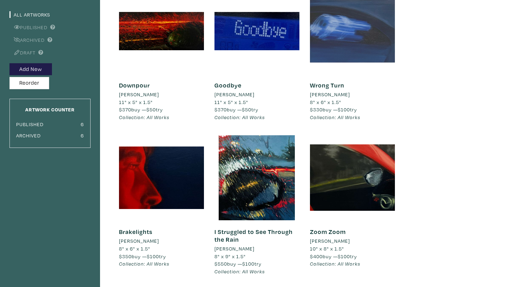
click at [337, 57] on div at bounding box center [352, 30] width 85 height 85
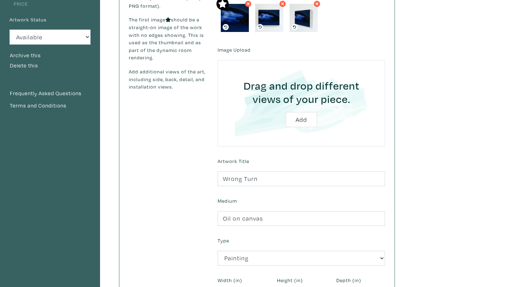
scroll to position [36, 0]
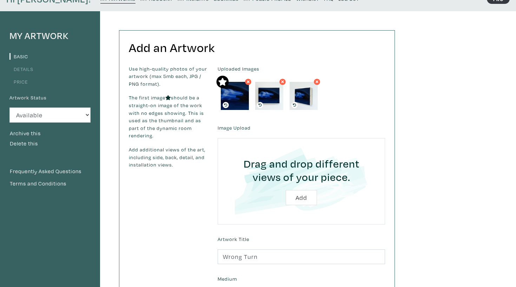
click at [26, 83] on link "Price" at bounding box center [18, 81] width 19 height 7
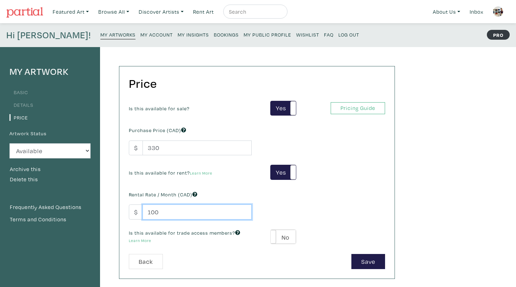
click at [166, 212] on input "100" at bounding box center [197, 211] width 109 height 15
type input "50"
click at [378, 266] on button "Save" at bounding box center [369, 261] width 34 height 15
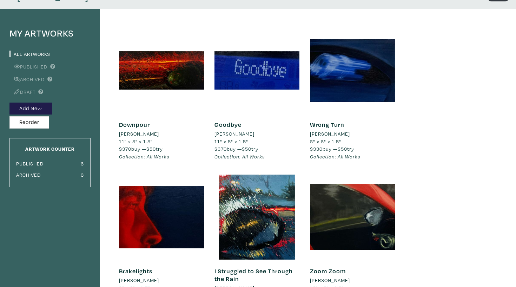
scroll to position [39, 0]
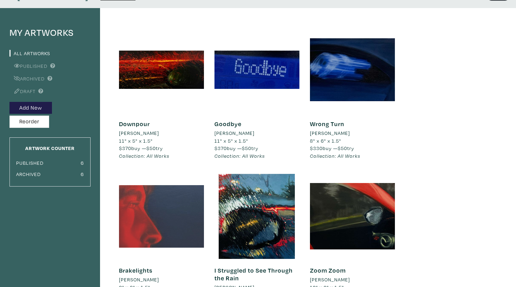
click at [156, 188] on div at bounding box center [161, 216] width 85 height 85
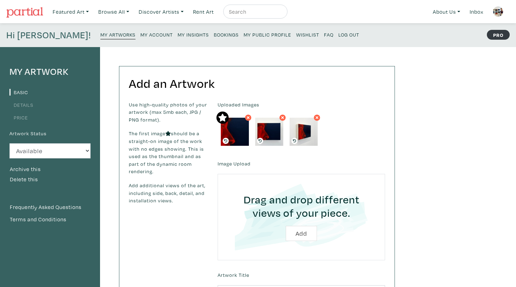
click at [22, 113] on li "Price" at bounding box center [49, 116] width 81 height 9
click at [22, 117] on link "Price" at bounding box center [18, 117] width 19 height 7
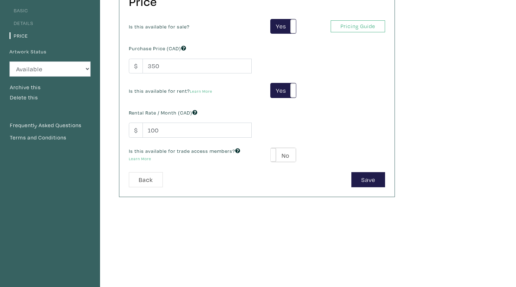
scroll to position [107, 0]
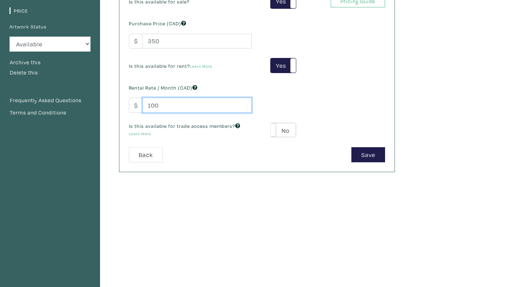
click at [176, 102] on input "100" at bounding box center [197, 105] width 109 height 15
click at [176, 103] on input "100" at bounding box center [197, 105] width 109 height 15
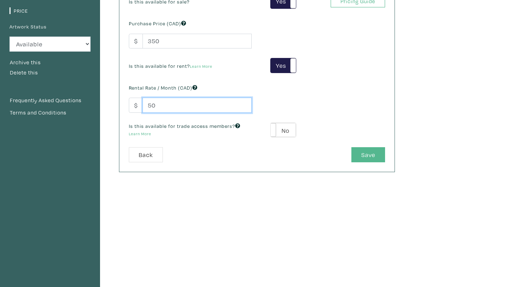
type input "50"
click at [361, 158] on button "Save" at bounding box center [369, 154] width 34 height 15
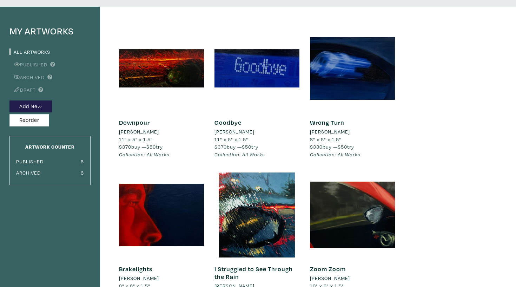
scroll to position [86, 0]
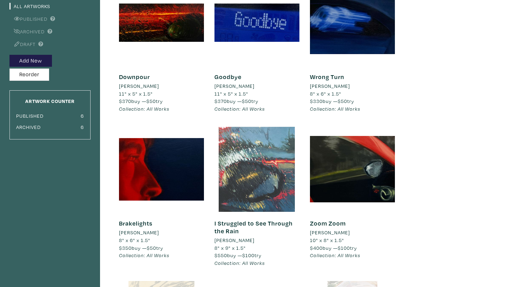
click at [280, 171] on div at bounding box center [257, 169] width 85 height 85
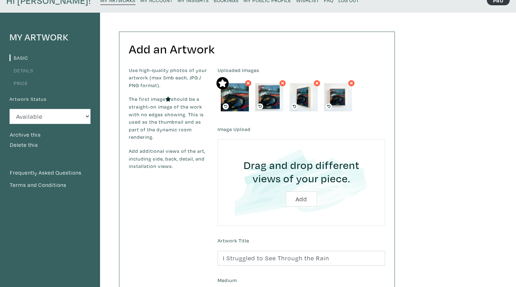
scroll to position [21, 0]
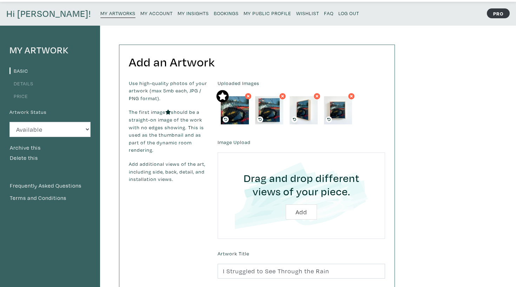
click at [26, 95] on link "Price" at bounding box center [18, 96] width 19 height 7
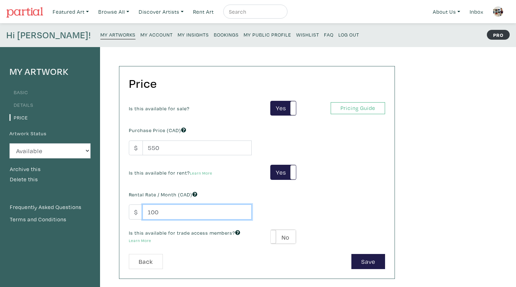
click at [175, 210] on input "100" at bounding box center [197, 211] width 109 height 15
type input "50"
click at [379, 260] on button "Save" at bounding box center [369, 261] width 34 height 15
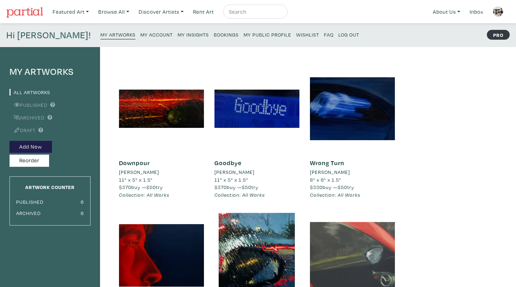
click at [353, 273] on div at bounding box center [352, 255] width 85 height 85
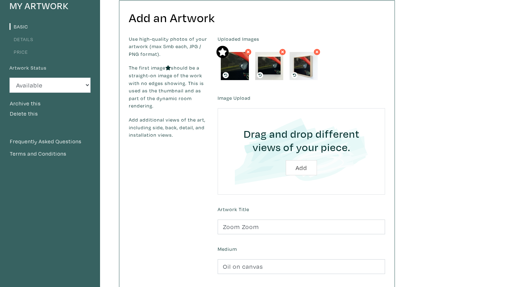
scroll to position [66, 0]
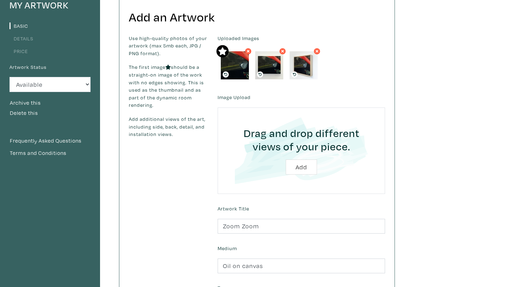
click at [26, 51] on link "Price" at bounding box center [18, 51] width 19 height 7
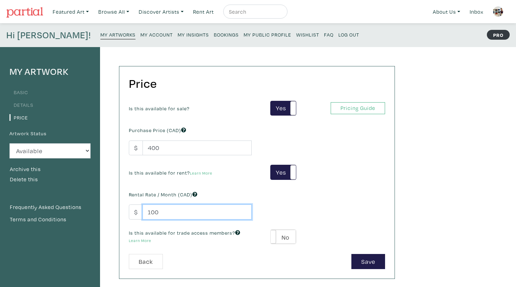
click at [185, 214] on input "100" at bounding box center [197, 211] width 109 height 15
type input "50"
click at [375, 267] on button "Save" at bounding box center [369, 261] width 34 height 15
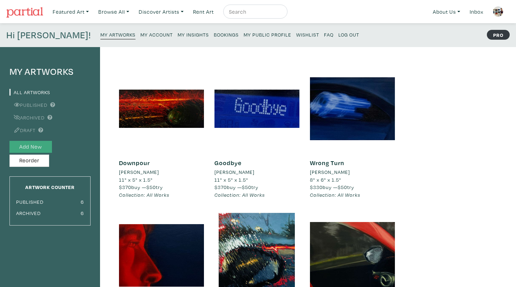
click at [44, 146] on button "Add New" at bounding box center [30, 147] width 43 height 12
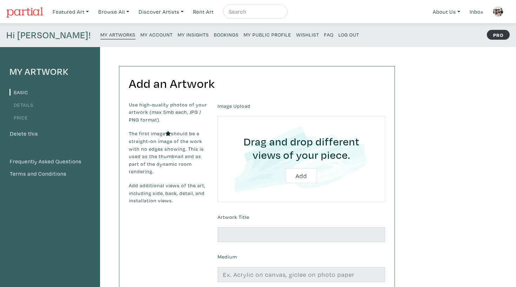
click at [299, 176] on input "file" at bounding box center [302, 159] width 148 height 67
type input "C:\fakepath\hello.jpg"
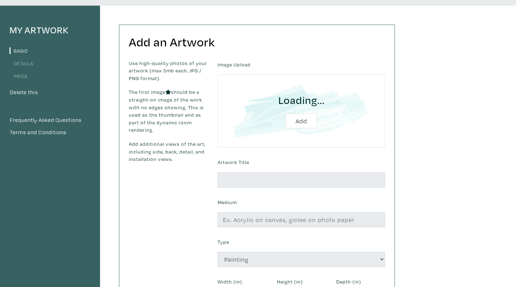
scroll to position [45, 0]
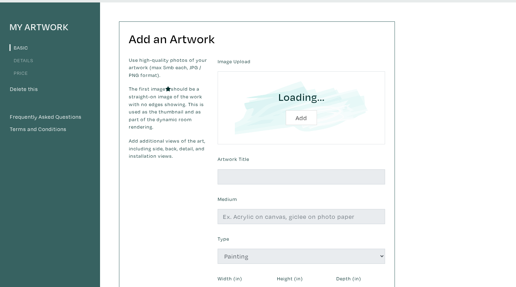
click at [318, 185] on form "Image Upload Loading... Add Artwork Title Medium Type 2D Works Drawing / Print …" at bounding box center [302, 192] width 178 height 272
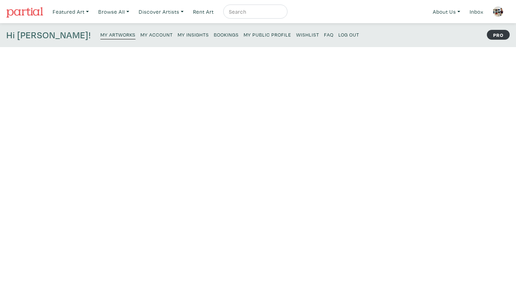
scroll to position [45, 0]
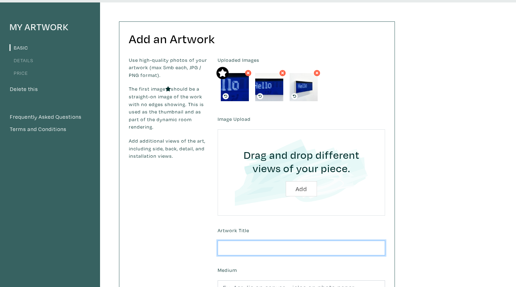
click at [252, 241] on input "text" at bounding box center [302, 248] width 168 height 15
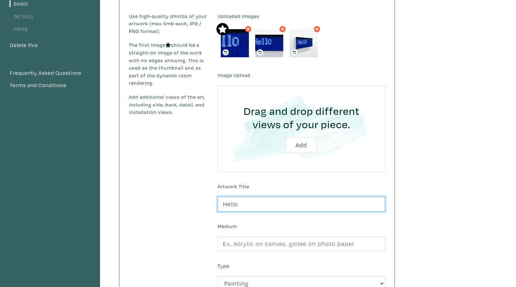
scroll to position [102, 0]
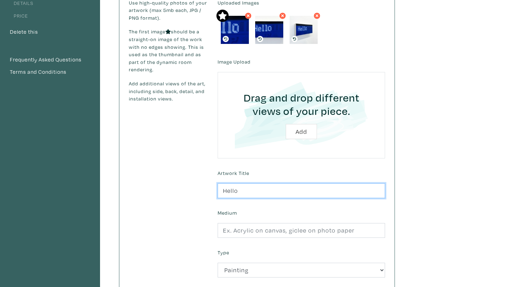
type input "Hello"
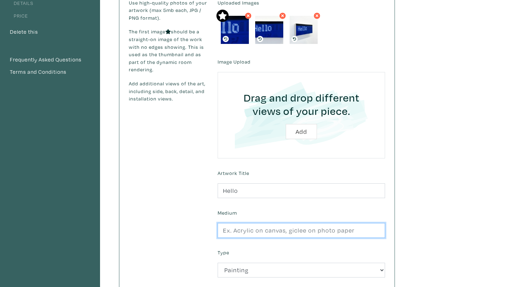
click at [271, 229] on input "text" at bounding box center [302, 230] width 168 height 15
type input "o"
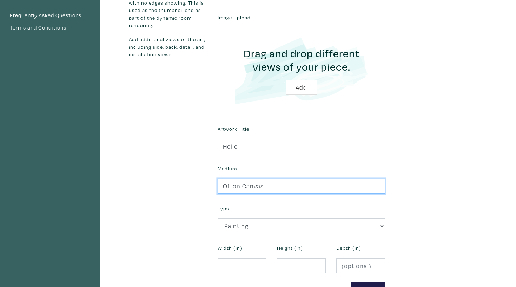
scroll to position [192, 0]
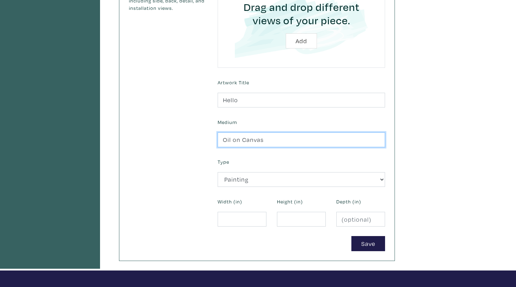
type input "Oil on Canvas"
click at [244, 227] on form "Uploaded Images Image Upload Drag and drop different views of your piece. Add A…" at bounding box center [302, 79] width 178 height 343
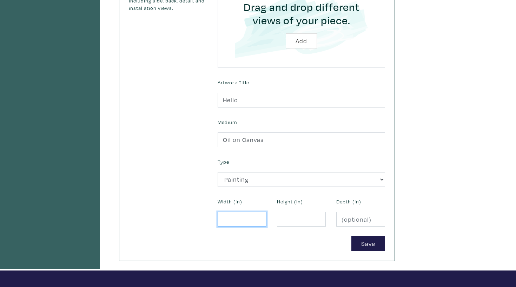
click at [243, 220] on input "number" at bounding box center [242, 219] width 49 height 15
type input "11"
click at [303, 218] on input "number" at bounding box center [301, 219] width 49 height 15
type input "4"
type input "5"
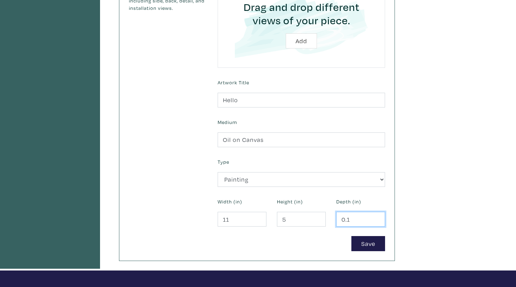
click at [379, 216] on input "0.1" at bounding box center [361, 219] width 49 height 15
click at [361, 215] on input "0.1" at bounding box center [361, 219] width 49 height 15
type input "1.5"
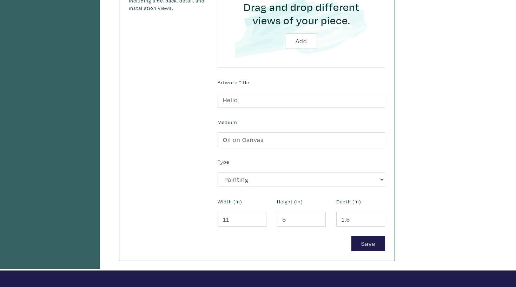
click at [359, 233] on form "Uploaded Images Image Upload Drag and drop different views of your piece. Add A…" at bounding box center [302, 79] width 178 height 343
click at [360, 245] on button "Save" at bounding box center [369, 243] width 34 height 15
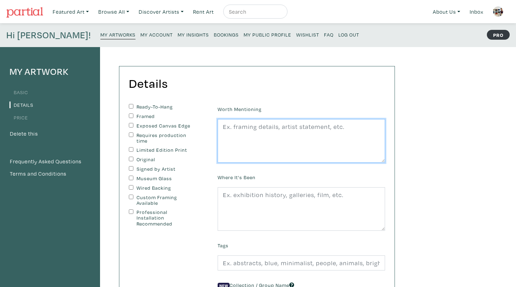
click at [256, 139] on textarea at bounding box center [302, 141] width 168 height 44
paste textarea "Hanging hardware included, titled & signed on back. Can be framed by the artist…"
type textarea "Hanging hardware included, titled & signed on back. Can be framed by the artist…"
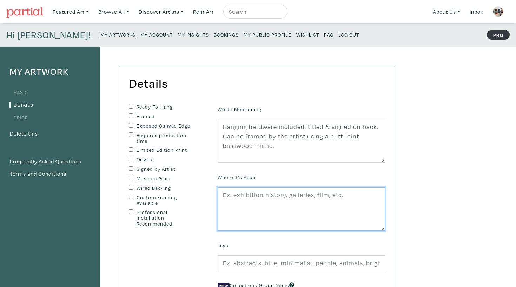
click at [287, 210] on textarea at bounding box center [302, 209] width 168 height 44
paste textarea "[PERSON_NAME] first solo exhibition titled "Searing Pain," Remote Gallery, [GEO…"
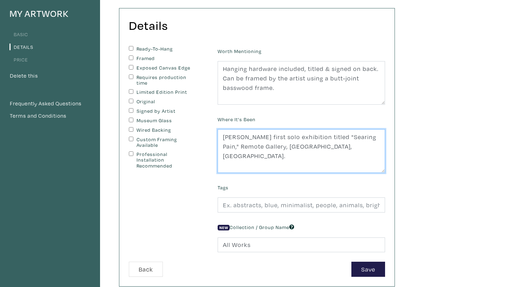
scroll to position [59, 0]
type textarea "[PERSON_NAME] first solo exhibition titled "Searing Pain," Remote Gallery, [GEO…"
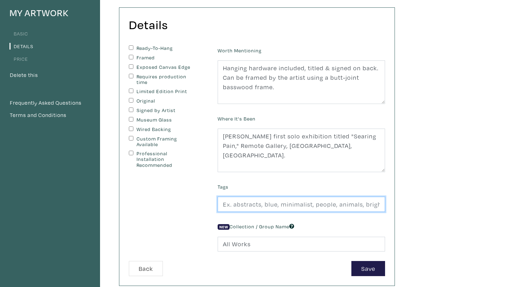
click at [270, 203] on input "text" at bounding box center [302, 204] width 168 height 15
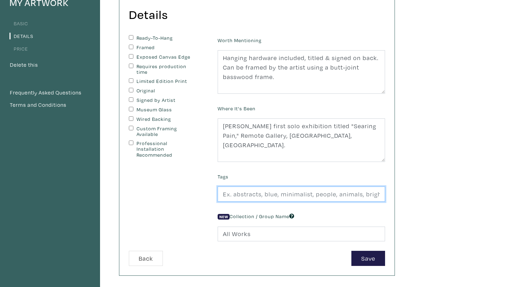
scroll to position [72, 0]
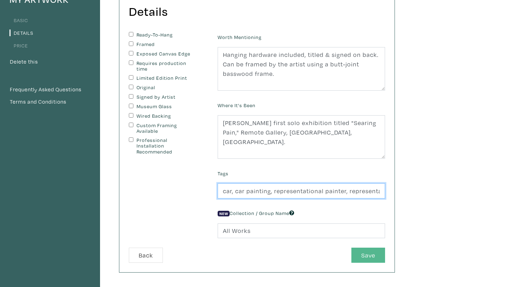
type input "car, car painting, representational painter, representational painting, emergin…"
click at [365, 251] on button "Save" at bounding box center [369, 255] width 34 height 15
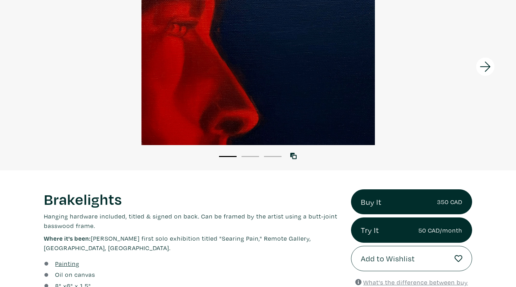
scroll to position [204, 0]
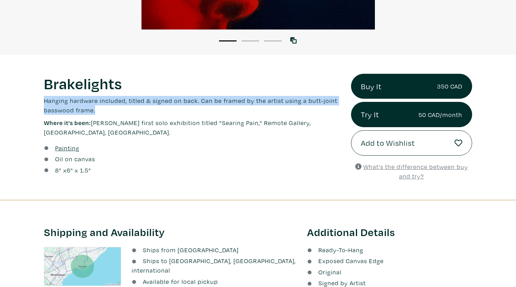
drag, startPoint x: 111, startPoint y: 111, endPoint x: 31, endPoint y: 101, distance: 80.7
copy p "Hanging hardware included, titled & signed on back. Can be framed by the artist…"
drag, startPoint x: 93, startPoint y: 124, endPoint x: 326, endPoint y: 124, distance: 233.2
click at [326, 124] on p "Where it's been: [PERSON_NAME] first solo exhibition titled "Searing Pain," Rem…" at bounding box center [192, 127] width 297 height 19
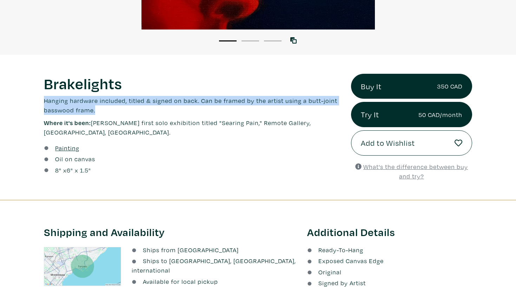
copy p "[PERSON_NAME] first solo exhibition titled "Searing Pain," Remote Gallery, [GEO…"
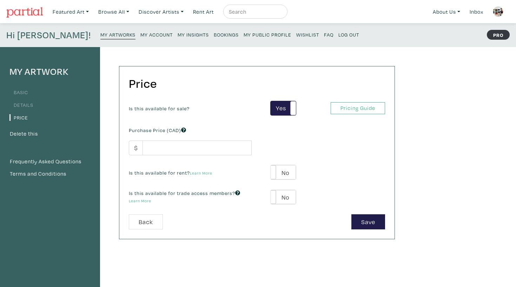
click at [31, 105] on link "Details" at bounding box center [21, 105] width 24 height 7
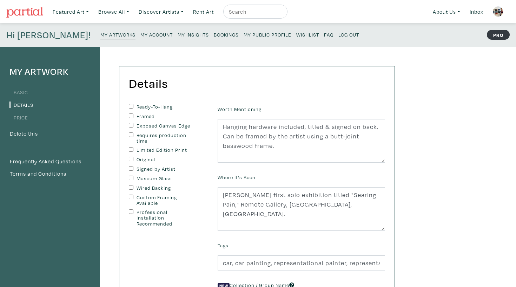
click at [131, 105] on input "Ready-To-Hang" at bounding box center [131, 106] width 5 height 5
checkbox input "true"
click at [131, 127] on div "Exposed Canvas Edge" at bounding box center [168, 126] width 78 height 6
click at [131, 123] on input "Exposed Canvas Edge" at bounding box center [131, 125] width 5 height 5
checkbox input "true"
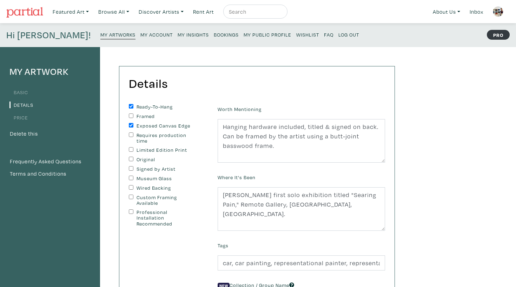
click at [132, 157] on input "Original" at bounding box center [131, 159] width 5 height 5
checkbox input "true"
click at [131, 167] on input "Signed by Artist" at bounding box center [131, 168] width 5 height 5
checkbox input "true"
click at [132, 186] on input "Wired Backing" at bounding box center [131, 187] width 5 height 5
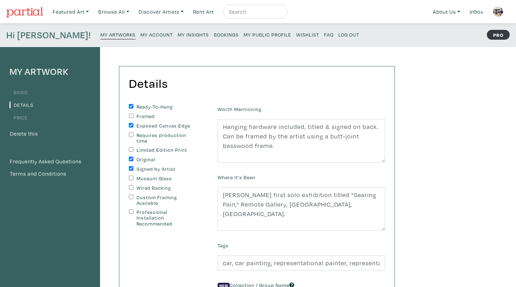
checkbox input "true"
click at [130, 196] on input "Custom Framing Available" at bounding box center [131, 197] width 5 height 5
checkbox input "true"
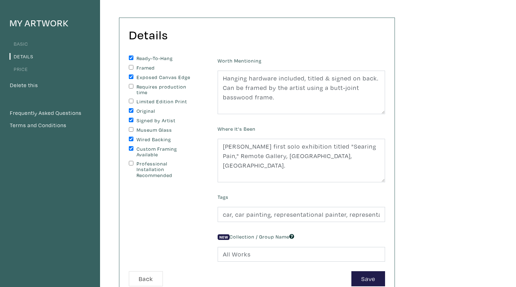
scroll to position [67, 0]
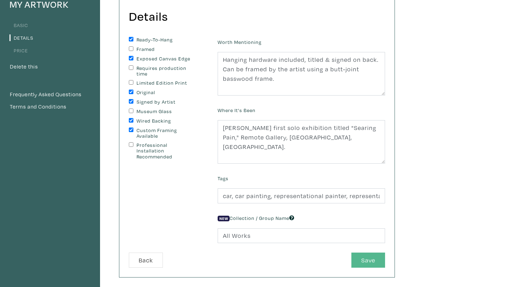
click at [361, 256] on button "Save" at bounding box center [369, 260] width 34 height 15
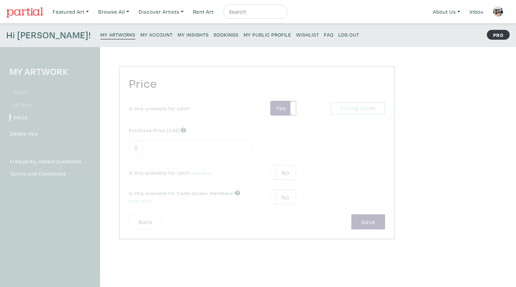
click at [361, 256] on div "Price Is this available for sale? Yes No Yes No Pricing Guide PRO Purchase Pric…" at bounding box center [250, 237] width 300 height 381
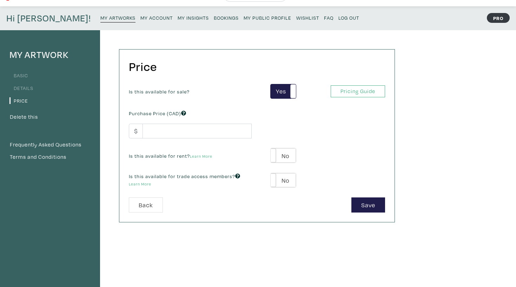
scroll to position [18, 0]
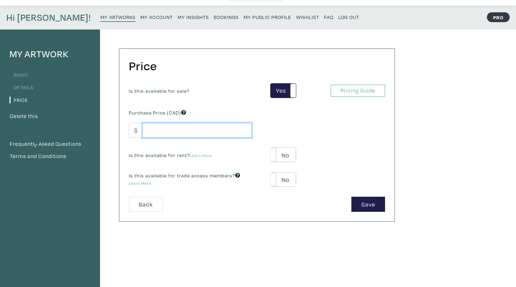
click at [196, 136] on input "number" at bounding box center [197, 130] width 109 height 15
type input "370"
click at [270, 151] on div "Yes No" at bounding box center [279, 154] width 34 height 15
click at [290, 153] on label "No" at bounding box center [283, 155] width 25 height 14
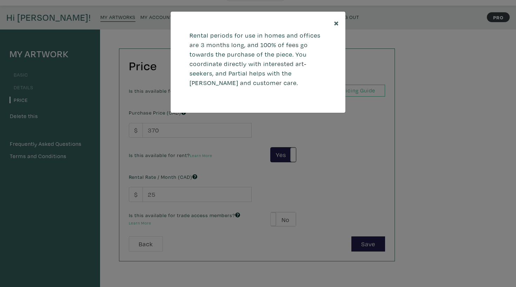
click at [337, 18] on span "×" at bounding box center [336, 23] width 5 height 12
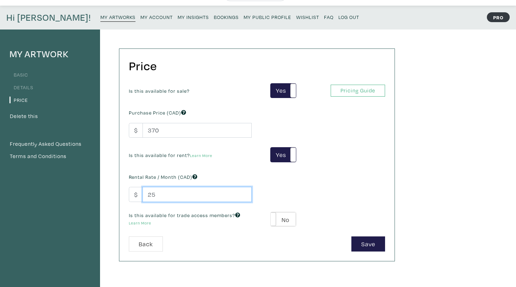
click at [201, 195] on input "25" at bounding box center [197, 194] width 109 height 15
type input "50"
click at [367, 240] on button "Save" at bounding box center [369, 243] width 34 height 15
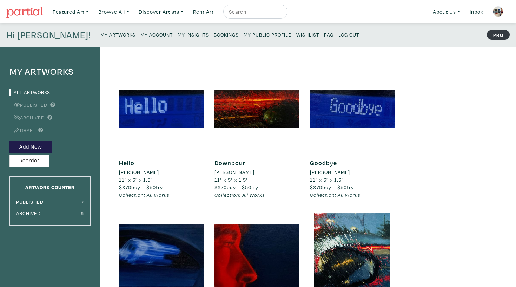
click at [31, 145] on button "Add New" at bounding box center [30, 147] width 43 height 12
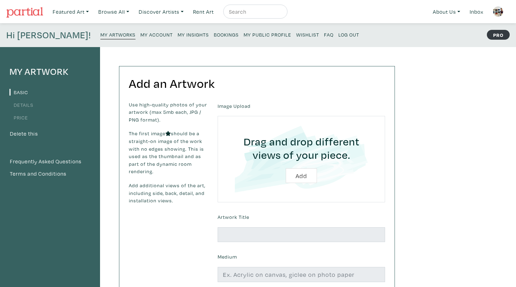
click at [302, 172] on input "file" at bounding box center [302, 159] width 148 height 67
type input "C:\fakepath\pull 2:2.jpg"
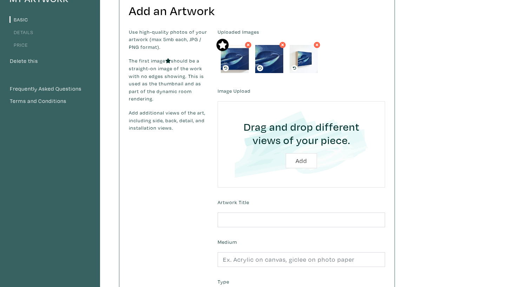
scroll to position [87, 0]
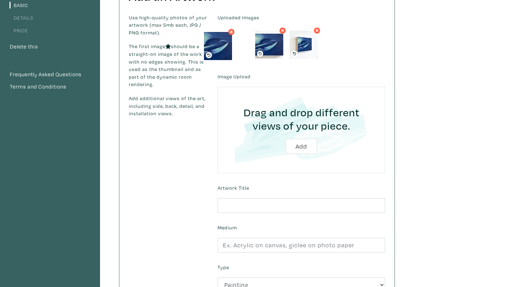
drag, startPoint x: 270, startPoint y: 41, endPoint x: 218, endPoint y: 43, distance: 51.7
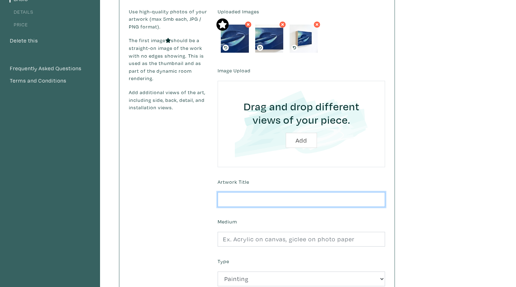
click at [279, 200] on input "text" at bounding box center [302, 199] width 168 height 15
type input "Pull"
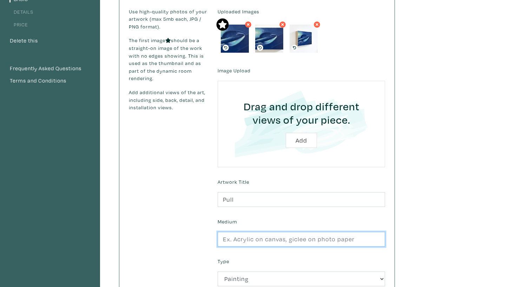
click at [268, 234] on input "text" at bounding box center [302, 239] width 168 height 15
type input "o"
type input "i"
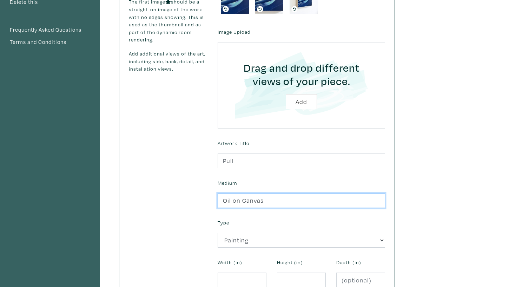
scroll to position [219, 0]
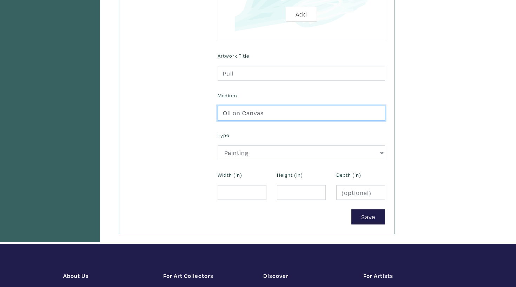
type input "Oil on Canvas"
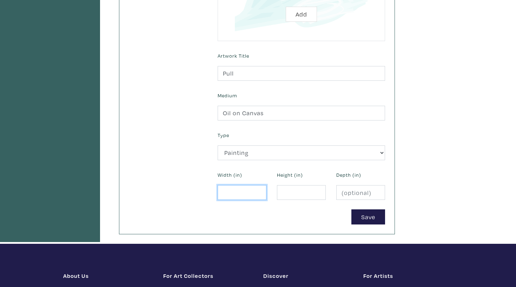
click at [243, 192] on input "number" at bounding box center [242, 192] width 49 height 15
type input "8"
click at [288, 189] on input "number" at bounding box center [301, 192] width 49 height 15
type input "6"
click at [346, 192] on input "number" at bounding box center [361, 192] width 49 height 15
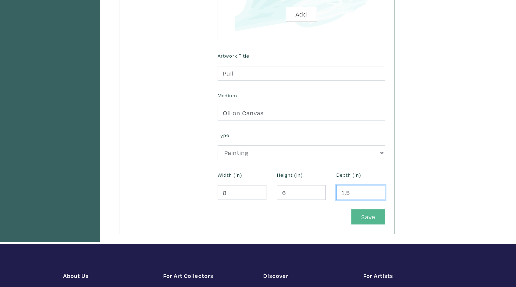
type input "1.5"
click at [380, 215] on button "Save" at bounding box center [369, 216] width 34 height 15
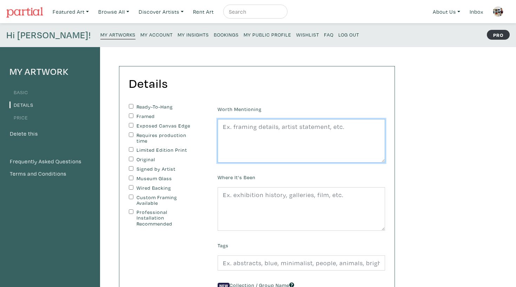
click at [248, 139] on textarea at bounding box center [302, 141] width 168 height 44
paste textarea "Hanging hardware included, titled & signed on back, varnished with [PERSON_NAME…"
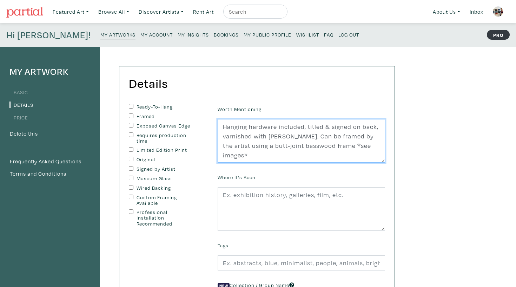
type textarea "Hanging hardware included, titled & signed on back, varnished with [PERSON_NAME…"
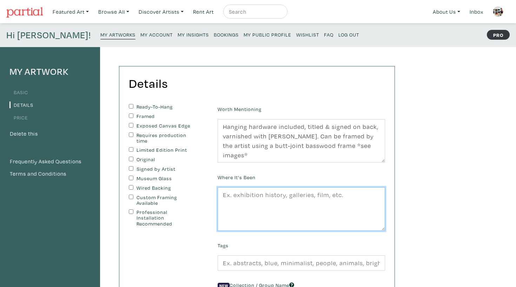
click at [262, 192] on textarea at bounding box center [302, 209] width 168 height 44
paste textarea "64th Annual Toronto Outdoor Art Fair"
click at [223, 194] on textarea "64th Annual Toronto Outdoor Art Fair" at bounding box center [302, 209] width 168 height 44
paste textarea "[PERSON_NAME] first solo exhibition titled "Searing Pain," Remote Gallery, [GEO…"
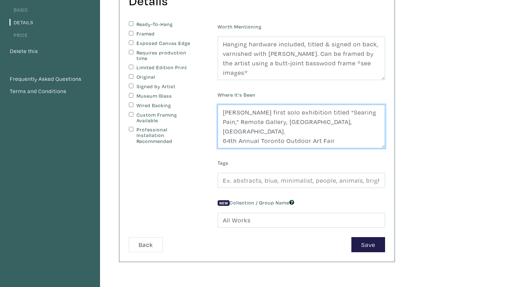
scroll to position [111, 0]
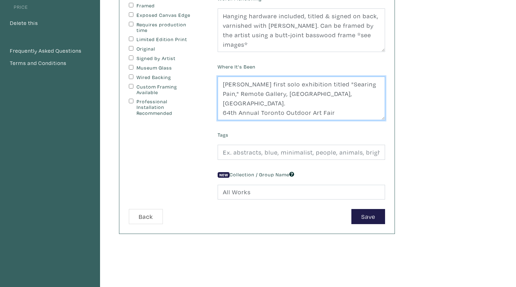
type textarea "[PERSON_NAME] first solo exhibition titled "Searing Pain," Remote Gallery, [GEO…"
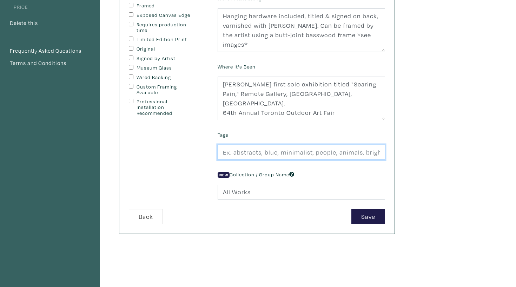
click at [267, 149] on input "text" at bounding box center [302, 152] width 168 height 15
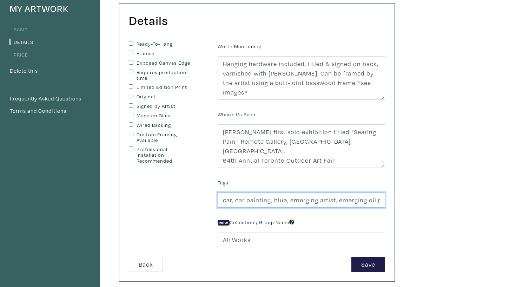
scroll to position [60, 0]
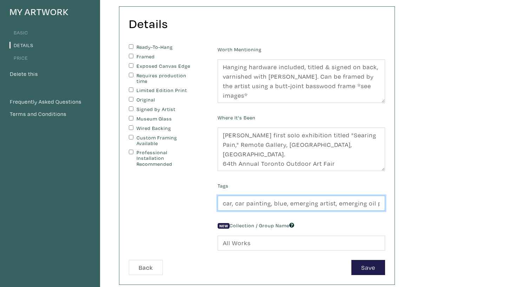
type input "car, car painting, blue, emerging artist, emerging oil painter, representationa…"
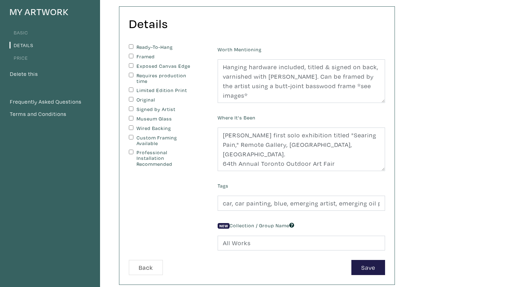
click at [130, 45] on input "Ready-To-Hang" at bounding box center [131, 46] width 5 height 5
checkbox input "true"
click at [131, 64] on input "Exposed Canvas Edge" at bounding box center [131, 65] width 5 height 5
checkbox input "true"
click at [130, 89] on input "Limited Edition Print" at bounding box center [131, 89] width 5 height 5
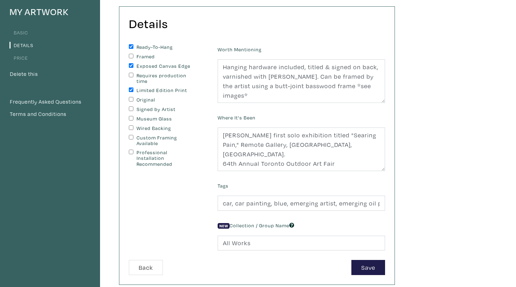
click at [131, 88] on input "Limited Edition Print" at bounding box center [131, 89] width 5 height 5
checkbox input "false"
click at [131, 98] on input "Original" at bounding box center [131, 99] width 5 height 5
checkbox input "true"
click at [131, 108] on input "Signed by Artist" at bounding box center [131, 108] width 5 height 5
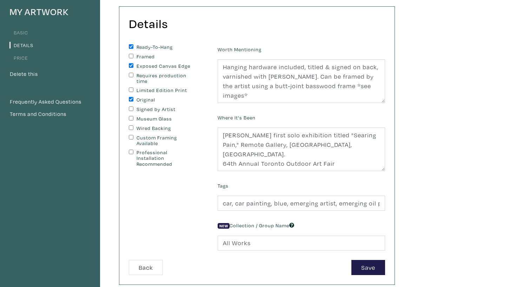
checkbox input "true"
click at [130, 128] on input "Wired Backing" at bounding box center [131, 127] width 5 height 5
checkbox input "true"
click at [130, 136] on input "Custom Framing Available" at bounding box center [131, 137] width 5 height 5
checkbox input "true"
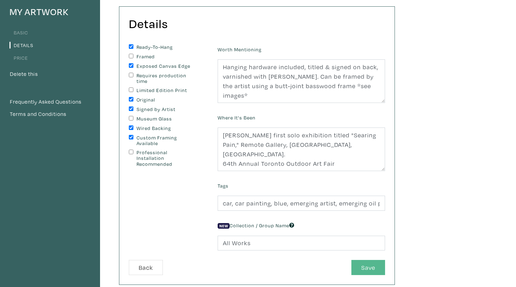
click at [374, 267] on button "Save" at bounding box center [369, 267] width 34 height 15
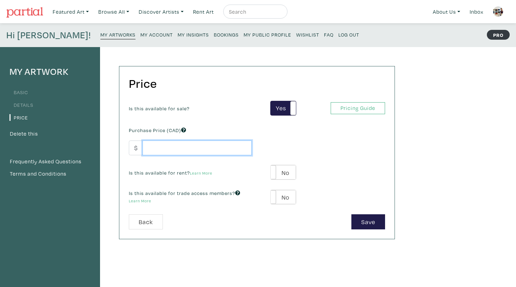
click at [194, 149] on input "number" at bounding box center [197, 148] width 109 height 15
type input "330"
click at [280, 170] on label "No" at bounding box center [283, 172] width 25 height 14
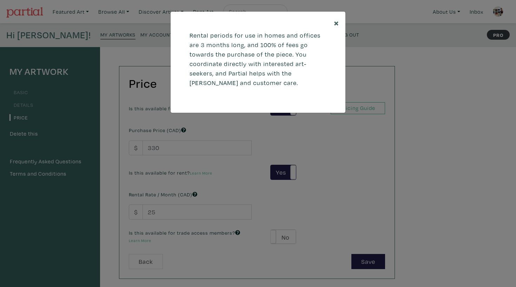
click at [337, 22] on span "×" at bounding box center [336, 23] width 5 height 12
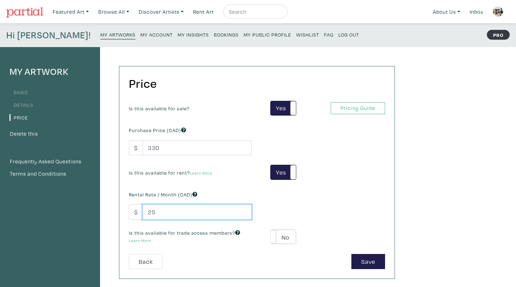
click at [200, 207] on input "25" at bounding box center [197, 211] width 109 height 15
type input "50"
click at [30, 90] on li "Basic" at bounding box center [49, 91] width 81 height 9
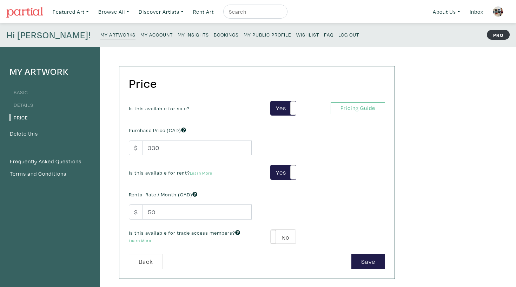
click at [25, 90] on link "Basic" at bounding box center [18, 92] width 19 height 7
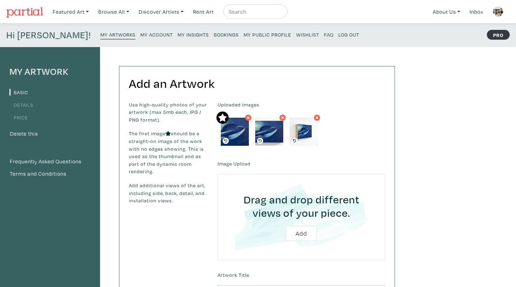
click at [299, 231] on input "file" at bounding box center [302, 217] width 148 height 67
type input "C:\fakepath\"pull".jpg"
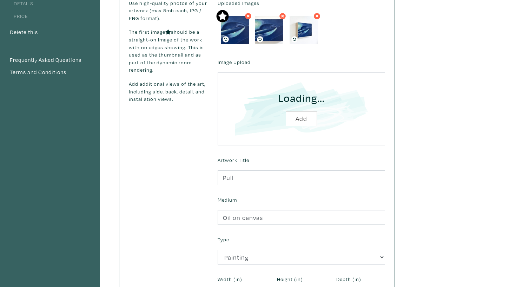
scroll to position [102, 0]
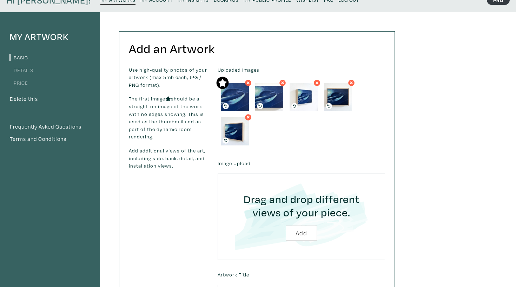
scroll to position [17, 0]
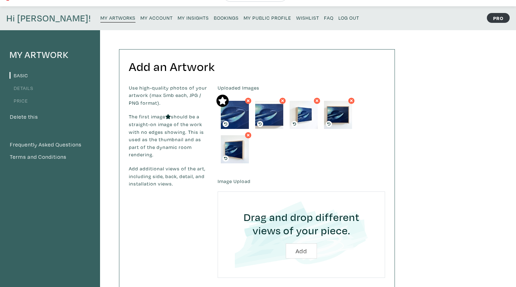
click at [30, 89] on link "Details" at bounding box center [21, 88] width 24 height 7
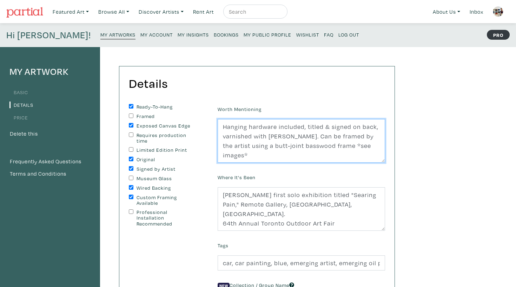
drag, startPoint x: 336, startPoint y: 136, endPoint x: 312, endPoint y: 137, distance: 23.5
click at [312, 137] on textarea "Hanging hardware included, titled & signed on back, varnished with [PERSON_NAME…" at bounding box center [302, 141] width 168 height 44
click at [375, 144] on textarea "Hanging hardware included, titled & signed on back, varnished with [PERSON_NAME…" at bounding box center [302, 141] width 168 height 44
drag, startPoint x: 379, startPoint y: 145, endPoint x: 325, endPoint y: 144, distance: 54.8
click at [325, 144] on textarea "Hanging hardware included, titled & signed on back, varnished with [PERSON_NAME…" at bounding box center [302, 141] width 168 height 44
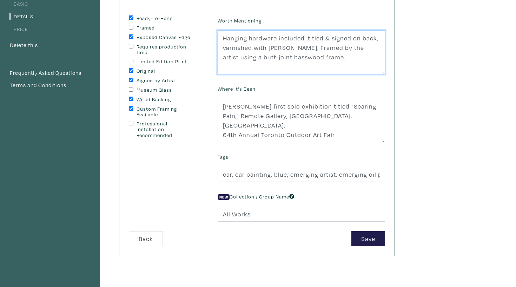
scroll to position [89, 0]
type textarea "Hanging hardware included, titled & signed on back, varnished with [PERSON_NAME…"
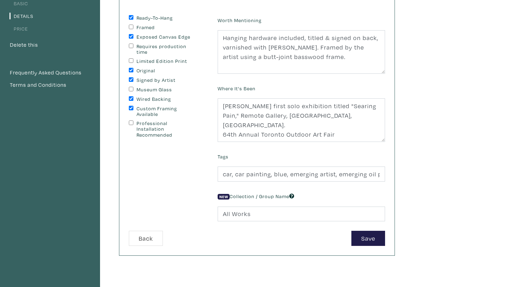
drag, startPoint x: 371, startPoint y: 237, endPoint x: 310, endPoint y: 229, distance: 61.7
click at [310, 229] on form "Ready-To-Hang Framed Exposed Canvas Edge Requires production time Limited Editi…" at bounding box center [257, 130] width 267 height 231
click at [131, 34] on input "Exposed Canvas Edge" at bounding box center [131, 36] width 5 height 5
click at [132, 35] on input "Exposed Canvas Edge" at bounding box center [131, 36] width 5 height 5
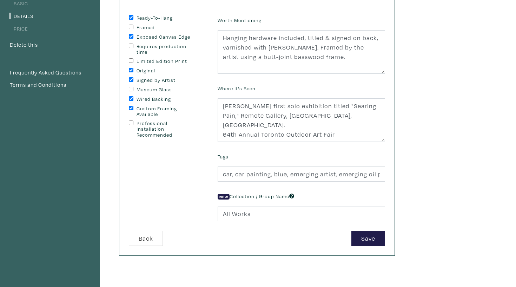
checkbox input "false"
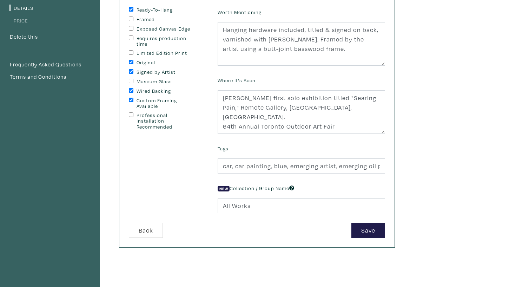
scroll to position [97, 0]
click at [367, 230] on button "Save" at bounding box center [369, 230] width 34 height 15
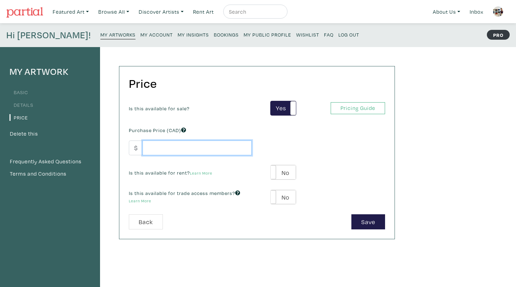
click at [191, 143] on input "number" at bounding box center [197, 148] width 109 height 15
type input "330"
click at [280, 173] on label "No" at bounding box center [283, 172] width 25 height 14
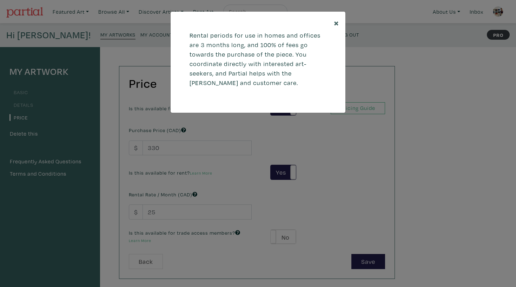
click at [338, 23] on span "×" at bounding box center [336, 23] width 5 height 12
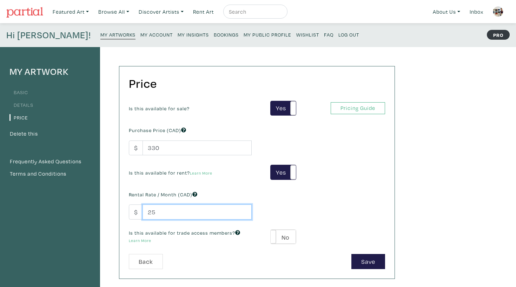
click at [198, 211] on input "25" at bounding box center [197, 211] width 109 height 15
type input "50"
click at [373, 260] on button "Save" at bounding box center [369, 261] width 34 height 15
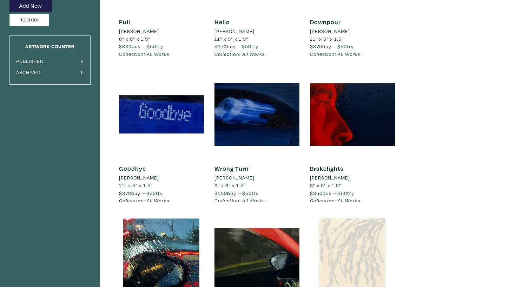
scroll to position [196, 0]
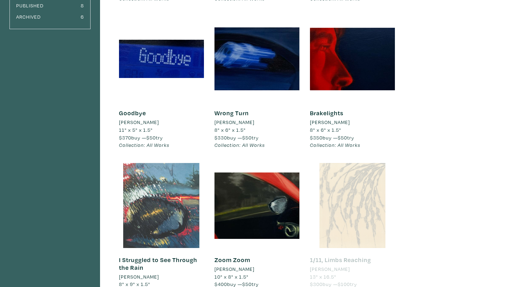
click at [181, 192] on div at bounding box center [161, 205] width 85 height 85
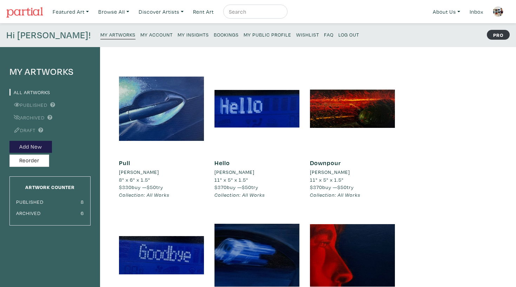
scroll to position [0, 0]
click at [244, 33] on small "My Public Profile" at bounding box center [268, 34] width 48 height 7
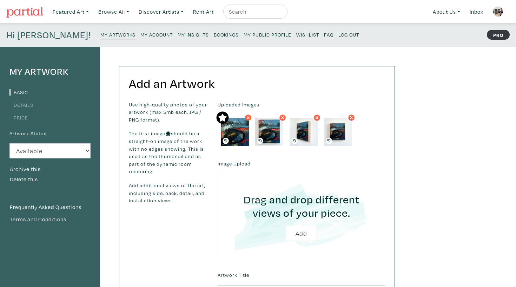
click at [24, 107] on link "Details" at bounding box center [21, 105] width 24 height 7
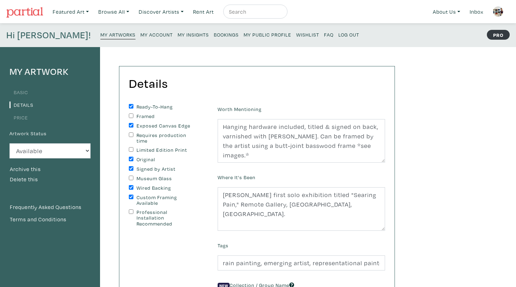
scroll to position [39, 0]
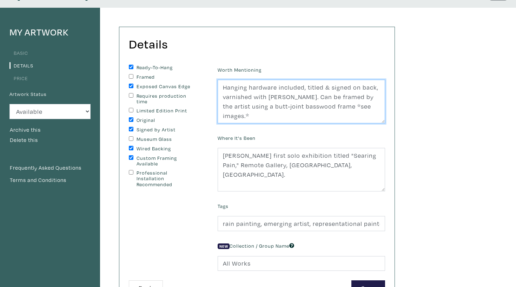
drag, startPoint x: 334, startPoint y: 96, endPoint x: 310, endPoint y: 96, distance: 24.2
click at [310, 96] on textarea "Hanging hardware included, titled & signed on back, varnished with Gamvar Gloss…" at bounding box center [302, 102] width 168 height 44
click at [368, 111] on textarea "Hanging hardware included, titled & signed on back, varnished with Gamvar Gloss…" at bounding box center [302, 102] width 168 height 44
click at [377, 109] on textarea "Hanging hardware included, titled & signed on back, varnished with Gamvar Gloss…" at bounding box center [302, 102] width 168 height 44
drag, startPoint x: 370, startPoint y: 104, endPoint x: 327, endPoint y: 104, distance: 42.5
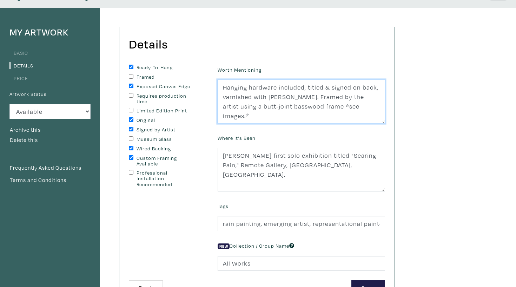
click at [327, 104] on textarea "Hanging hardware included, titled & signed on back, varnished with Gamvar Gloss…" at bounding box center [302, 102] width 168 height 44
drag, startPoint x: 330, startPoint y: 111, endPoint x: 209, endPoint y: 77, distance: 126.3
click at [209, 77] on form "Ready-To-Hang Framed Exposed Canvas Edge Requires production time Limited Editi…" at bounding box center [257, 180] width 267 height 231
type textarea "Hanging hardware included, titled & signed on back, varnished with Gamvar Gloss…"
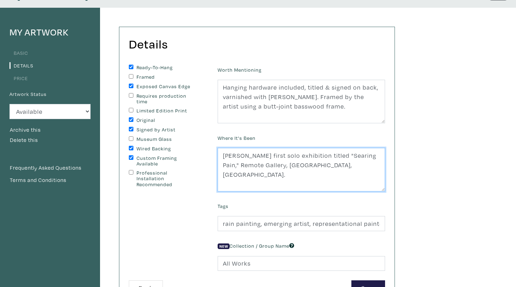
click at [289, 179] on textarea "Haley's first solo exhibition titled "Searing Pain," Remote Gallery, Toronto, O…" at bounding box center [302, 170] width 168 height 44
drag, startPoint x: 337, startPoint y: 182, endPoint x: 215, endPoint y: 144, distance: 127.8
click at [215, 144] on div "Where It's Been Haley's first solo exhibition titled "Searing Pain," Remote Gal…" at bounding box center [302, 162] width 178 height 59
click at [312, 170] on textarea "Haley's first solo exhibition titled "Searing Pain," Remote Gallery, Toronto, O…" at bounding box center [302, 170] width 168 height 44
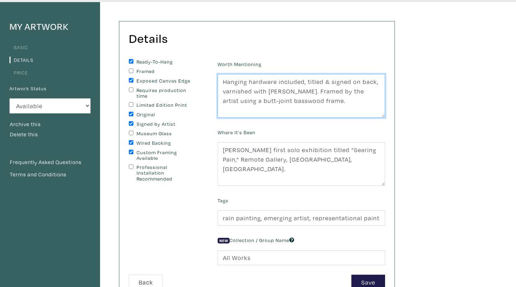
click at [351, 100] on textarea "Hanging hardware included, titled & signed on back, varnished with Gamvar Gloss…" at bounding box center [302, 96] width 168 height 44
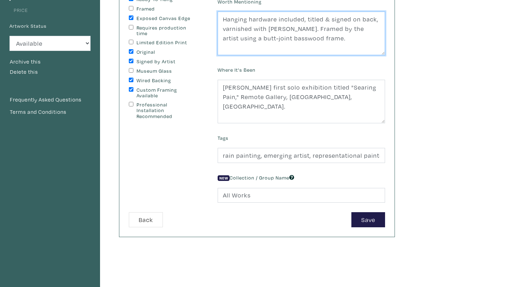
scroll to position [132, 0]
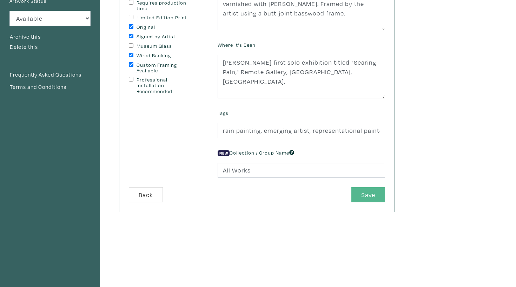
click at [380, 194] on button "Save" at bounding box center [369, 194] width 34 height 15
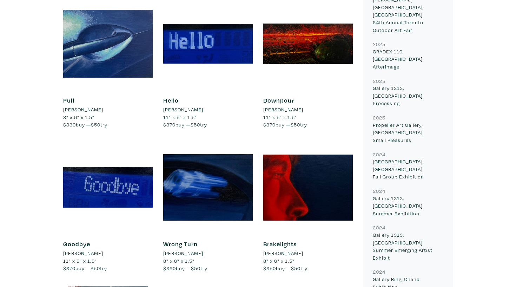
scroll to position [409, 0]
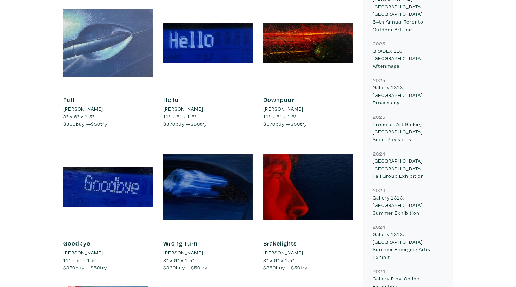
click at [131, 40] on div at bounding box center [108, 43] width 90 height 90
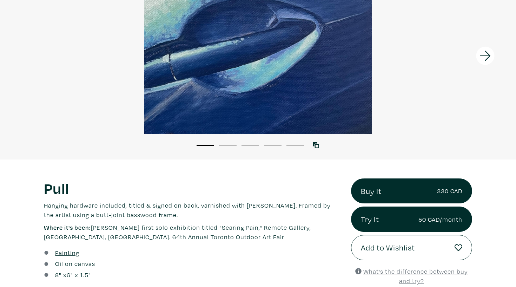
scroll to position [180, 0]
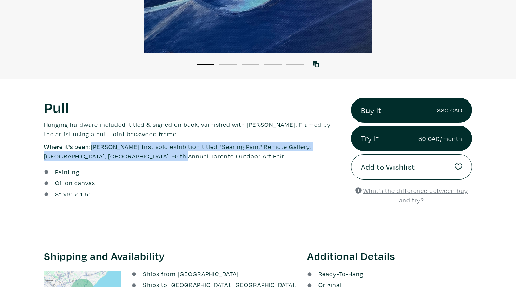
drag, startPoint x: 145, startPoint y: 155, endPoint x: 92, endPoint y: 145, distance: 54.4
click at [92, 145] on p "Where it's been: [PERSON_NAME] first solo exhibition titled "Searing Pain," Rem…" at bounding box center [192, 151] width 297 height 19
copy p "Haley's first solo exhibition titled "Searing Pain," Remote Gallery, Toronto, O…"
click at [130, 140] on div "Pull Lorem ipsum dolor sit amet, consectetur adipiscing elit. Ut bibendum torto…" at bounding box center [192, 129] width 297 height 63
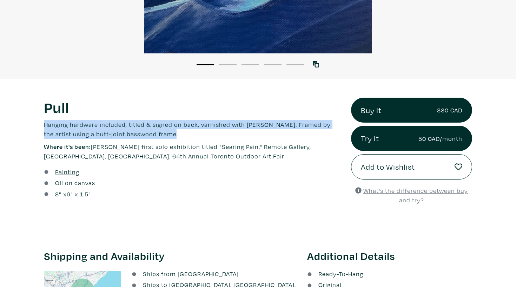
drag, startPoint x: 168, startPoint y: 136, endPoint x: 17, endPoint y: 124, distance: 151.5
copy p "Hanging hardware included, titled & signed on back, varnished with Gamvar Gloss…"
drag, startPoint x: 94, startPoint y: 147, endPoint x: 129, endPoint y: 154, distance: 35.1
click at [129, 154] on p "Where it's been: Haley's first solo exhibition titled "Searing Pain," Remote Ga…" at bounding box center [192, 151] width 297 height 19
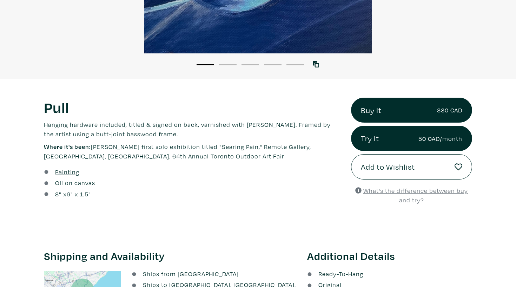
click at [135, 154] on p "Where it's been: Haley's first solo exhibition titled "Searing Pain," Remote Ga…" at bounding box center [192, 151] width 297 height 19
drag, startPoint x: 144, startPoint y: 157, endPoint x: 93, endPoint y: 144, distance: 53.0
click at [93, 144] on p "Where it's been: Haley's first solo exhibition titled "Searing Pain," Remote Ga…" at bounding box center [192, 151] width 297 height 19
copy p "Haley's first solo exhibition titled "Searing Pain," Remote Gallery, Toronto, O…"
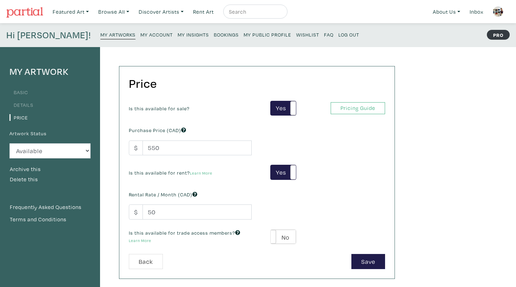
click at [100, 32] on small "My Artworks" at bounding box center [117, 34] width 35 height 7
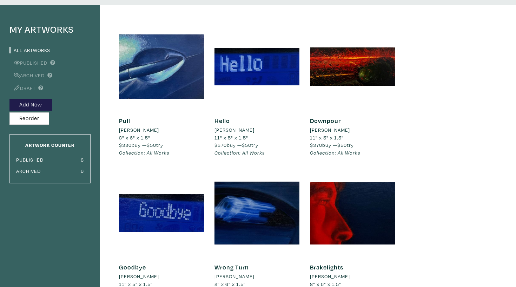
scroll to position [44, 0]
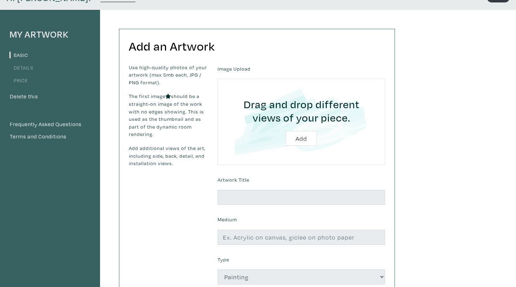
scroll to position [44, 0]
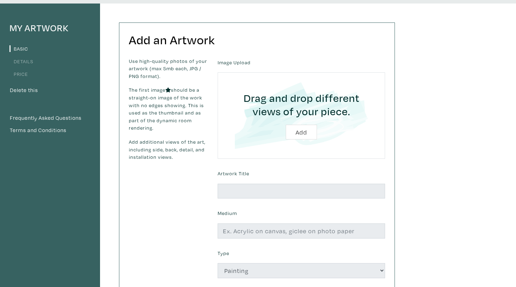
click at [305, 129] on input "file" at bounding box center [302, 115] width 148 height 67
type input "C:\fakepath\Trip a front copy.jpg"
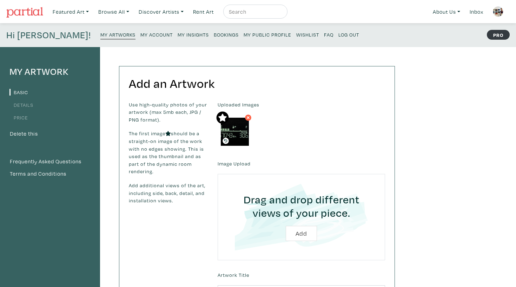
click at [296, 228] on input "file" at bounding box center [302, 217] width 148 height 67
type input "C:\fakepath\Trip A side .jpg"
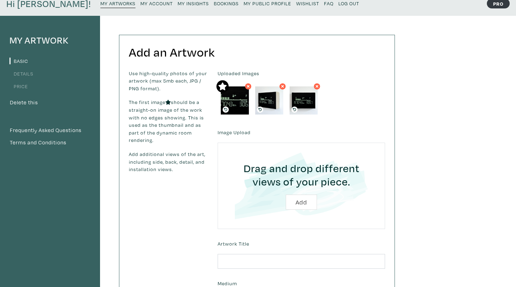
scroll to position [38, 0]
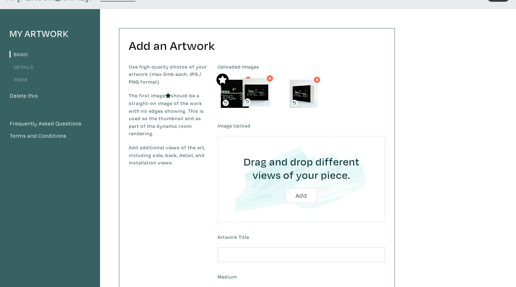
drag, startPoint x: 307, startPoint y: 97, endPoint x: 257, endPoint y: 94, distance: 50.7
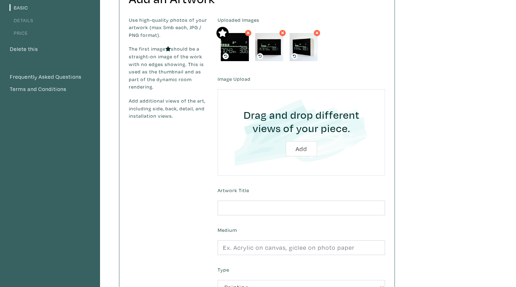
scroll to position [85, 0]
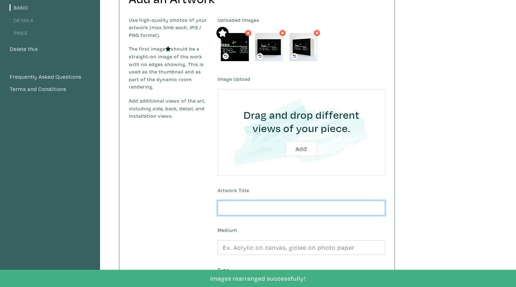
click at [255, 207] on input "text" at bounding box center [302, 208] width 168 height 15
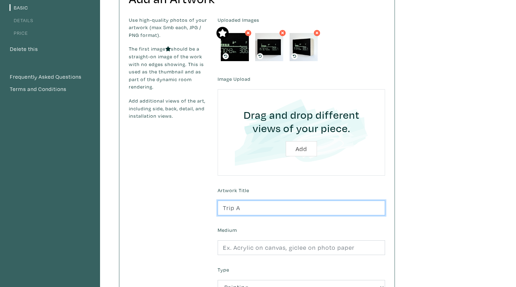
type input "Trip A"
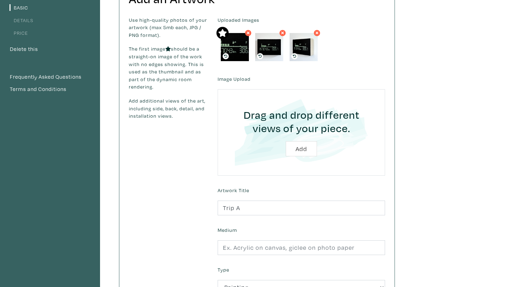
click at [266, 255] on form "Uploaded Images Image Upload Drag and drop different views of your piece. Add A…" at bounding box center [302, 187] width 178 height 343
click at [266, 241] on input "text" at bounding box center [302, 247] width 168 height 15
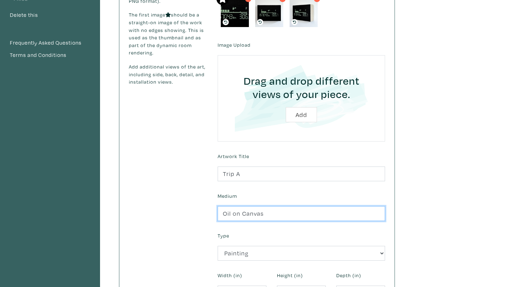
scroll to position [165, 0]
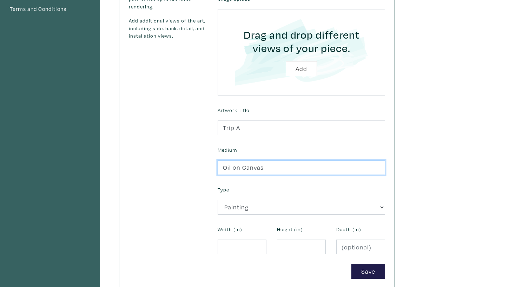
type input "Oil on Canvas"
click at [247, 234] on div "Width (in)" at bounding box center [242, 239] width 59 height 30
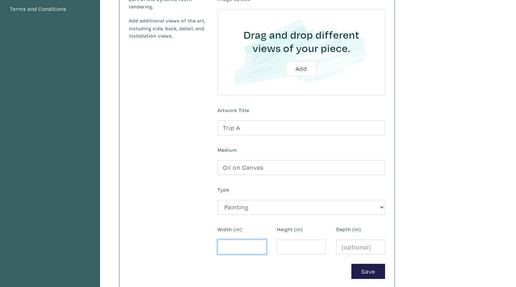
click at [247, 246] on input "number" at bounding box center [242, 247] width 49 height 15
type input "6"
click at [311, 243] on input "number" at bounding box center [301, 247] width 49 height 15
type input "4"
click at [358, 253] on form "Uploaded Images Image Upload Drag and drop different views of your piece. Add A…" at bounding box center [302, 107] width 178 height 343
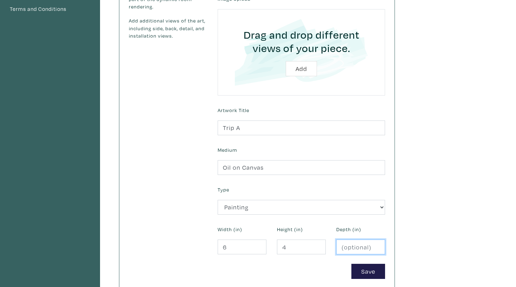
click at [357, 247] on input "number" at bounding box center [361, 247] width 49 height 15
type input "1.5"
click at [378, 268] on button "Save" at bounding box center [369, 271] width 34 height 15
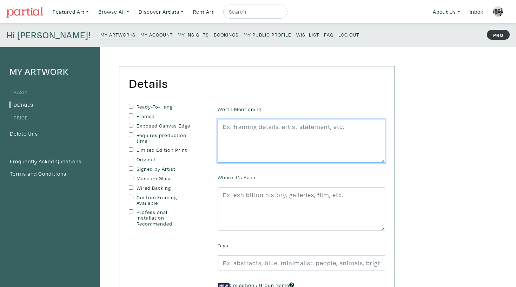
click at [231, 133] on textarea at bounding box center [302, 141] width 168 height 44
paste textarea "Hanging hardware included, titled & signed on back, varnished with [PERSON_NAME…"
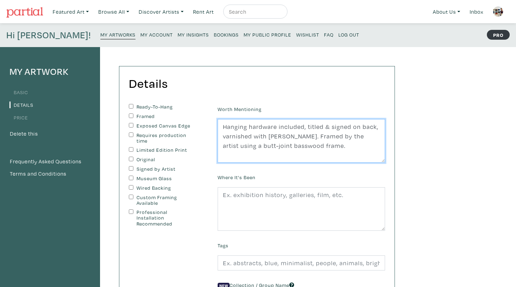
click at [308, 139] on textarea "Hanging hardware included, titled & signed on back, varnished with [PERSON_NAME…" at bounding box center [302, 141] width 168 height 44
drag, startPoint x: 309, startPoint y: 137, endPoint x: 325, endPoint y: 149, distance: 19.4
click at [325, 149] on textarea "Hanging hardware included, titled & signed on back, varnished with [PERSON_NAME…" at bounding box center [302, 141] width 168 height 44
type textarea "Hanging hardware included, titled & signed on back, varnished with [PERSON_NAME…"
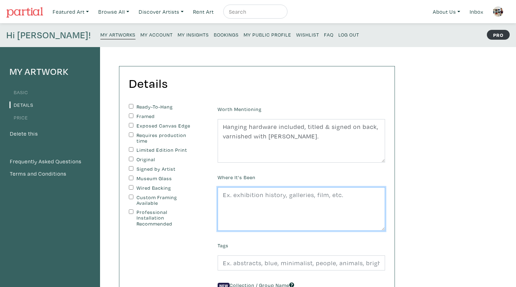
click at [275, 205] on textarea at bounding box center [302, 209] width 168 height 44
paste textarea "[PERSON_NAME] first solo exhibition titled "Searing Pain," Remote Gallery, [GEO…"
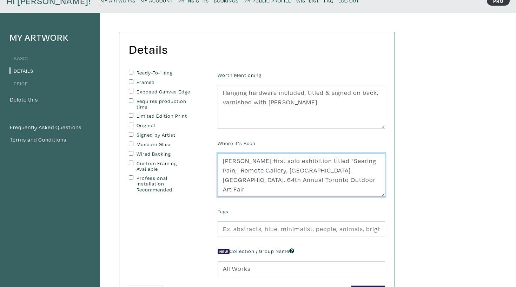
scroll to position [73, 0]
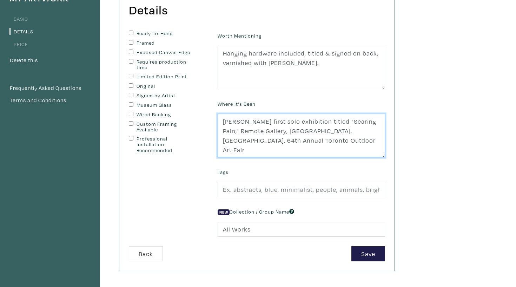
click at [310, 131] on textarea "[PERSON_NAME] first solo exhibition titled "Searing Pain," Remote Gallery, [GEO…" at bounding box center [302, 136] width 168 height 44
type textarea "[PERSON_NAME] first solo exhibition titled "Searing Pain," Remote Gallery, [GEO…"
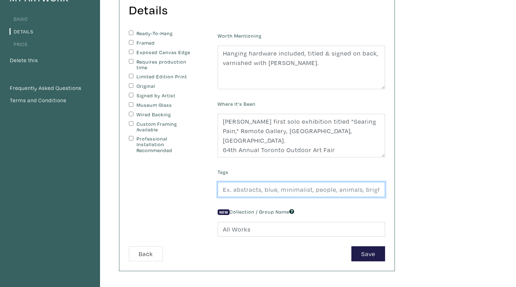
click at [283, 189] on input "text" at bounding box center [302, 189] width 168 height 15
type input "Odometer, car painting, car, cars, emerging artist, emerging painter, represent…"
click at [131, 31] on input "Ready-To-Hang" at bounding box center [131, 33] width 5 height 5
checkbox input "true"
click at [132, 50] on input "Exposed Canvas Edge" at bounding box center [131, 52] width 5 height 5
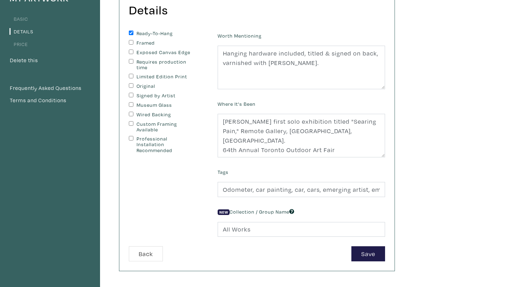
checkbox input "true"
click at [129, 82] on div "Ready-To-Hang Framed Exposed Canvas Edge Requires production time Limited Editi…" at bounding box center [168, 92] width 78 height 123
click at [131, 84] on input "Original" at bounding box center [131, 85] width 5 height 5
checkbox input "true"
click at [131, 93] on input "Signed by Artist" at bounding box center [131, 95] width 5 height 5
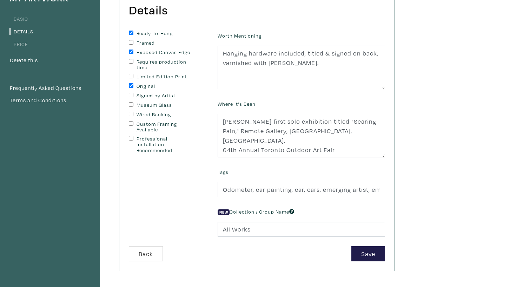
checkbox input "true"
click at [130, 111] on div "Ready-To-Hang Framed Exposed Canvas Edge Requires production time Limited Editi…" at bounding box center [168, 92] width 78 height 123
click at [131, 112] on input "Wired Backing" at bounding box center [131, 114] width 5 height 5
checkbox input "true"
click at [356, 252] on button "Save" at bounding box center [369, 253] width 34 height 15
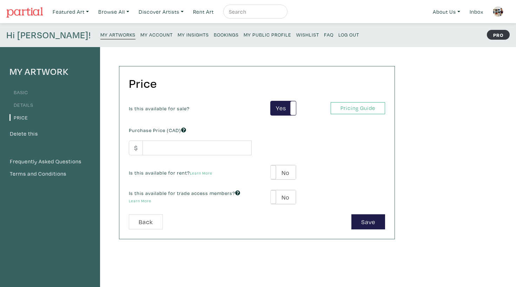
click at [196, 156] on div "Is this available for sale? Yes No Yes No Pricing Guide PRO Purchase Price (CAD…" at bounding box center [257, 158] width 267 height 114
click at [191, 150] on input "number" at bounding box center [197, 148] width 109 height 15
type input "180"
click at [288, 176] on label "No" at bounding box center [283, 172] width 25 height 14
type input "25"
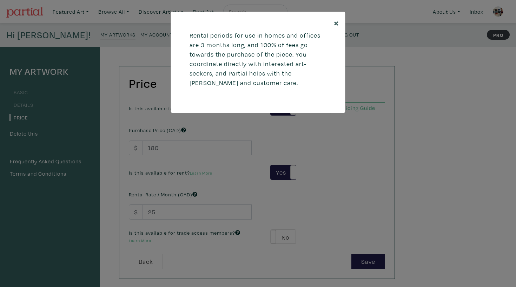
click at [337, 21] on span "×" at bounding box center [336, 23] width 5 height 12
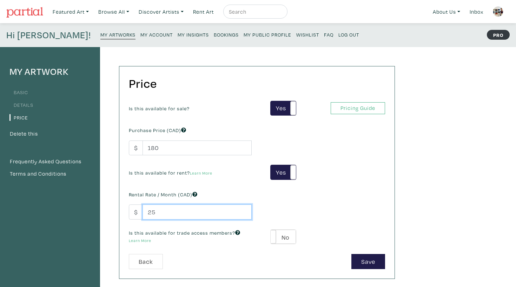
click at [179, 209] on input "25" at bounding box center [197, 211] width 109 height 15
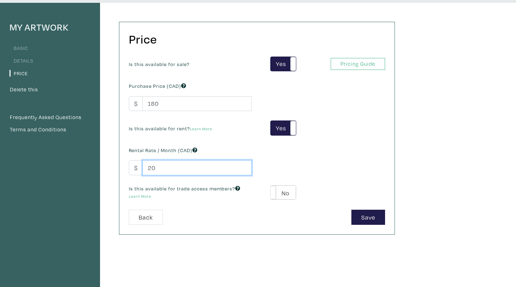
scroll to position [60, 0]
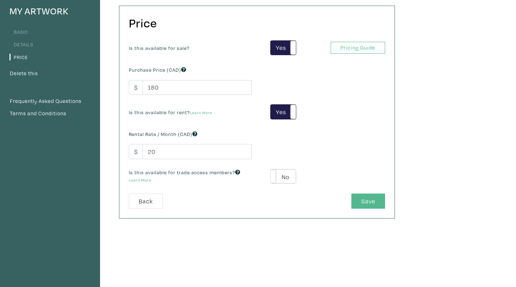
click at [357, 198] on button "Save" at bounding box center [369, 201] width 34 height 15
type input "25"
click at [383, 197] on button "Save" at bounding box center [369, 201] width 34 height 15
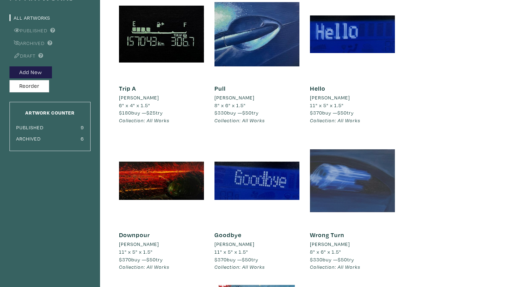
scroll to position [73, 0]
